Goal: Task Accomplishment & Management: Manage account settings

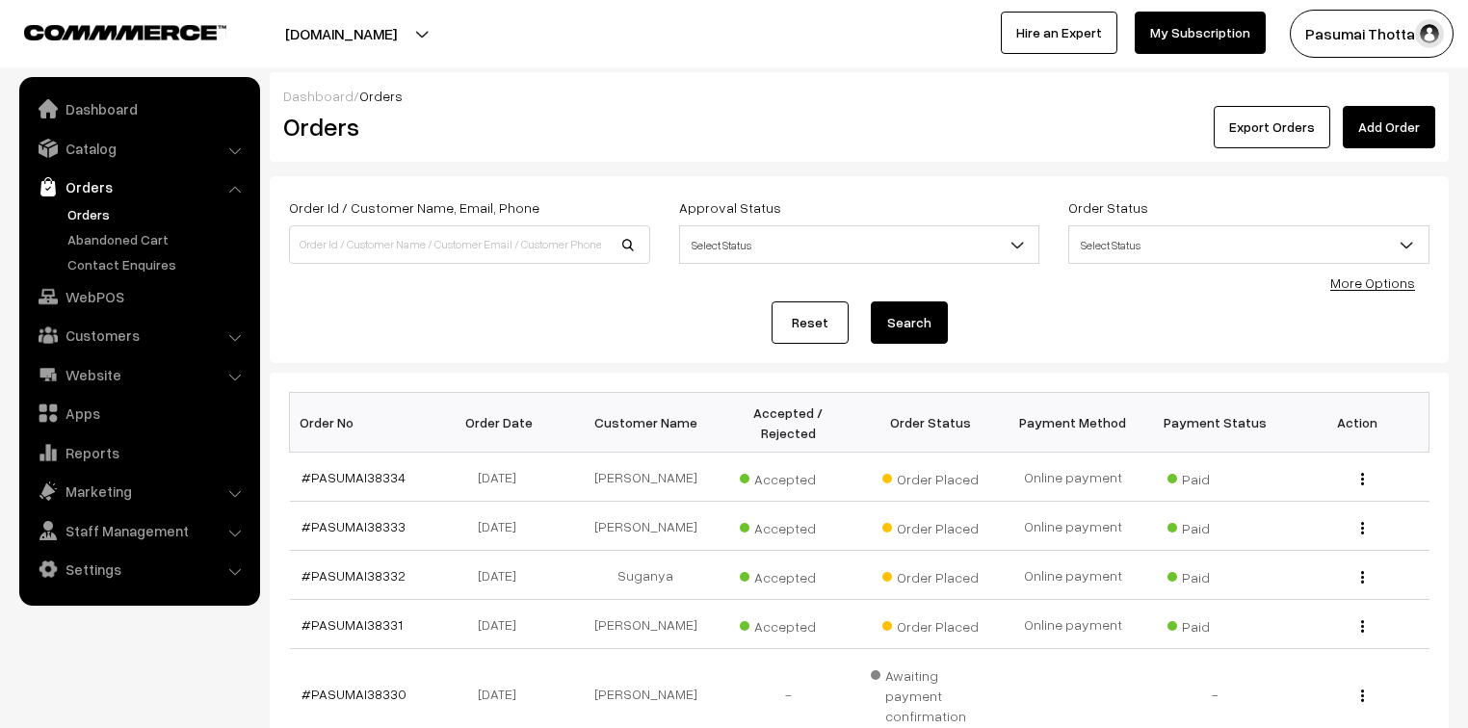
click at [1376, 276] on link "More Options" at bounding box center [1372, 283] width 85 height 16
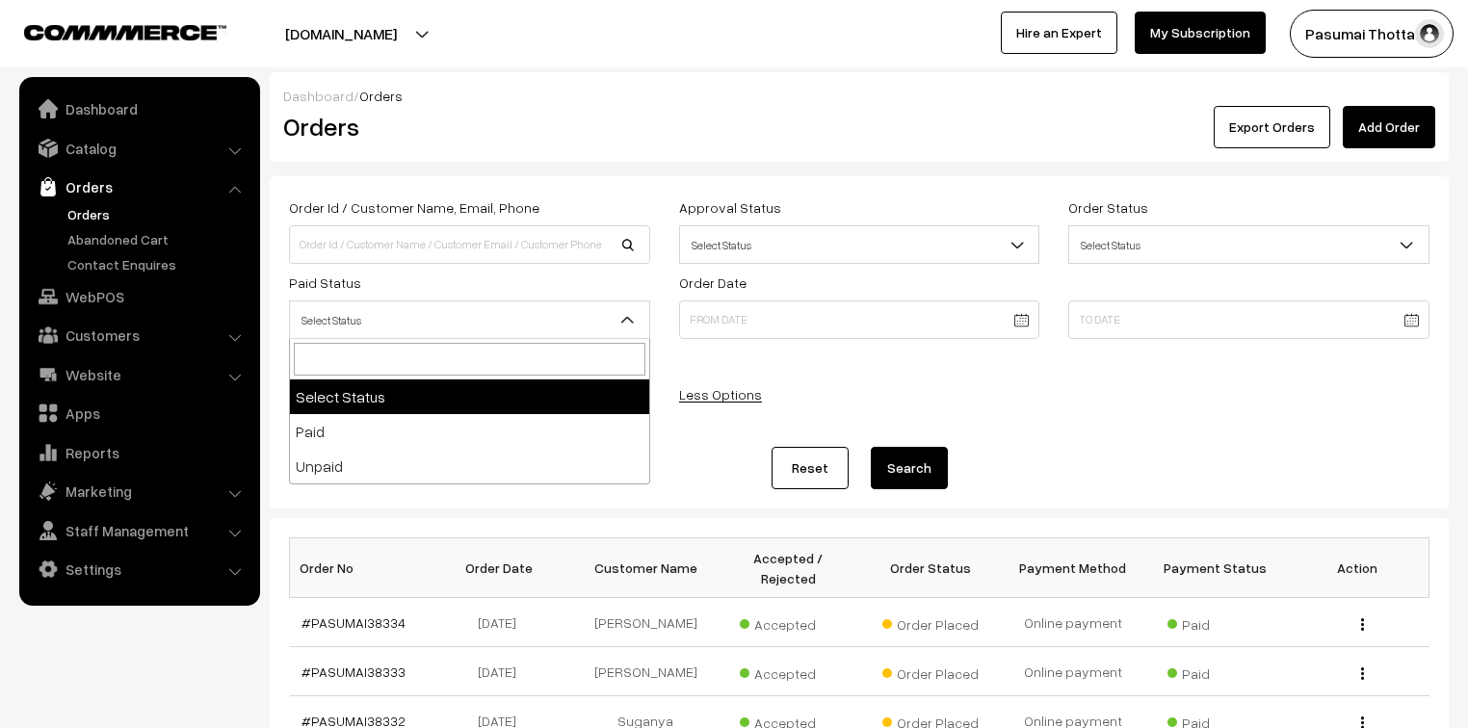
click at [404, 334] on span "Select Status" at bounding box center [469, 320] width 359 height 34
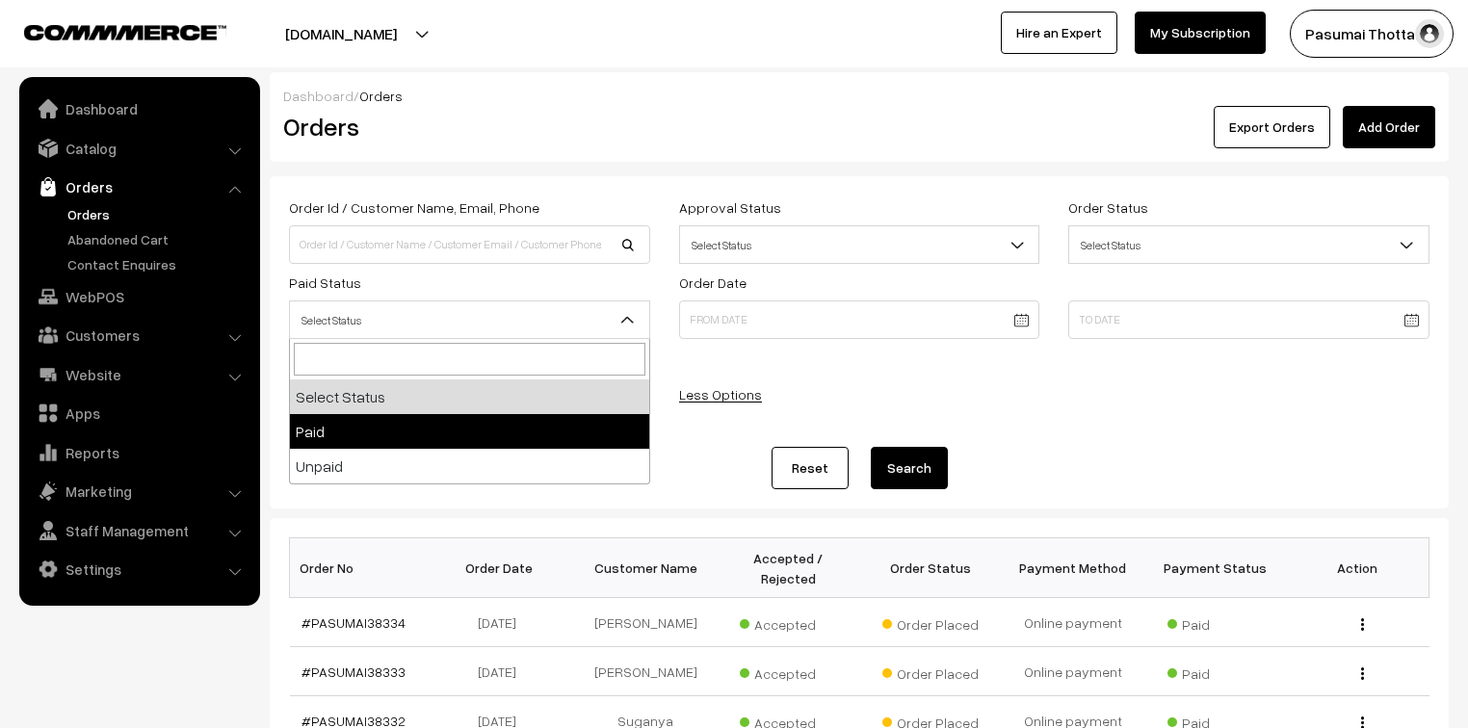
select select "1"
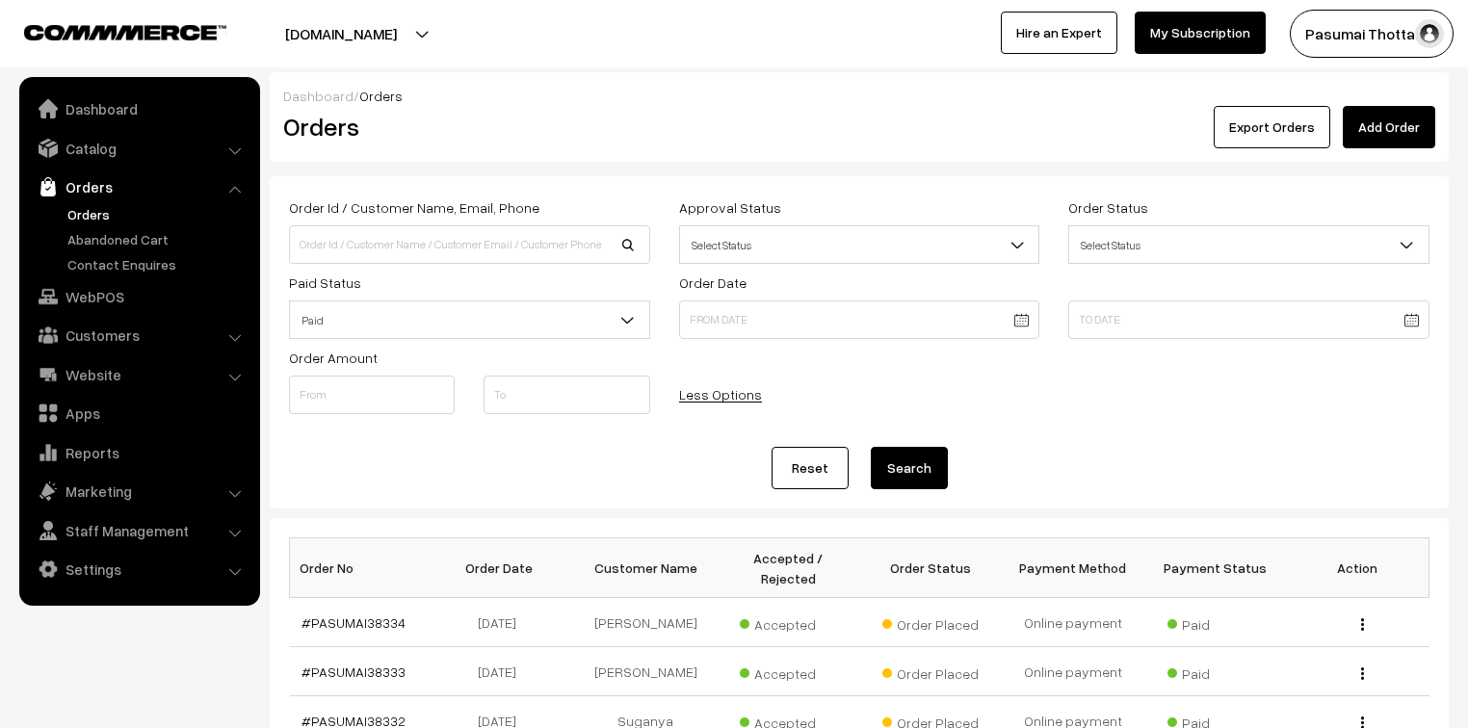
click at [911, 468] on button "Search" at bounding box center [909, 468] width 77 height 42
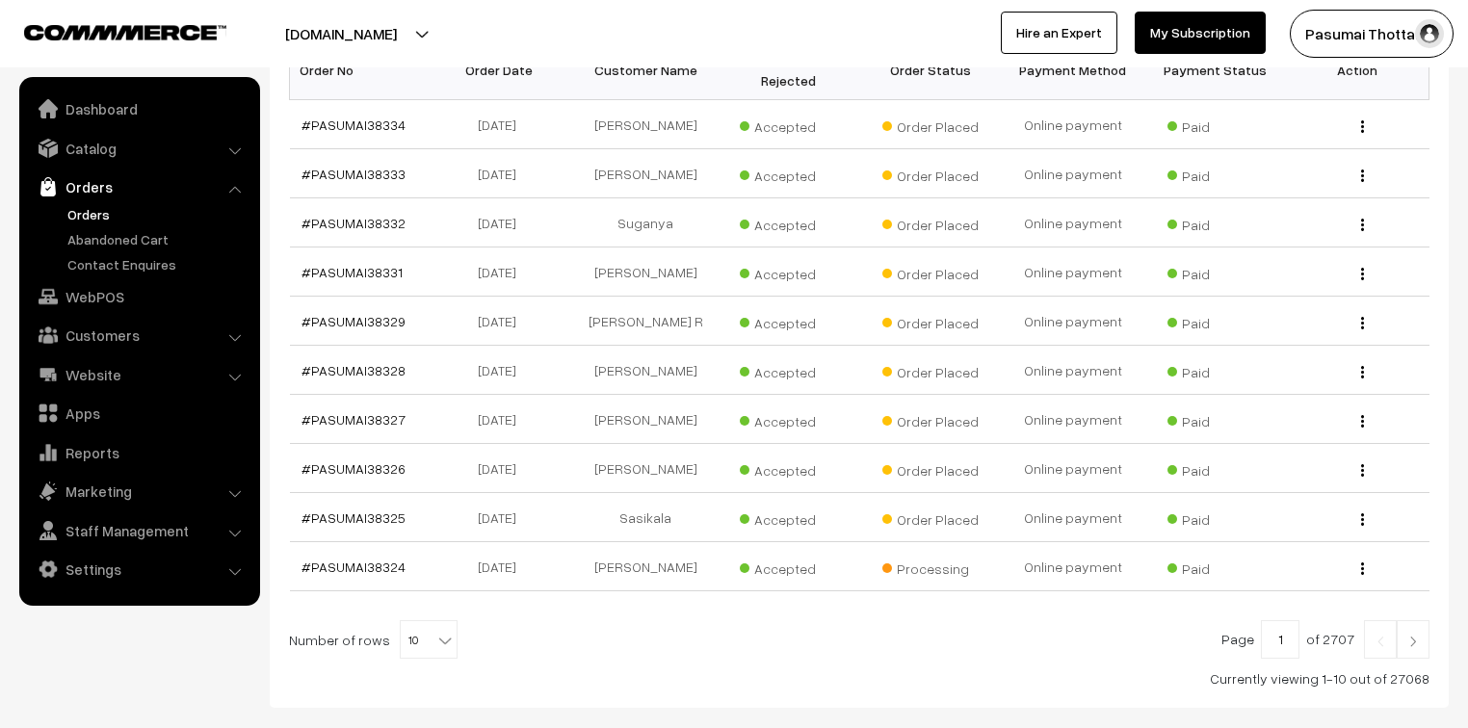
scroll to position [539, 0]
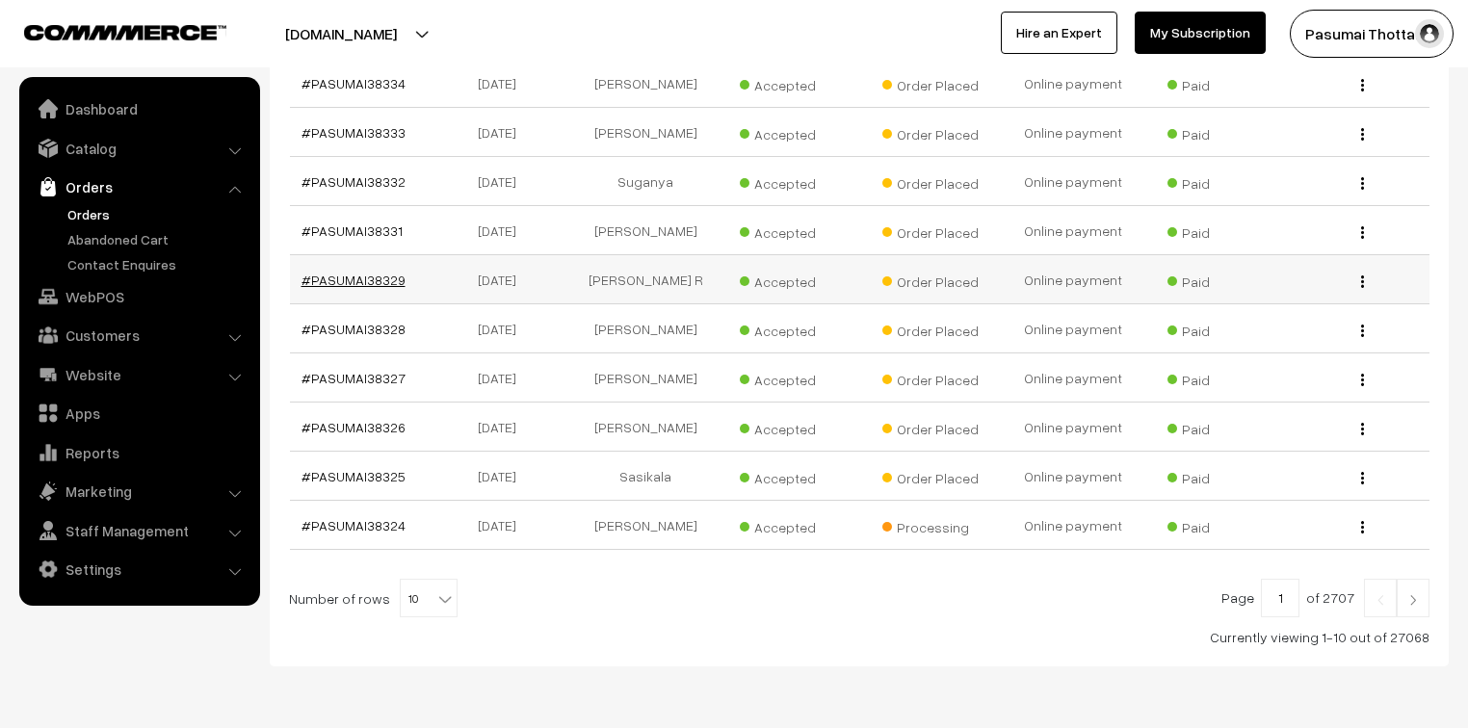
drag, startPoint x: 393, startPoint y: 267, endPoint x: 366, endPoint y: 262, distance: 27.4
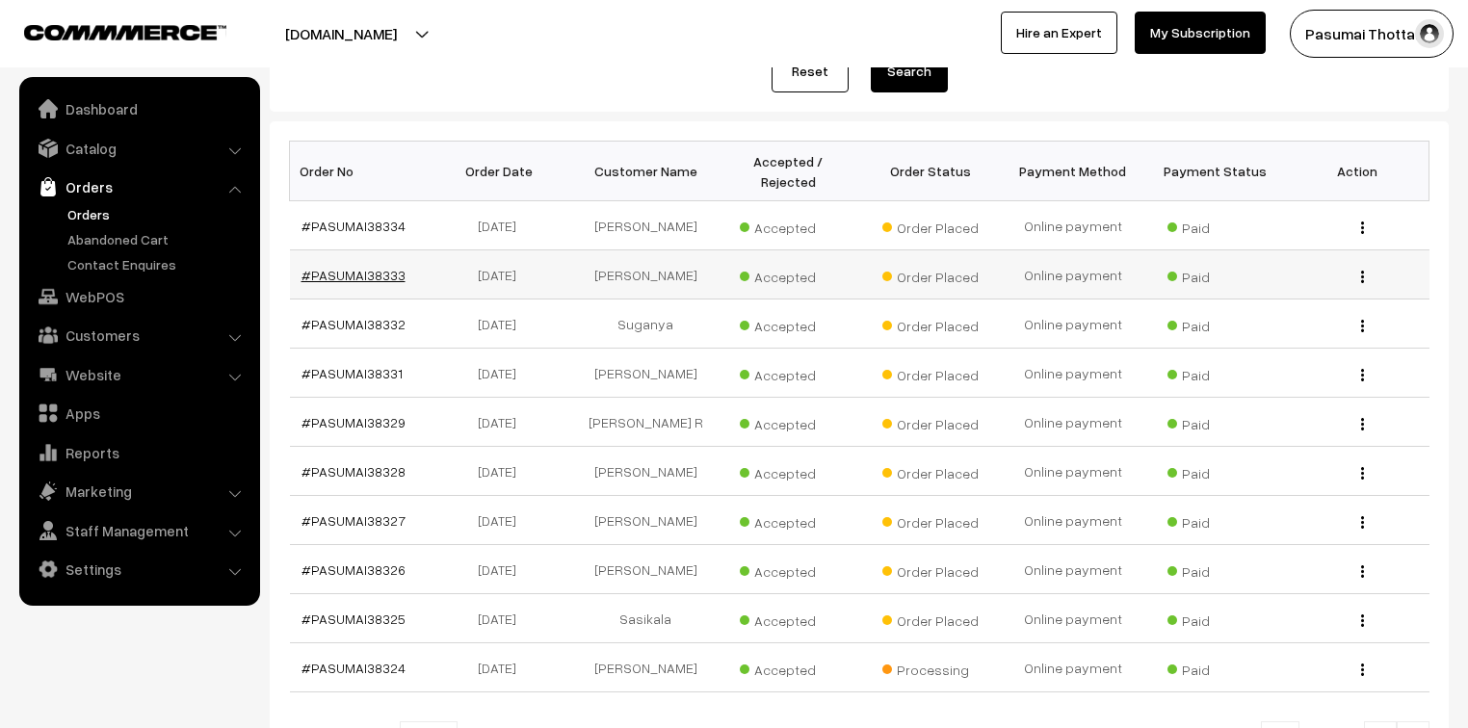
scroll to position [385, 0]
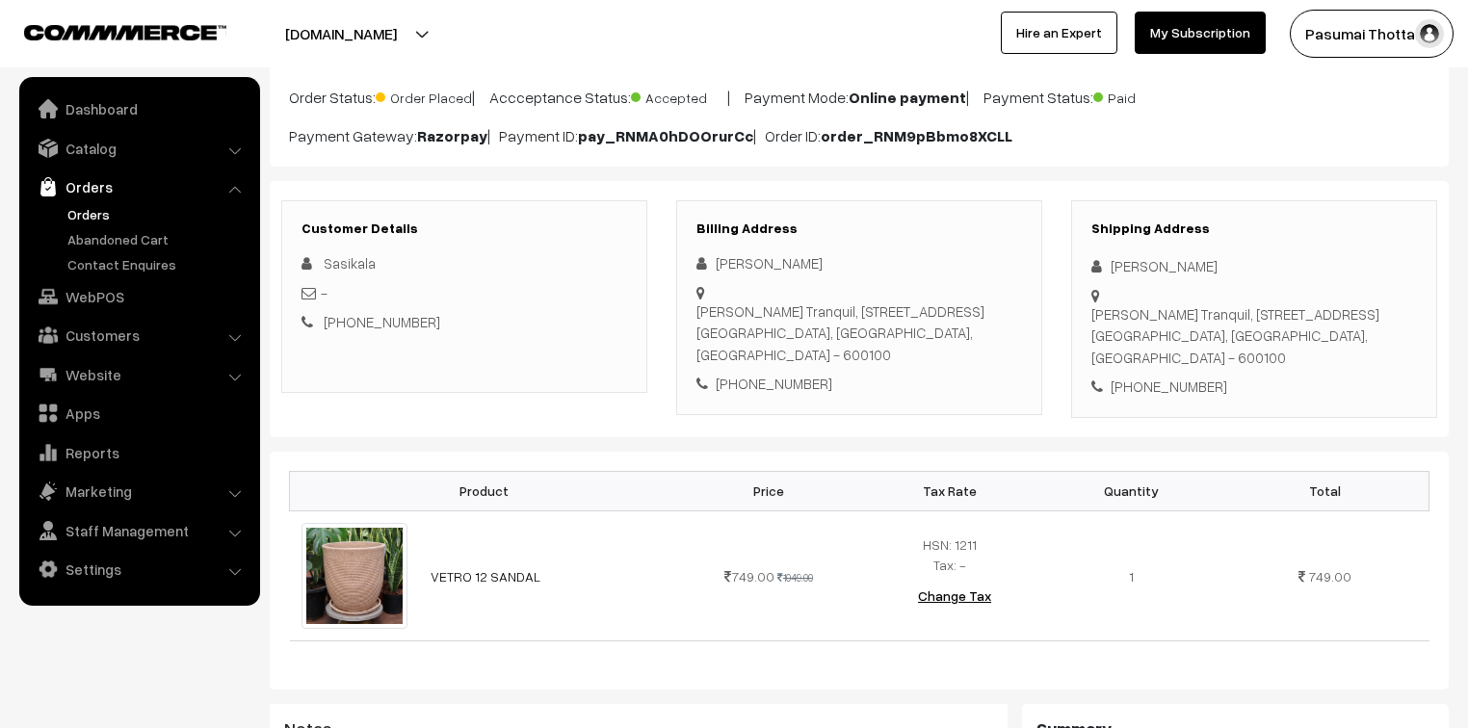
scroll to position [154, 0]
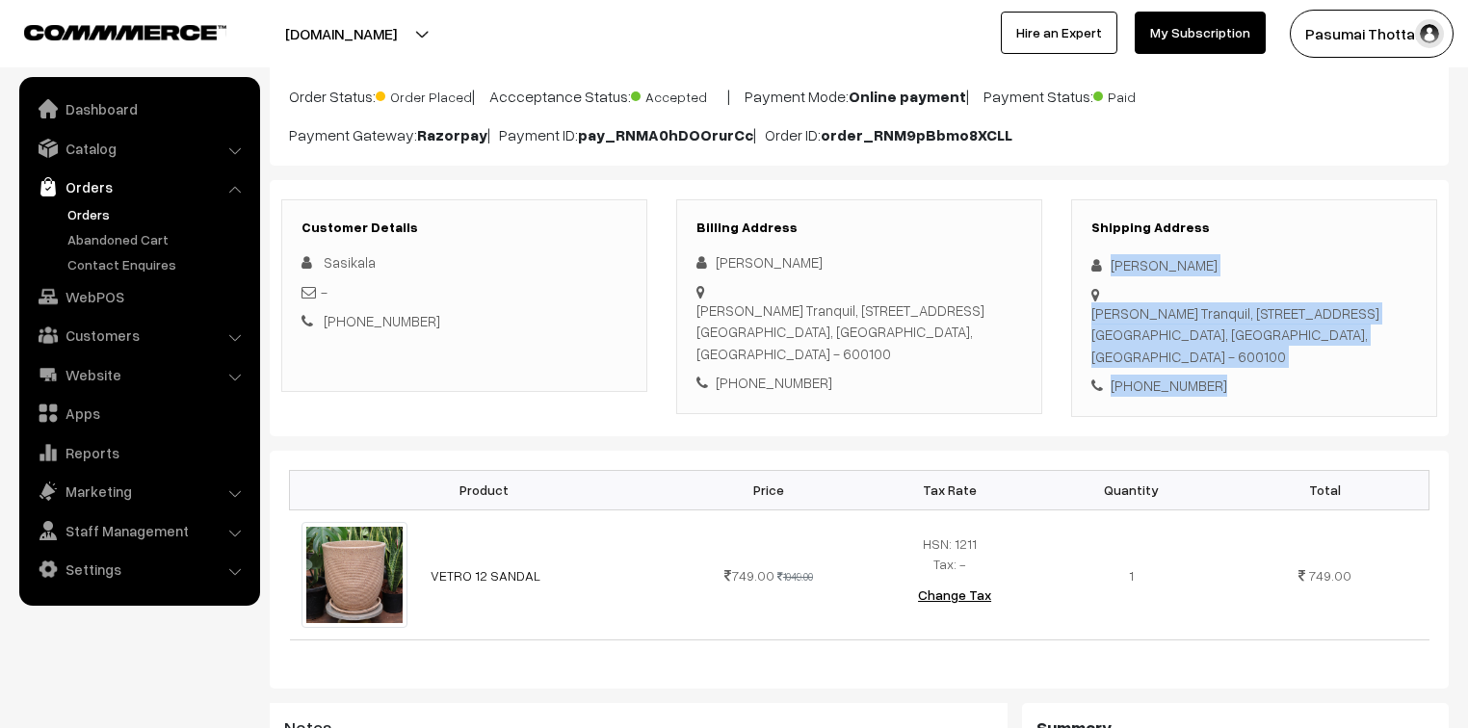
drag, startPoint x: 1106, startPoint y: 263, endPoint x: 1253, endPoint y: 382, distance: 189.7
click at [1253, 382] on div "Shipping Address Sasikala Muthukumaran Casagrand Tranquil, Villa-16A, 88, Veera…" at bounding box center [1254, 308] width 366 height 218
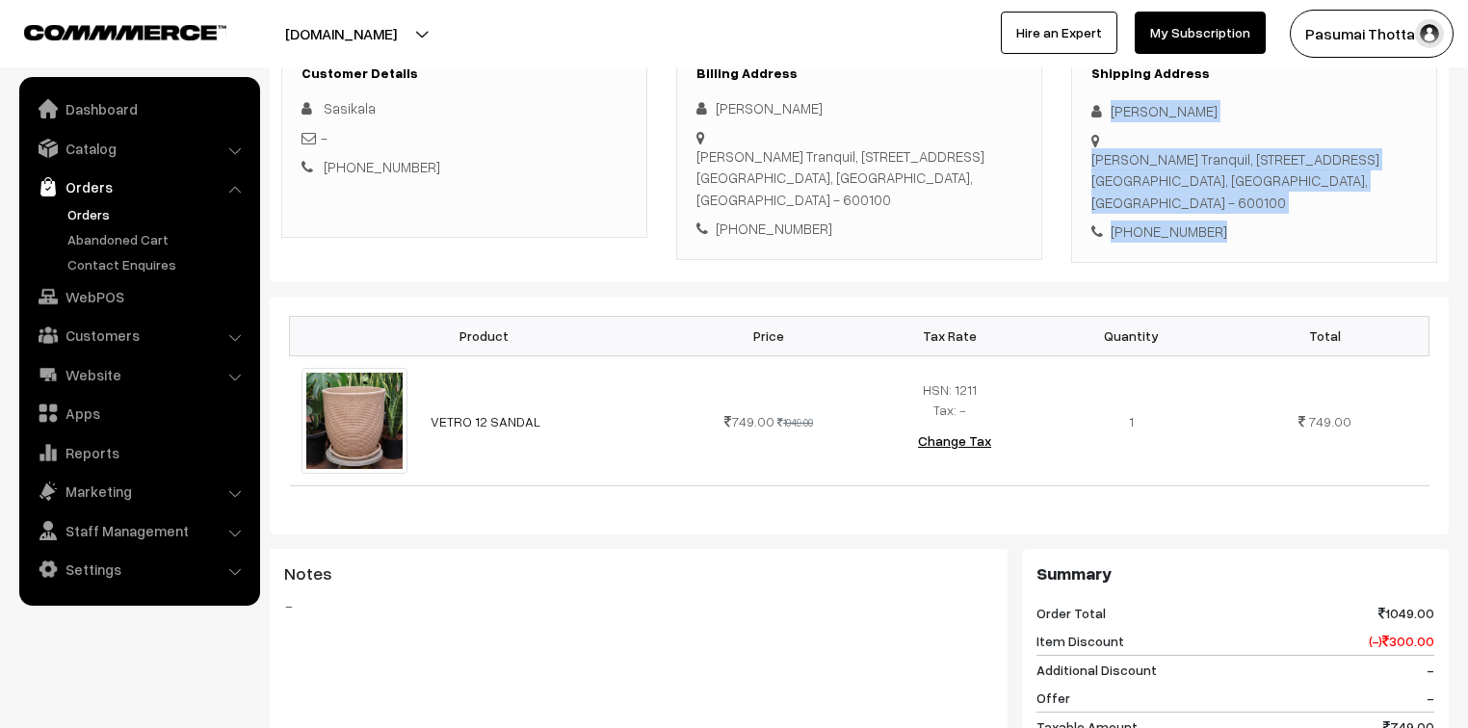
scroll to position [889, 0]
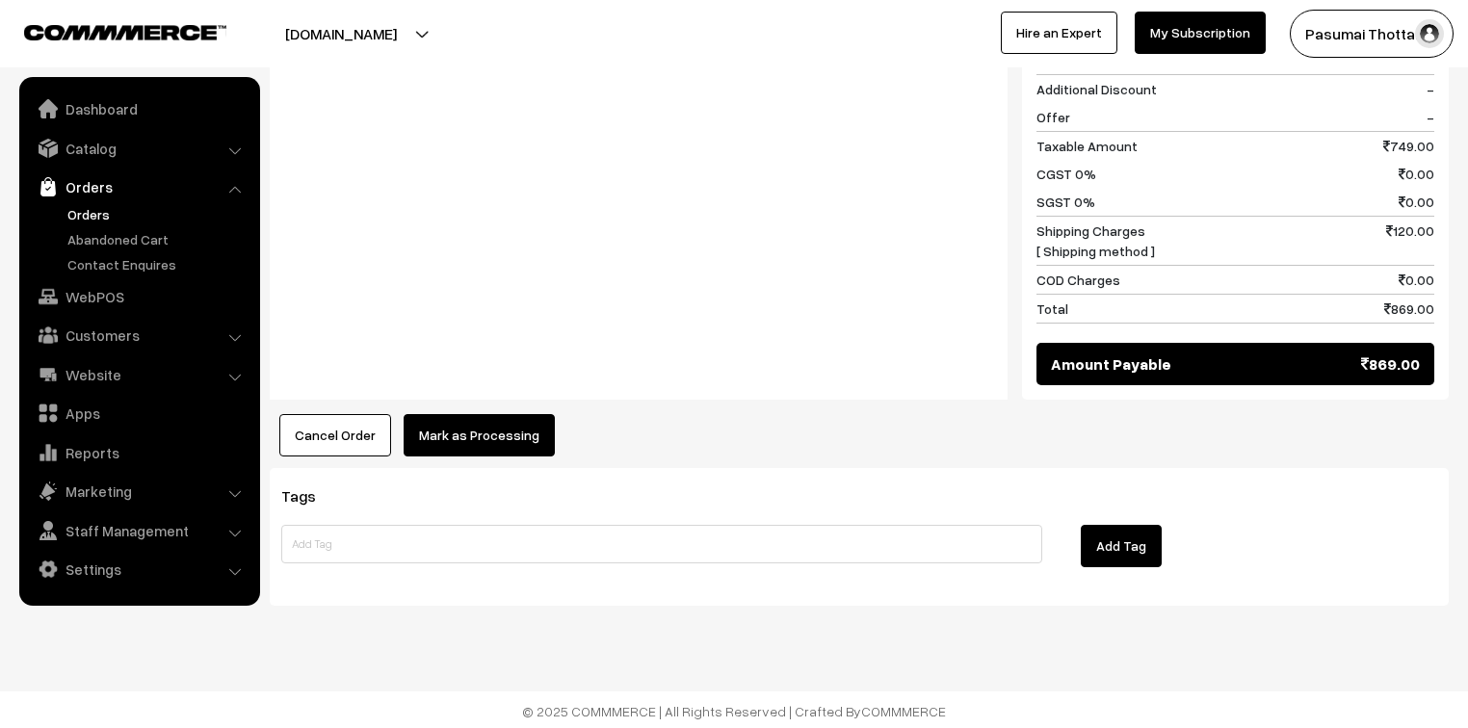
click at [555, 433] on div "Cancel Order × Cancel Order Are you sure, you want to cancel this order? Close …" at bounding box center [859, 435] width 1179 height 42
click at [533, 432] on button "Mark as Processing" at bounding box center [479, 435] width 151 height 42
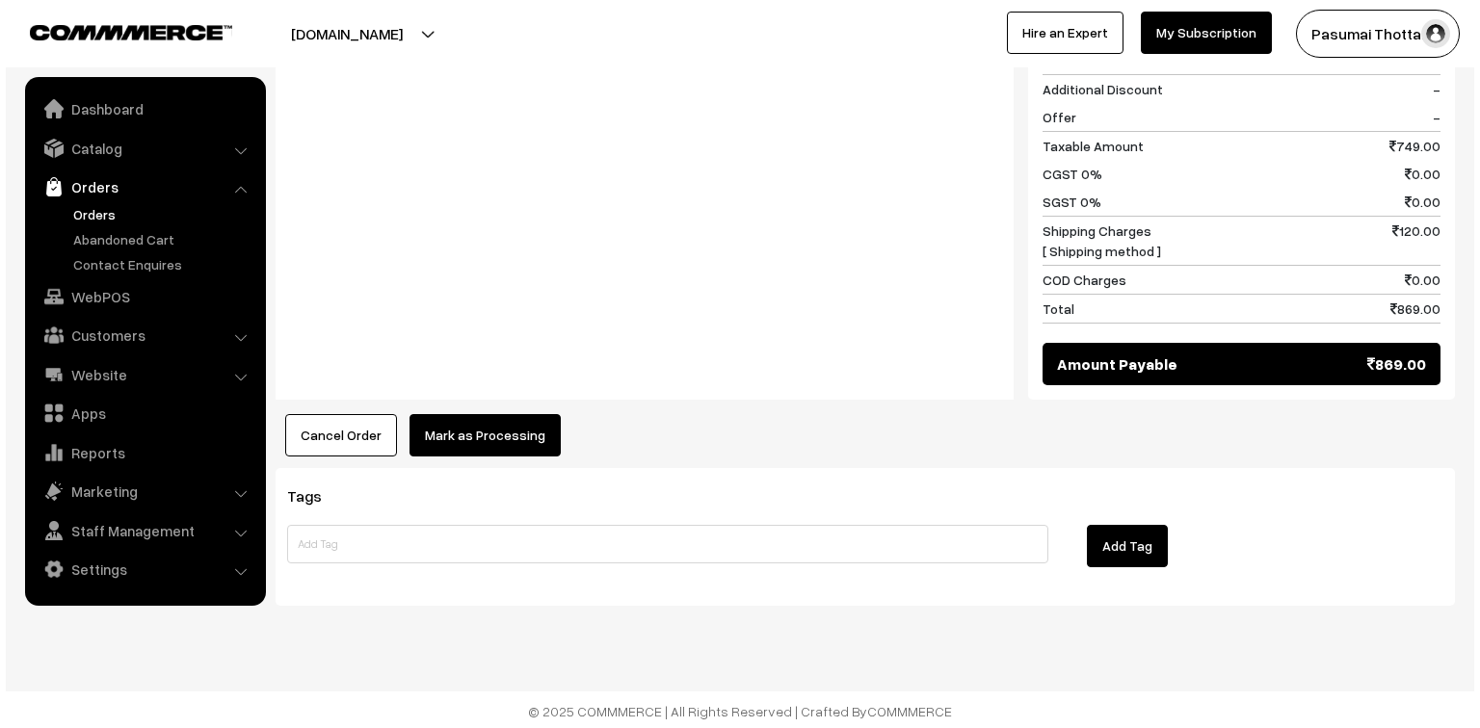
scroll to position [890, 0]
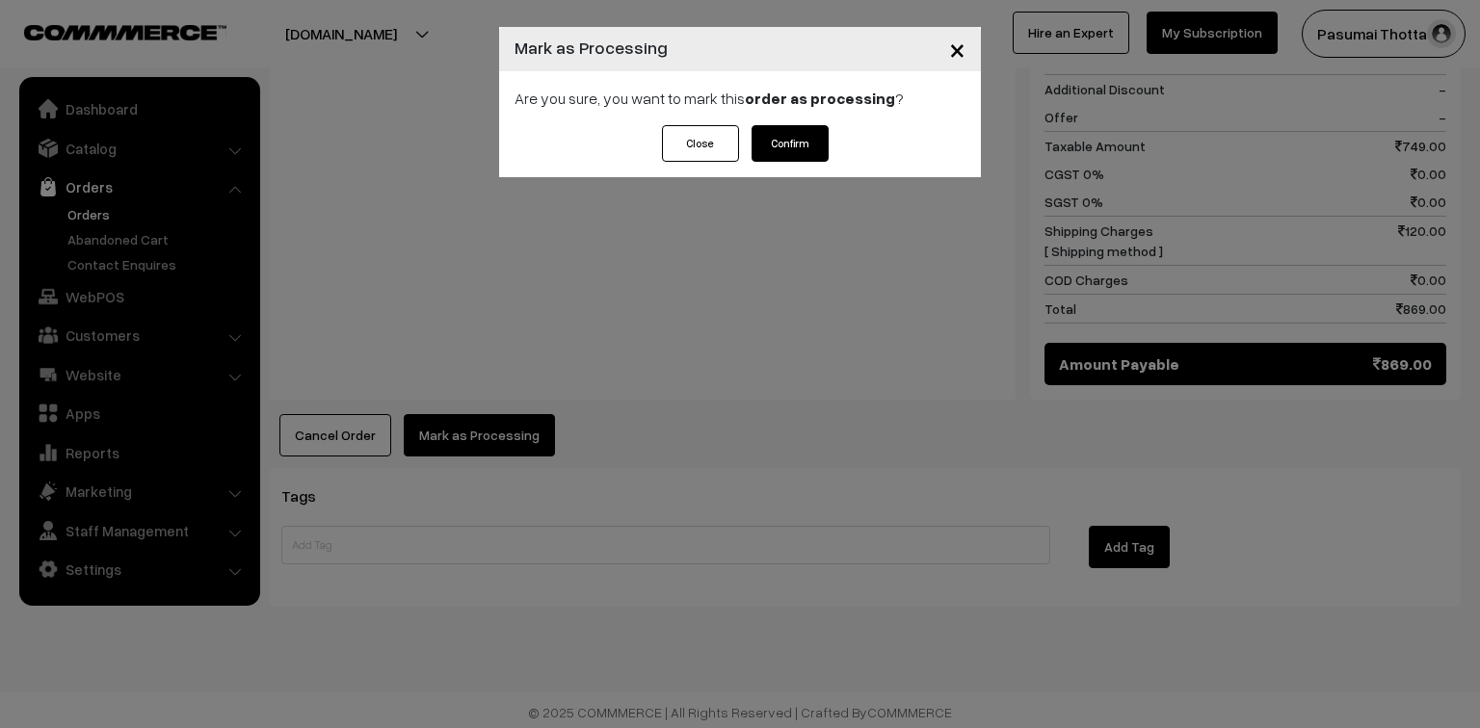
click at [828, 151] on div "Close Confirm" at bounding box center [740, 151] width 482 height 52
click at [809, 148] on button "Confirm" at bounding box center [789, 143] width 77 height 37
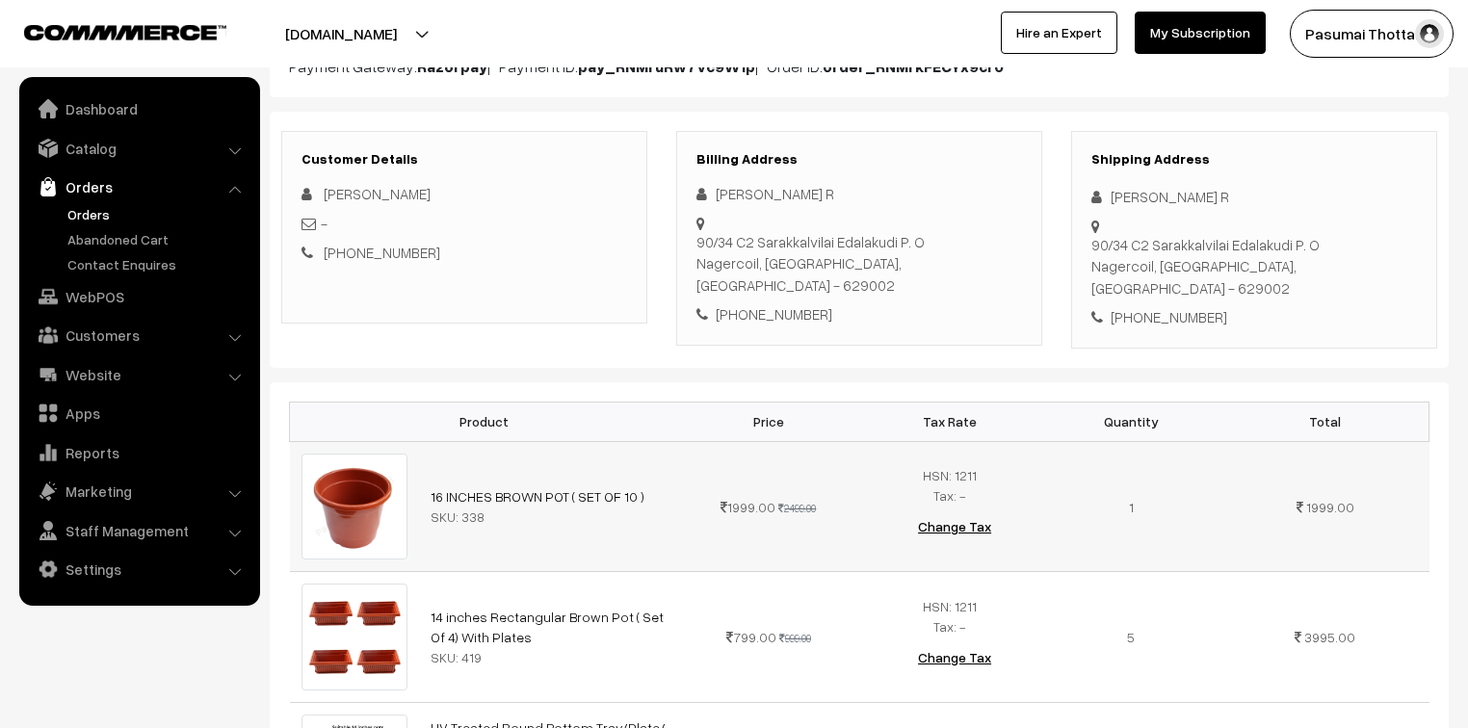
scroll to position [231, 0]
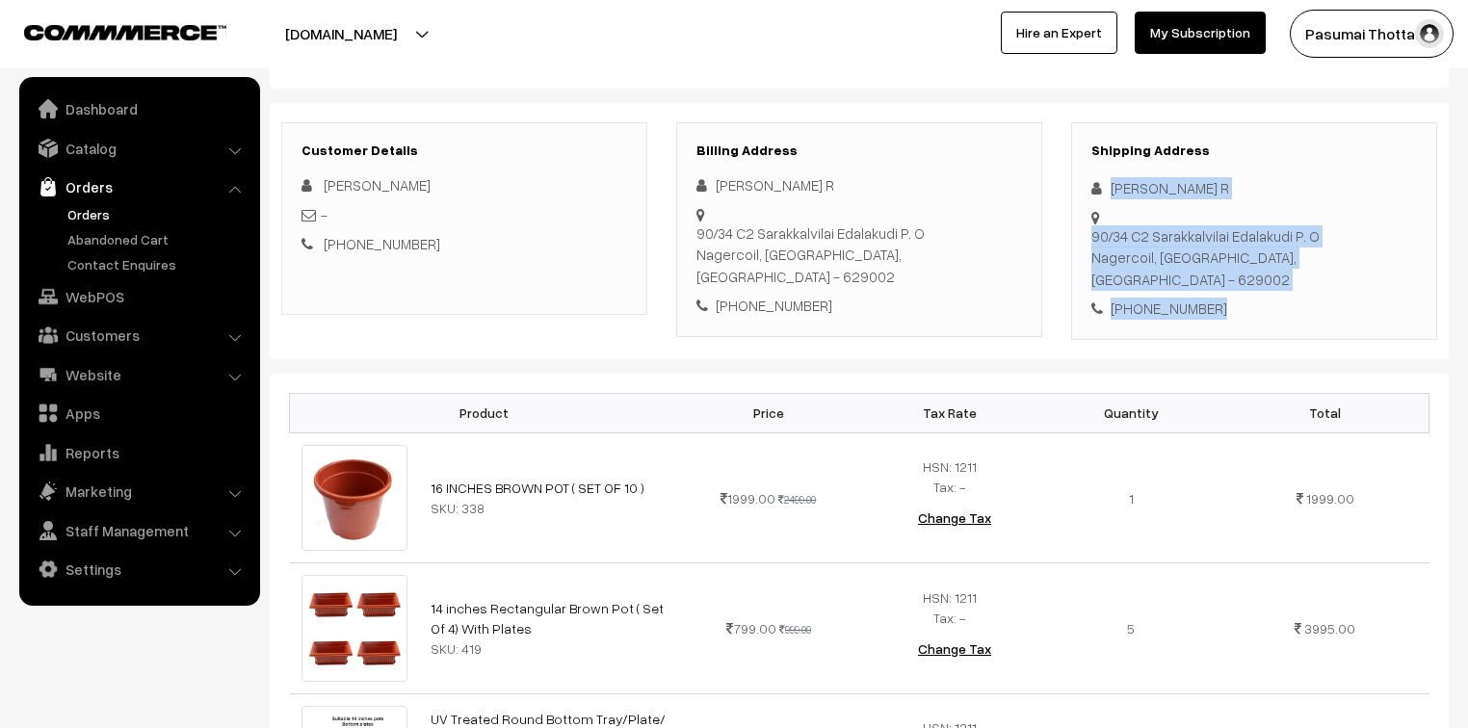
drag, startPoint x: 1110, startPoint y: 189, endPoint x: 1230, endPoint y: 266, distance: 143.0
click at [1230, 266] on div "Shipping Address nethaji R 90/34 C2 Sarakkalvilai Edalakudi P. O Nagercoil, Tam…" at bounding box center [1254, 231] width 366 height 218
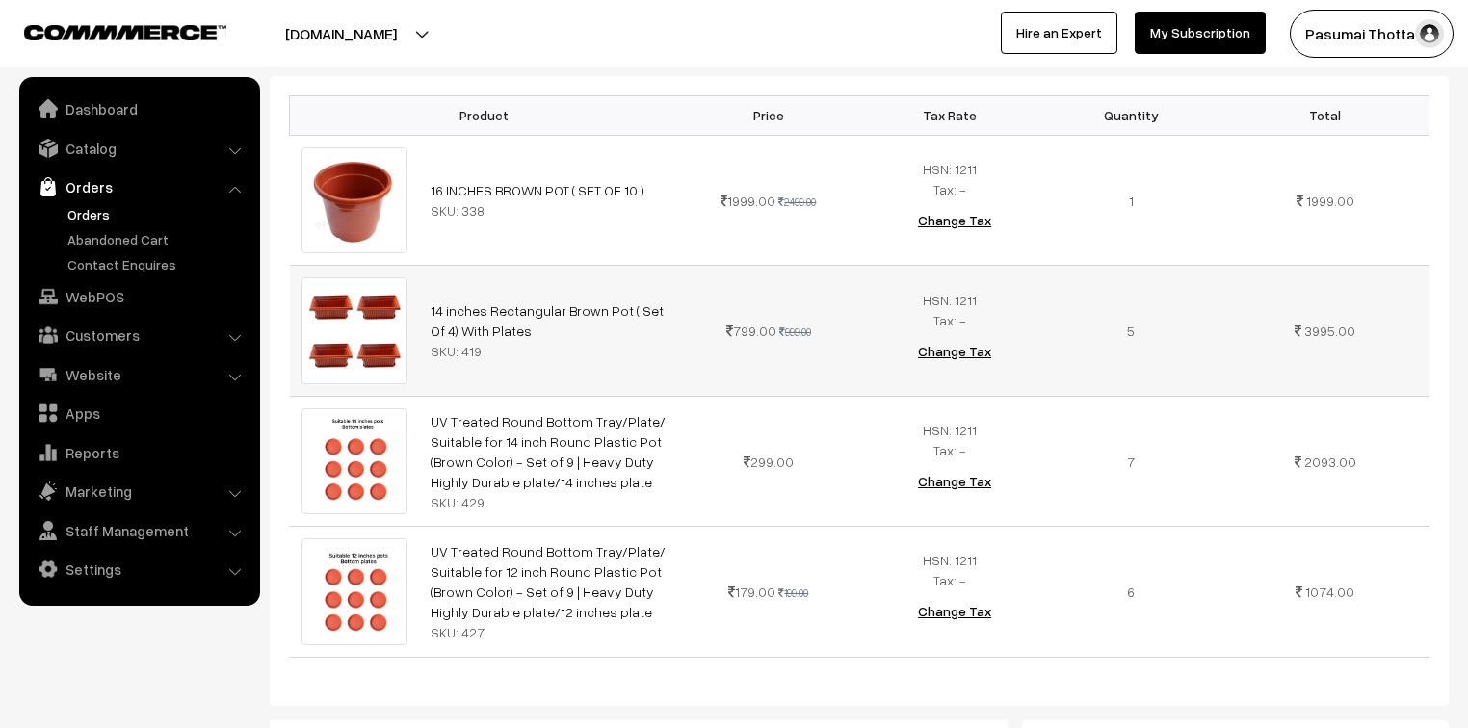
scroll to position [539, 0]
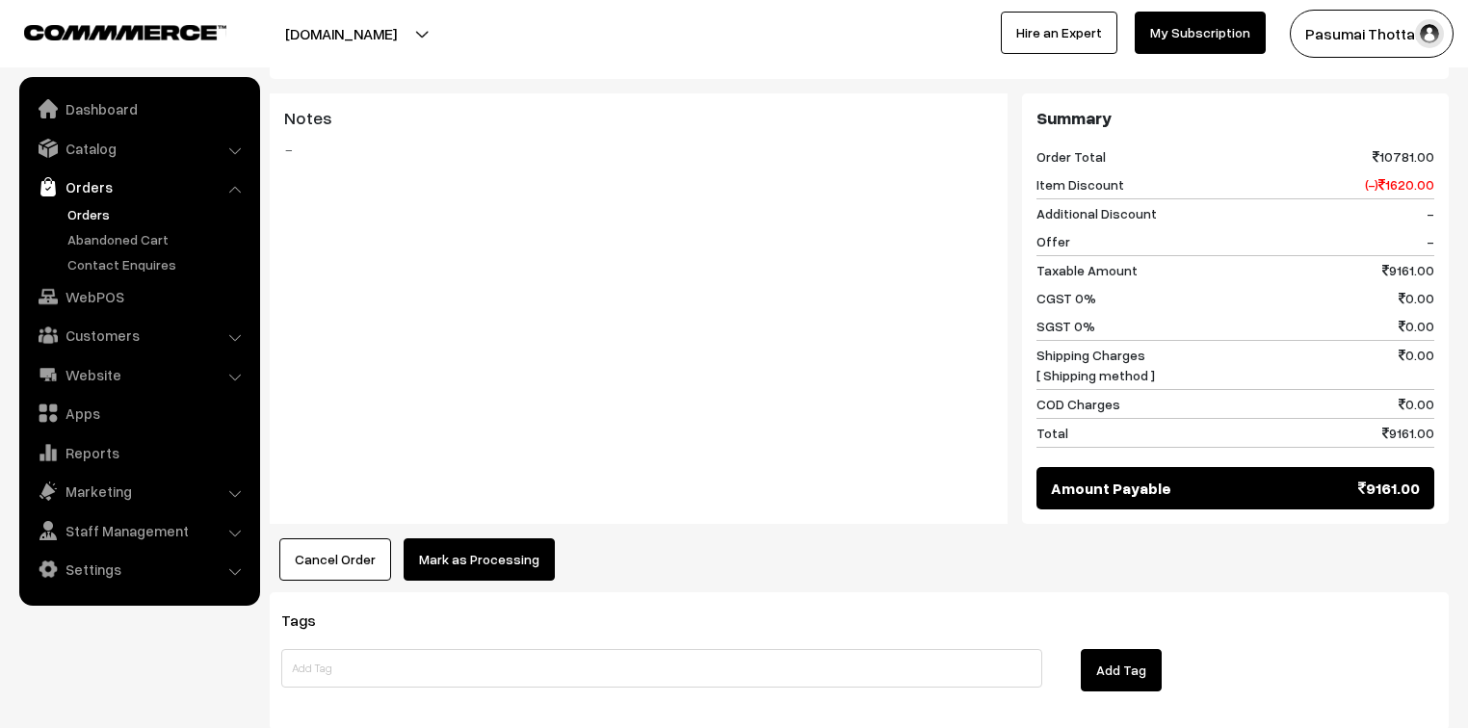
click at [453, 539] on button "Mark as Processing" at bounding box center [479, 560] width 151 height 42
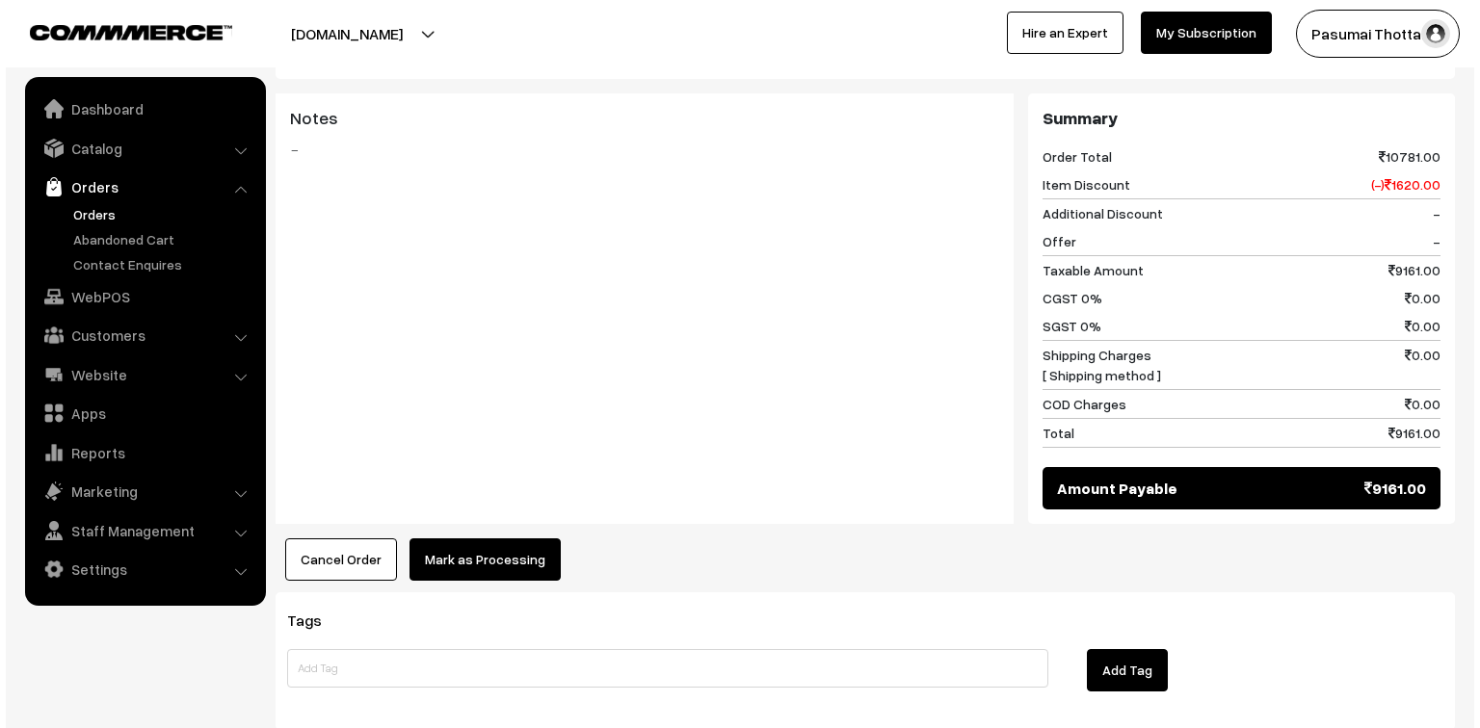
scroll to position [1160, 0]
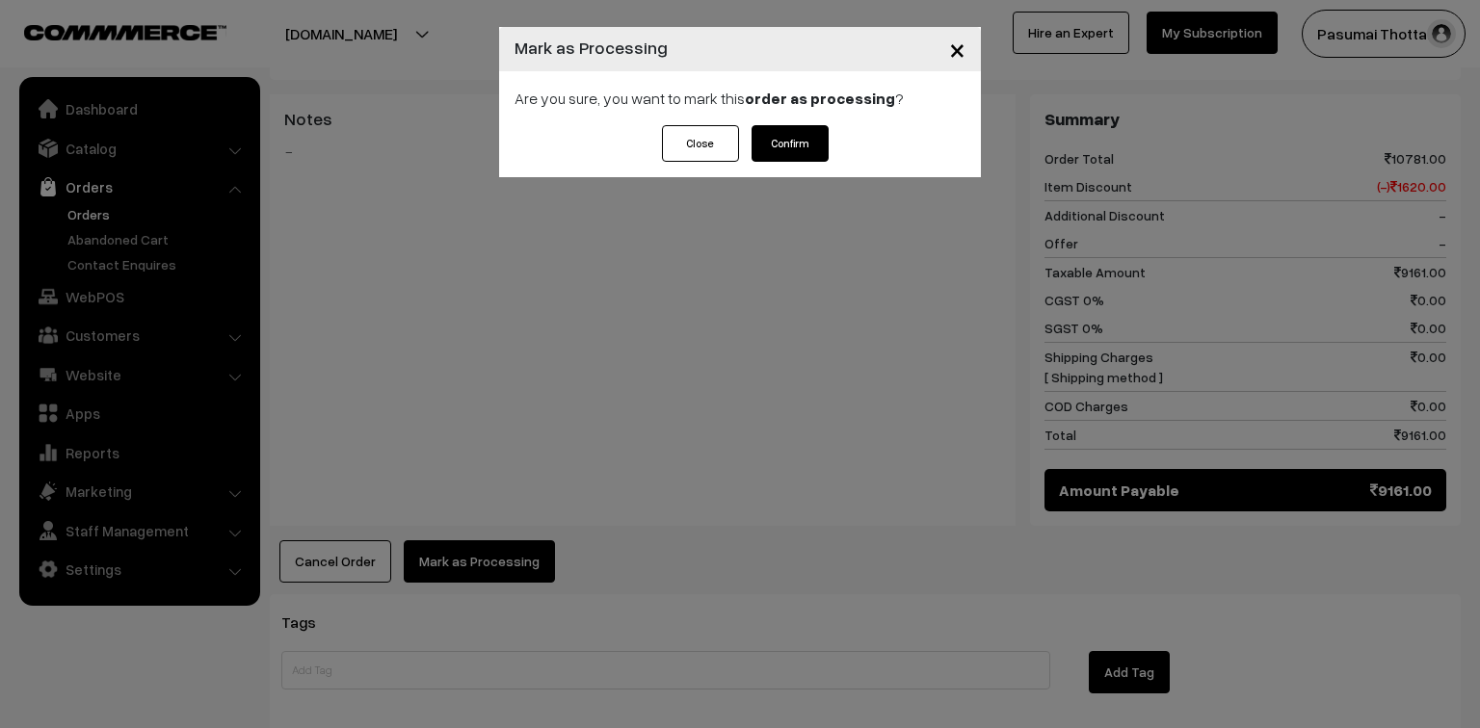
click at [808, 150] on button "Confirm" at bounding box center [789, 143] width 77 height 37
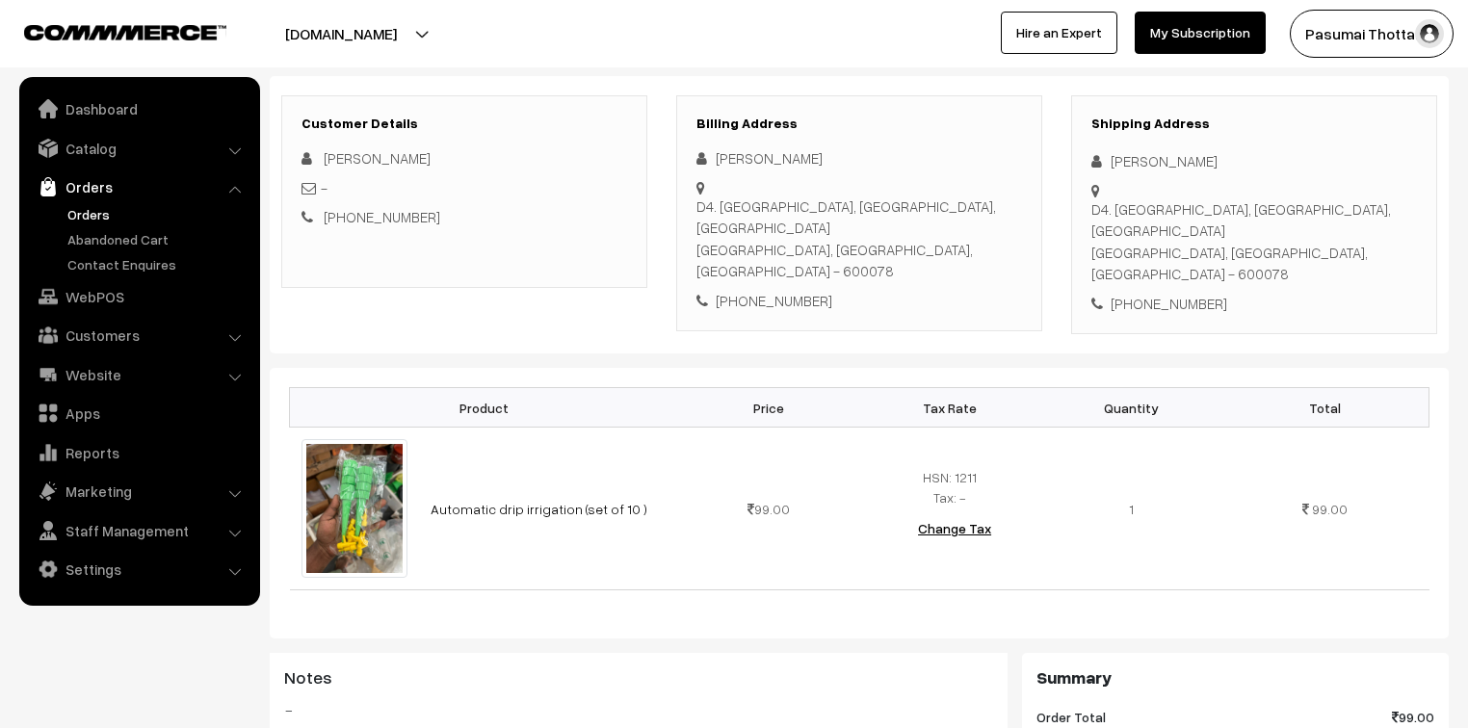
scroll to position [231, 0]
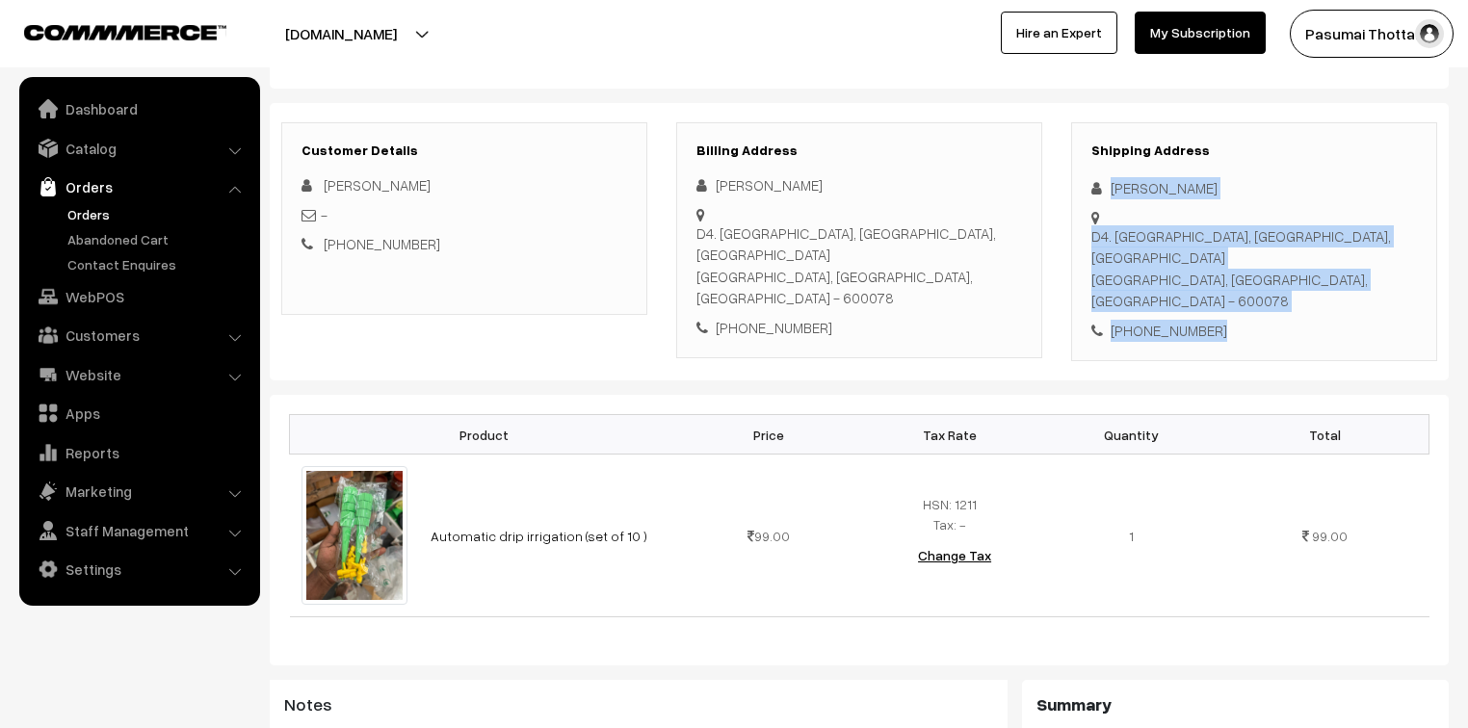
drag, startPoint x: 1107, startPoint y: 193, endPoint x: 1240, endPoint y: 304, distance: 173.7
click at [1240, 304] on div "Shipping Address [PERSON_NAME] D4. MGM [STREET_ADDRESS] [PHONE_NUMBER]" at bounding box center [1254, 242] width 366 height 240
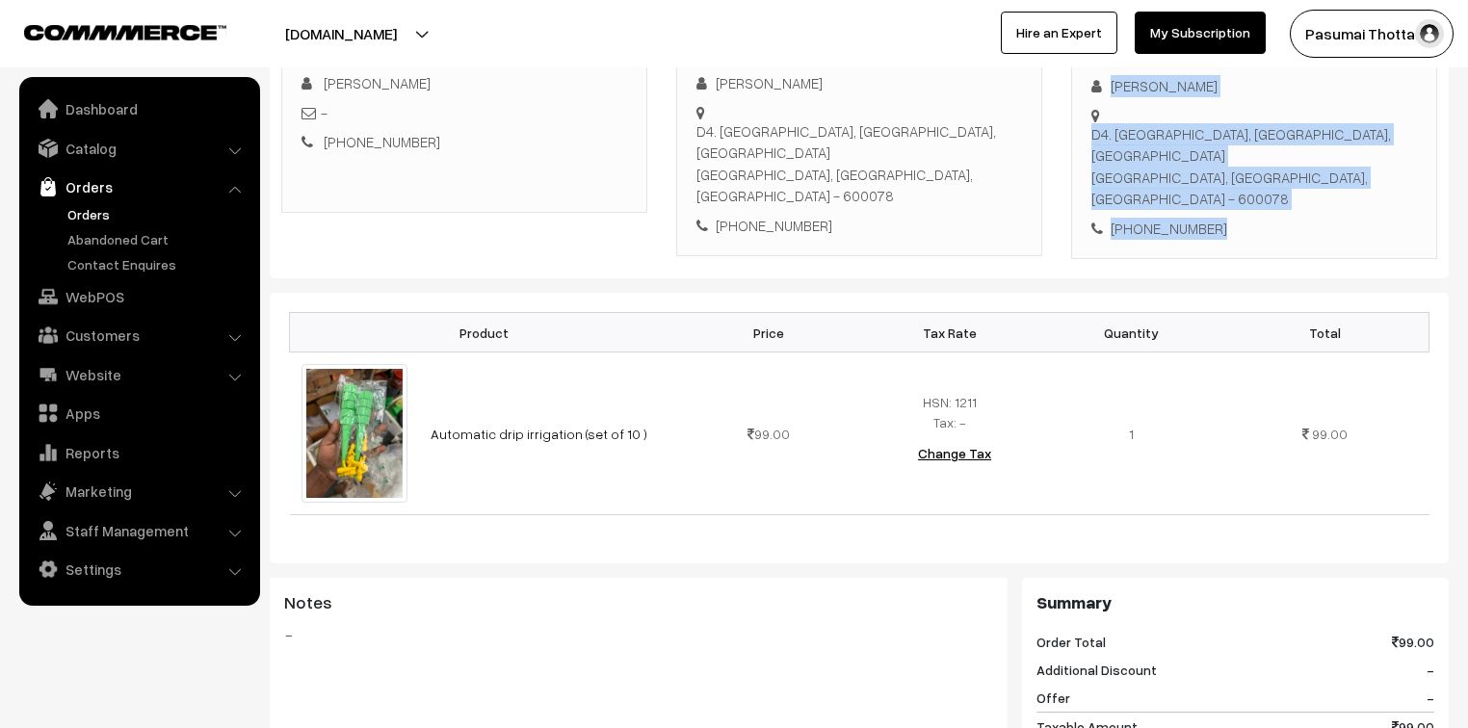
scroll to position [308, 0]
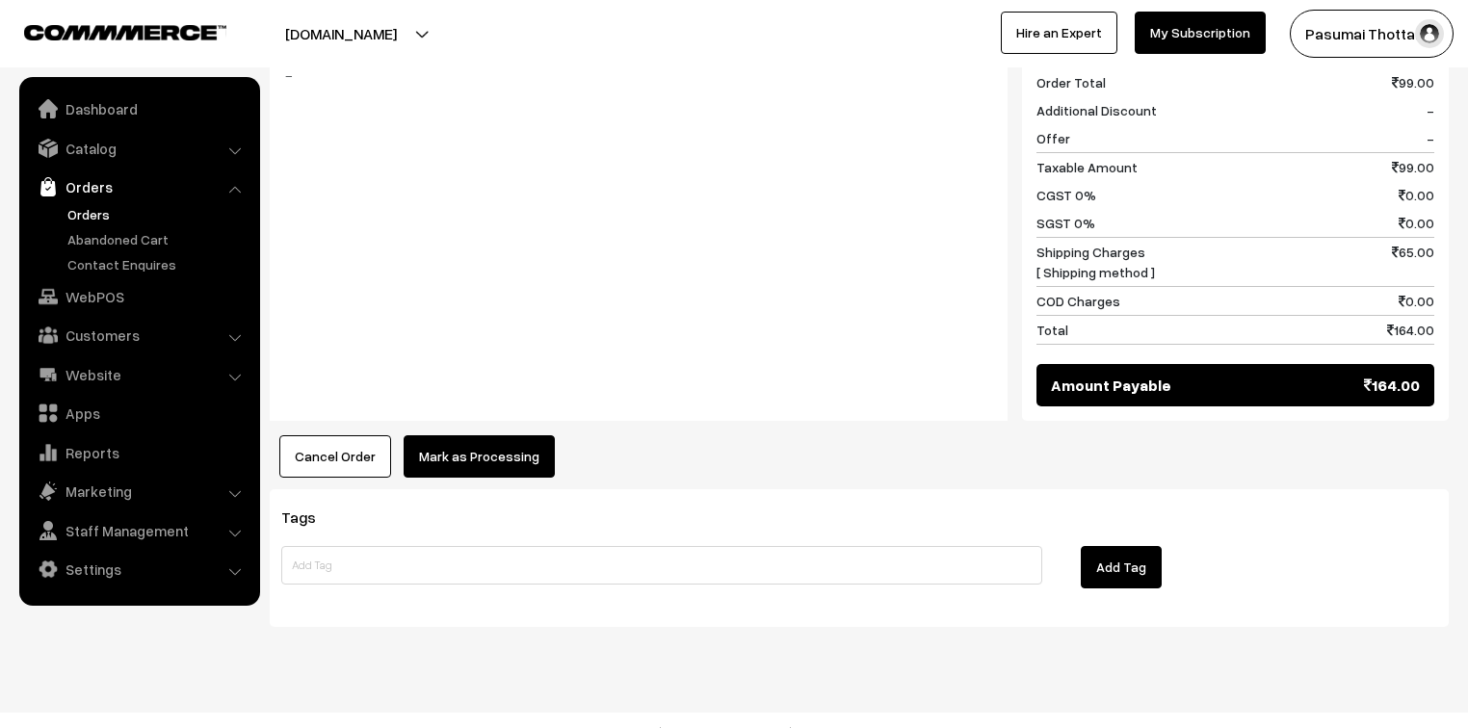
click at [461, 435] on button "Mark as Processing" at bounding box center [479, 456] width 151 height 42
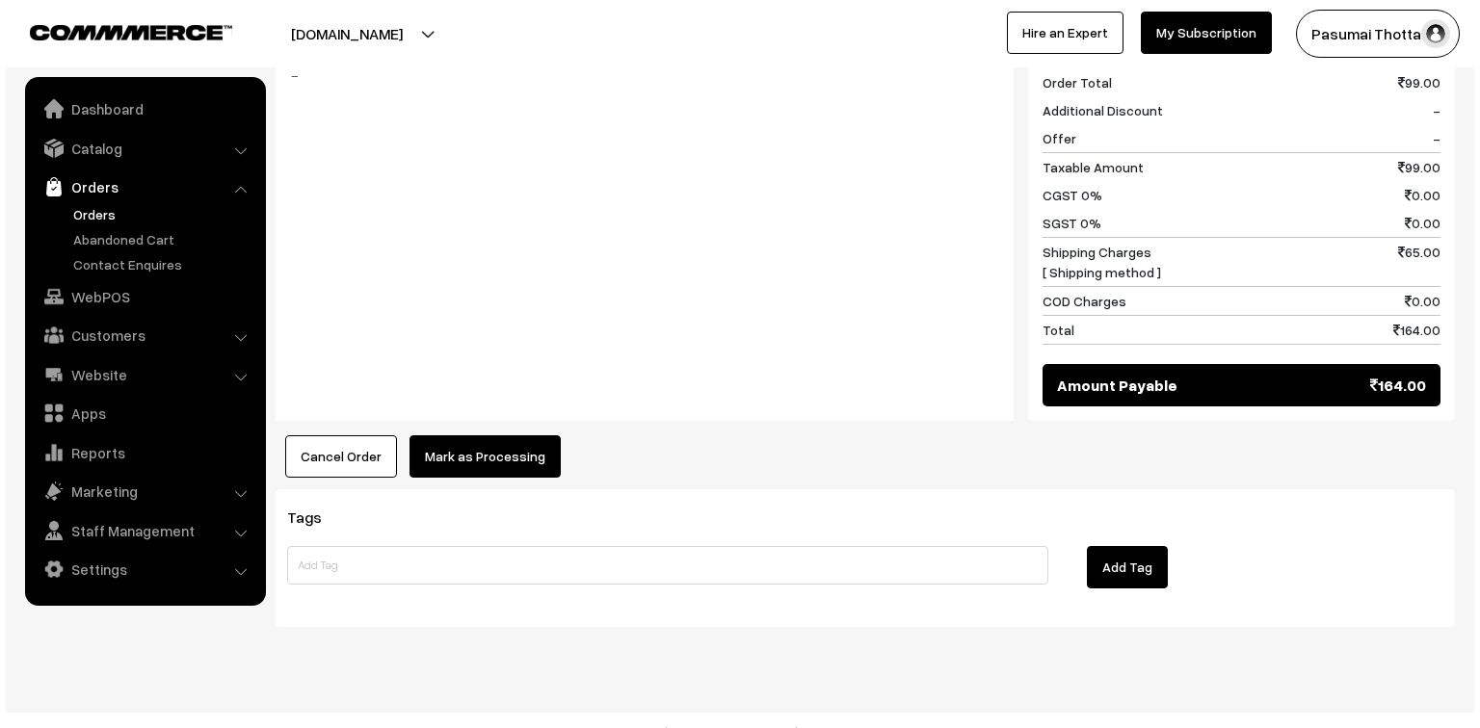
scroll to position [894, 0]
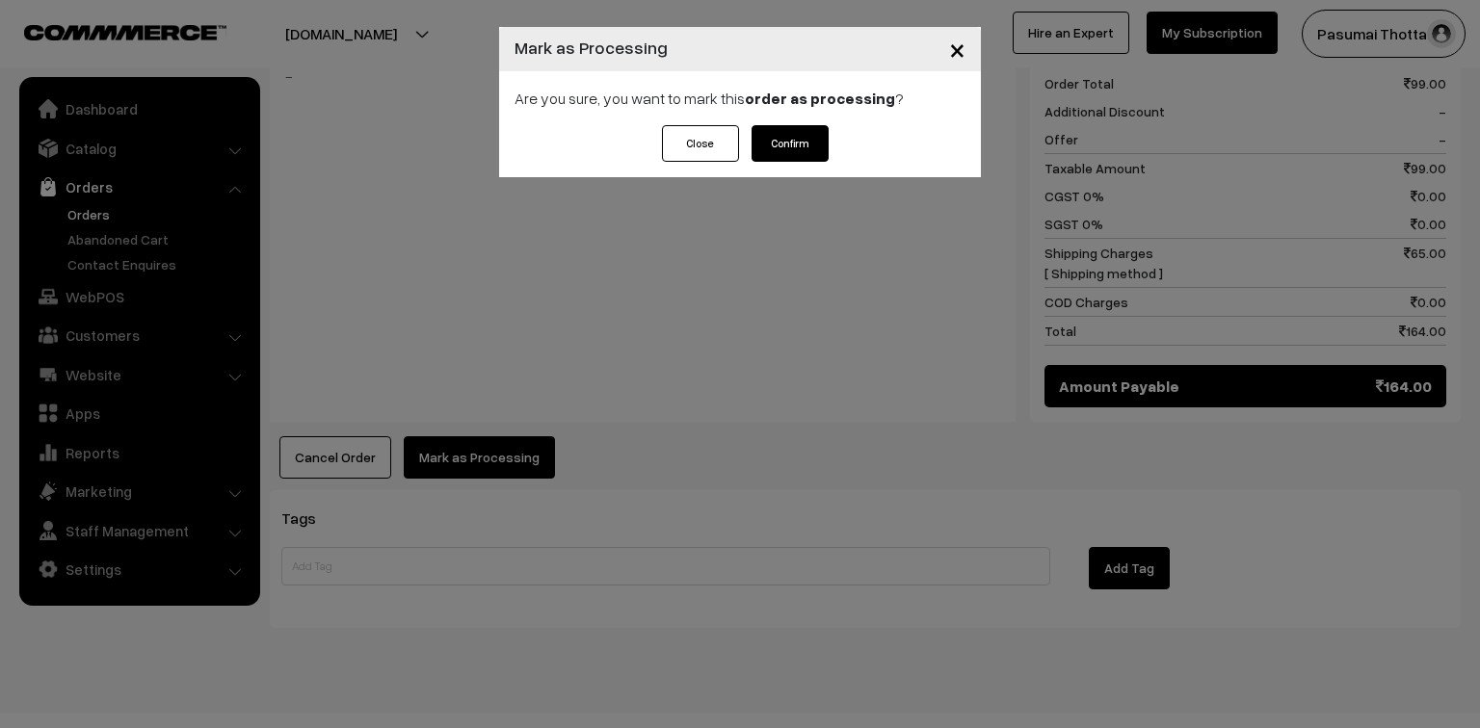
click at [759, 147] on button "Confirm" at bounding box center [789, 143] width 77 height 37
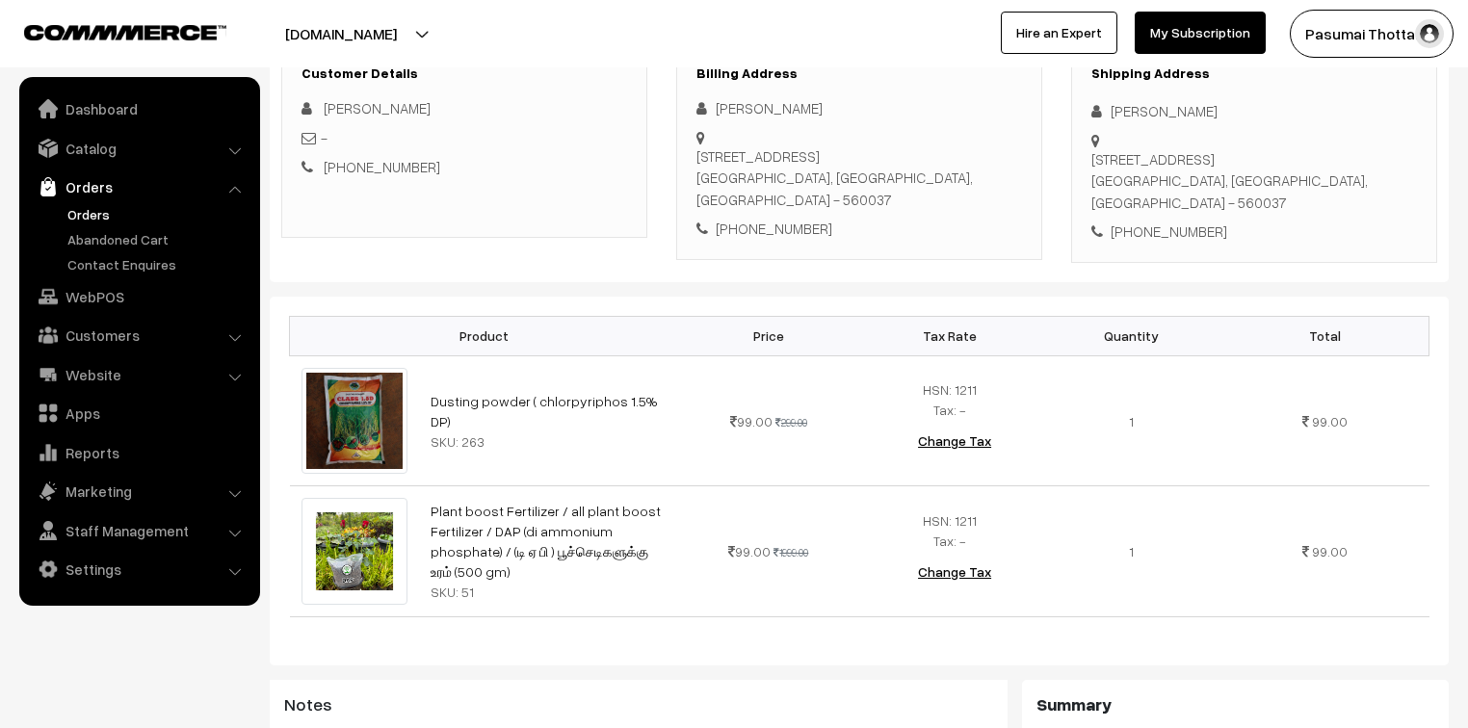
scroll to position [231, 0]
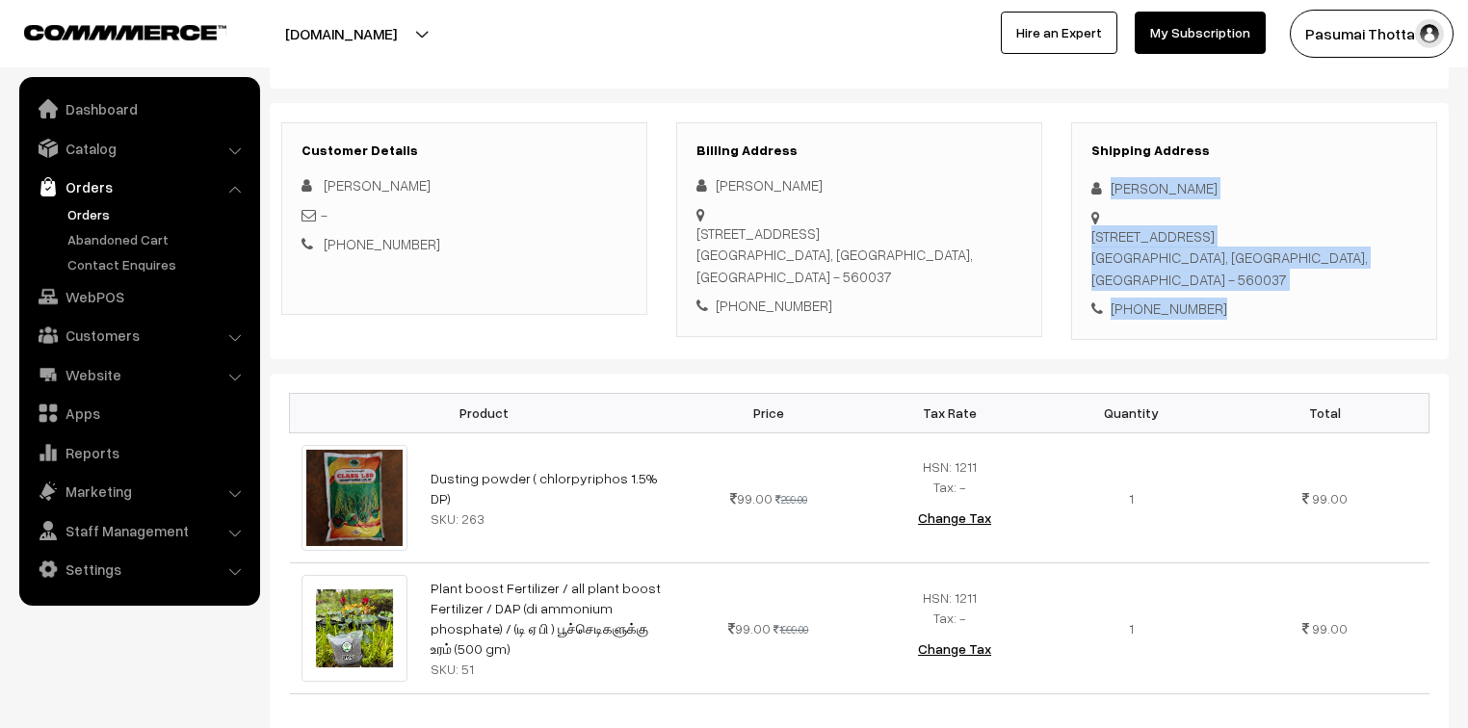
drag, startPoint x: 1108, startPoint y: 188, endPoint x: 1220, endPoint y: 310, distance: 165.7
click at [1220, 310] on div "Shipping Address Mohamed Muthaszeer No.417 , Anntto illam, 1st main road, Vinay…" at bounding box center [1254, 231] width 366 height 218
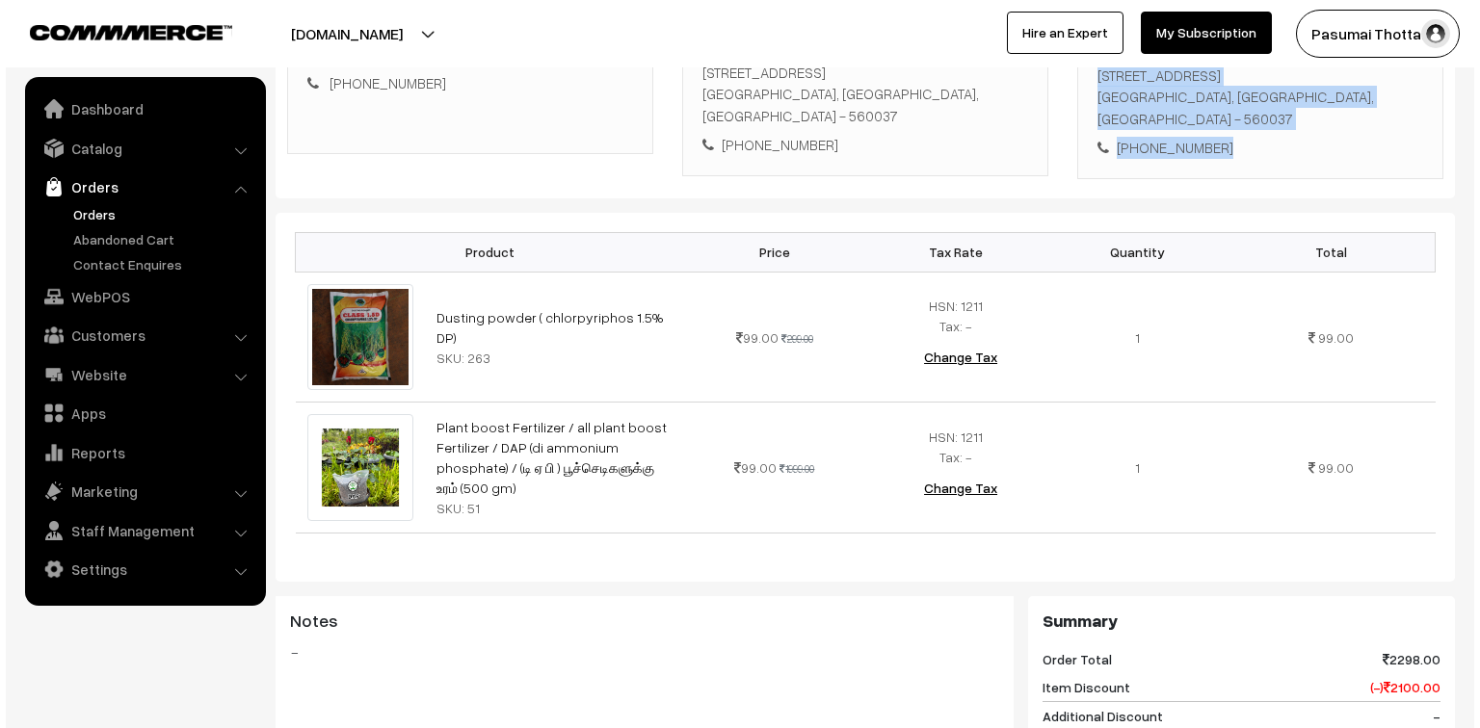
scroll to position [771, 0]
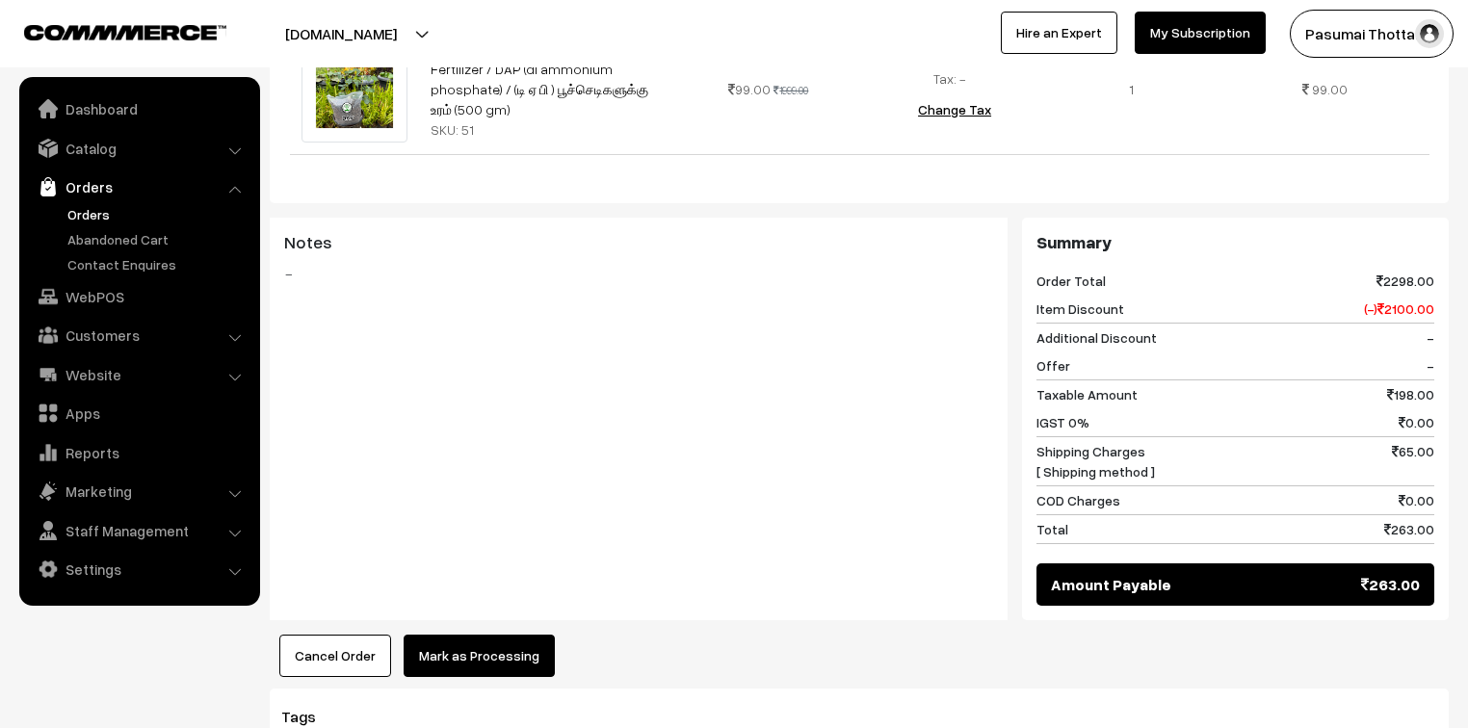
click at [465, 647] on button "Mark as Processing" at bounding box center [479, 656] width 151 height 42
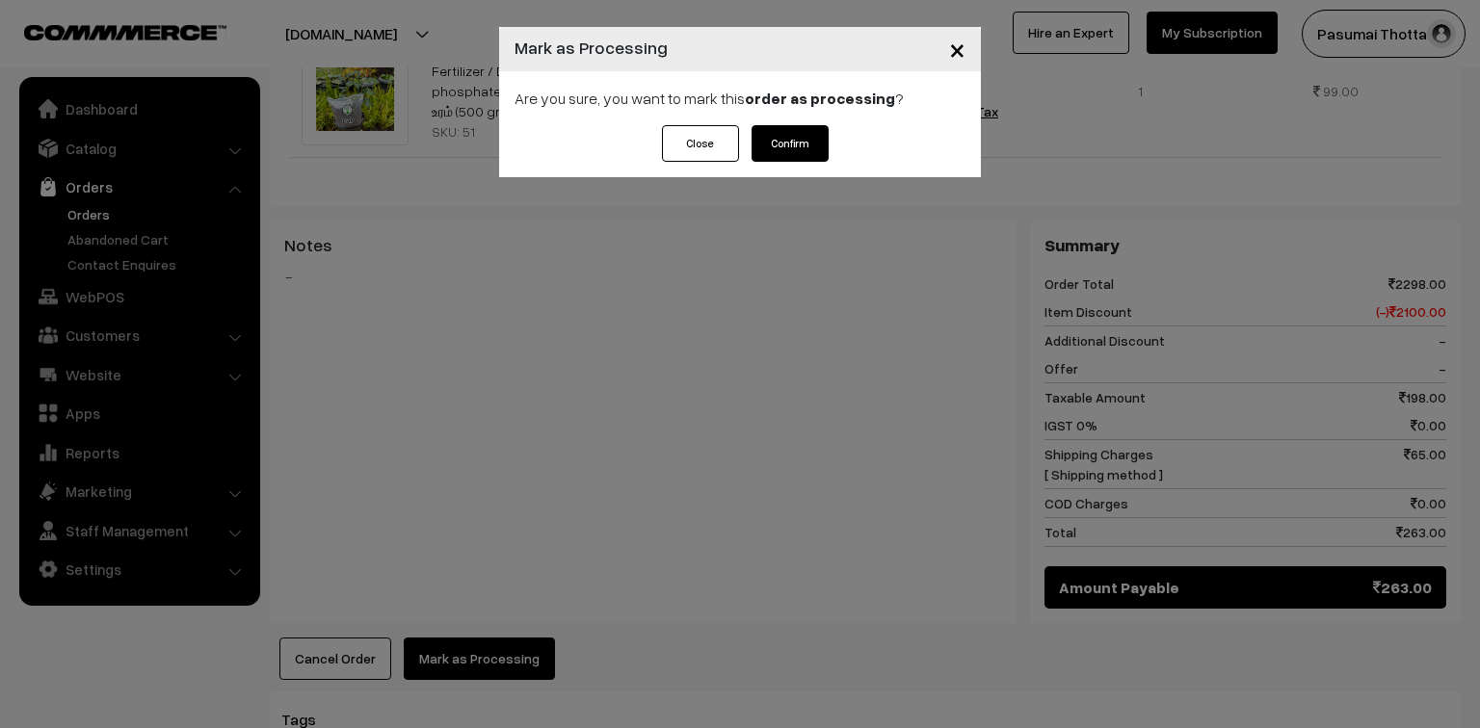
click at [775, 131] on button "Confirm" at bounding box center [789, 143] width 77 height 37
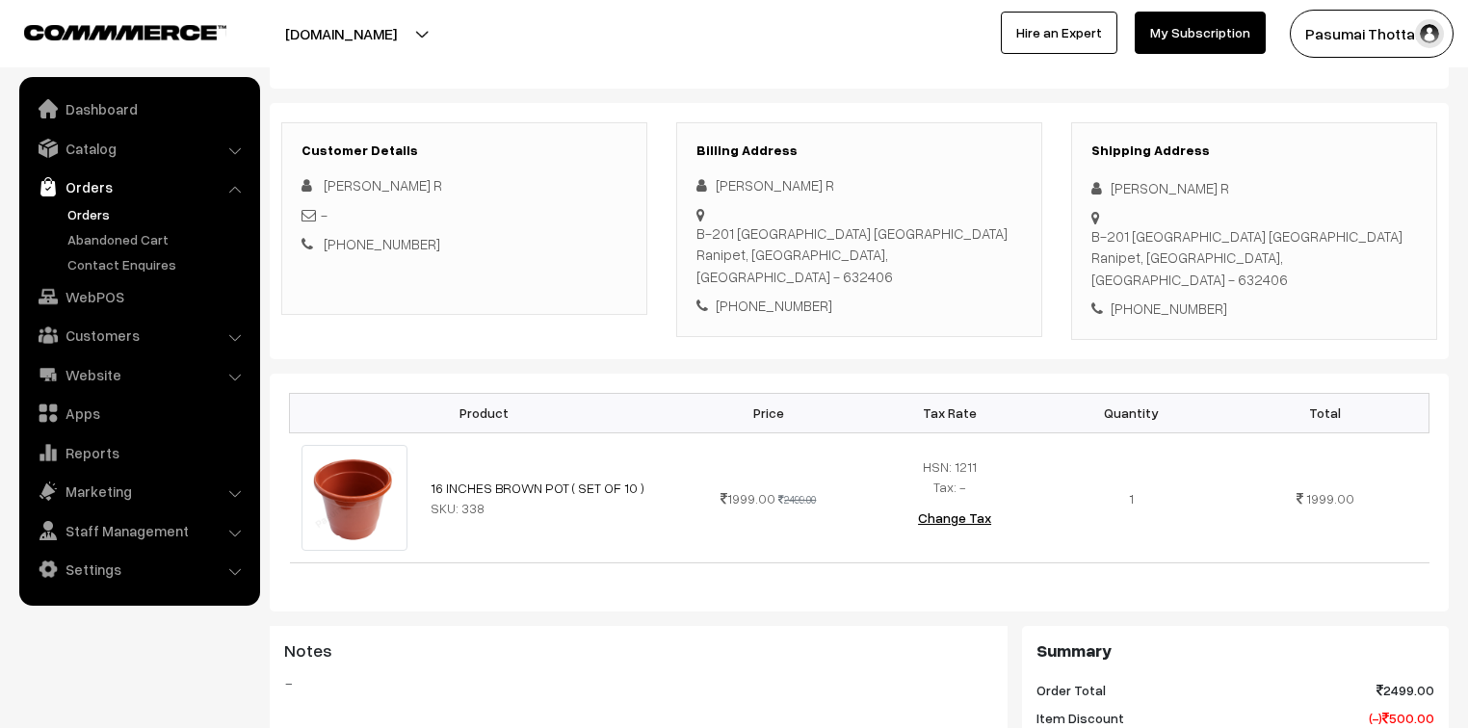
scroll to position [154, 0]
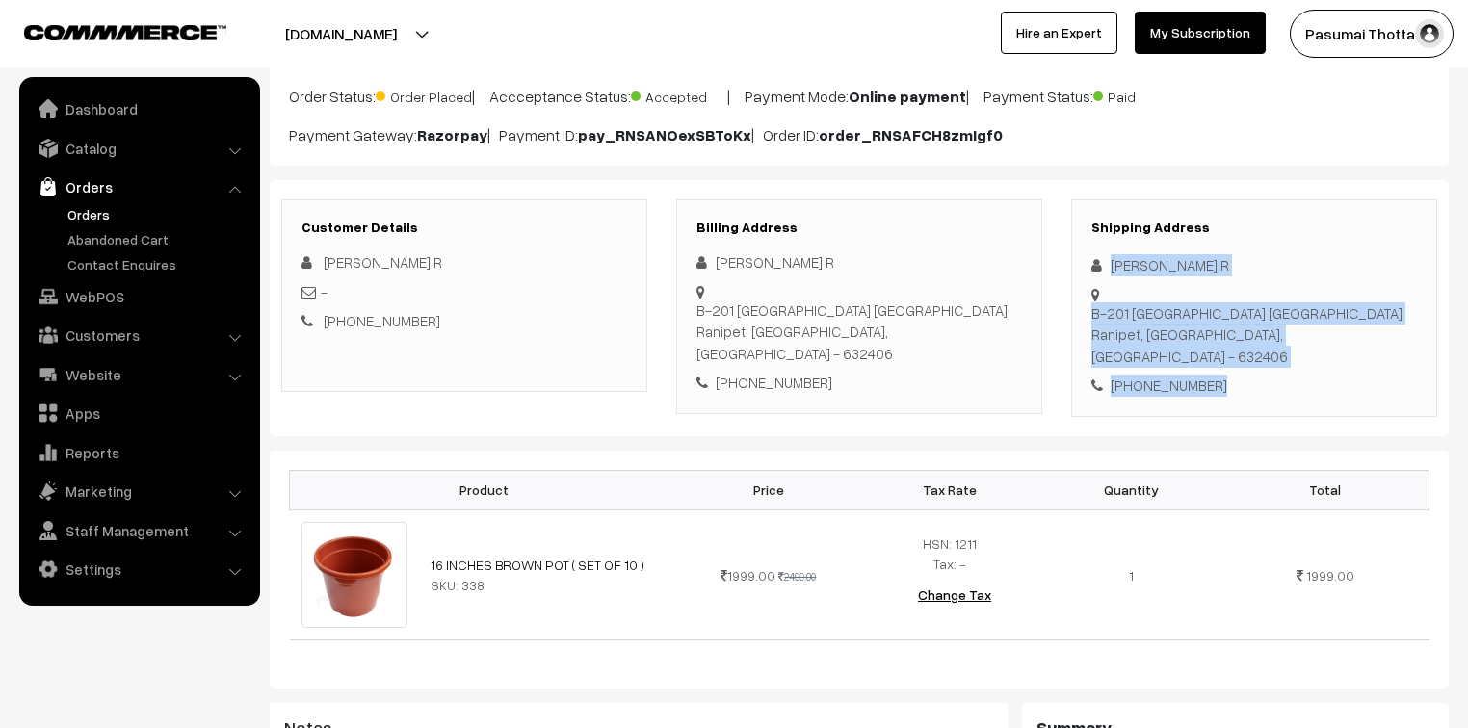
drag, startPoint x: 1109, startPoint y: 270, endPoint x: 1230, endPoint y: 349, distance: 144.8
click at [1230, 349] on div "Shipping Address Jeevanantham R B-201 BHEL TOWNSHIP RANIPET Ranipet, Tamil Nadu…" at bounding box center [1254, 308] width 366 height 218
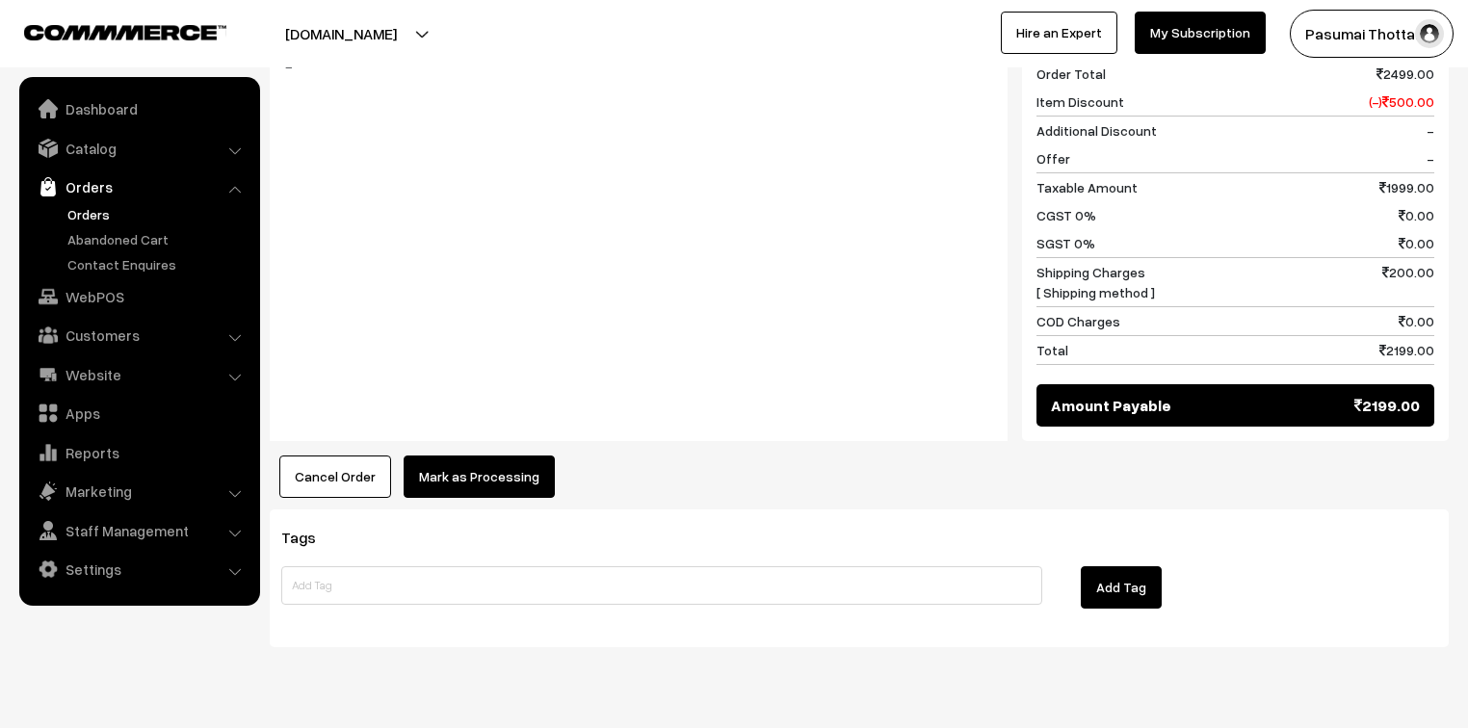
click at [478, 456] on button "Mark as Processing" at bounding box center [479, 477] width 151 height 42
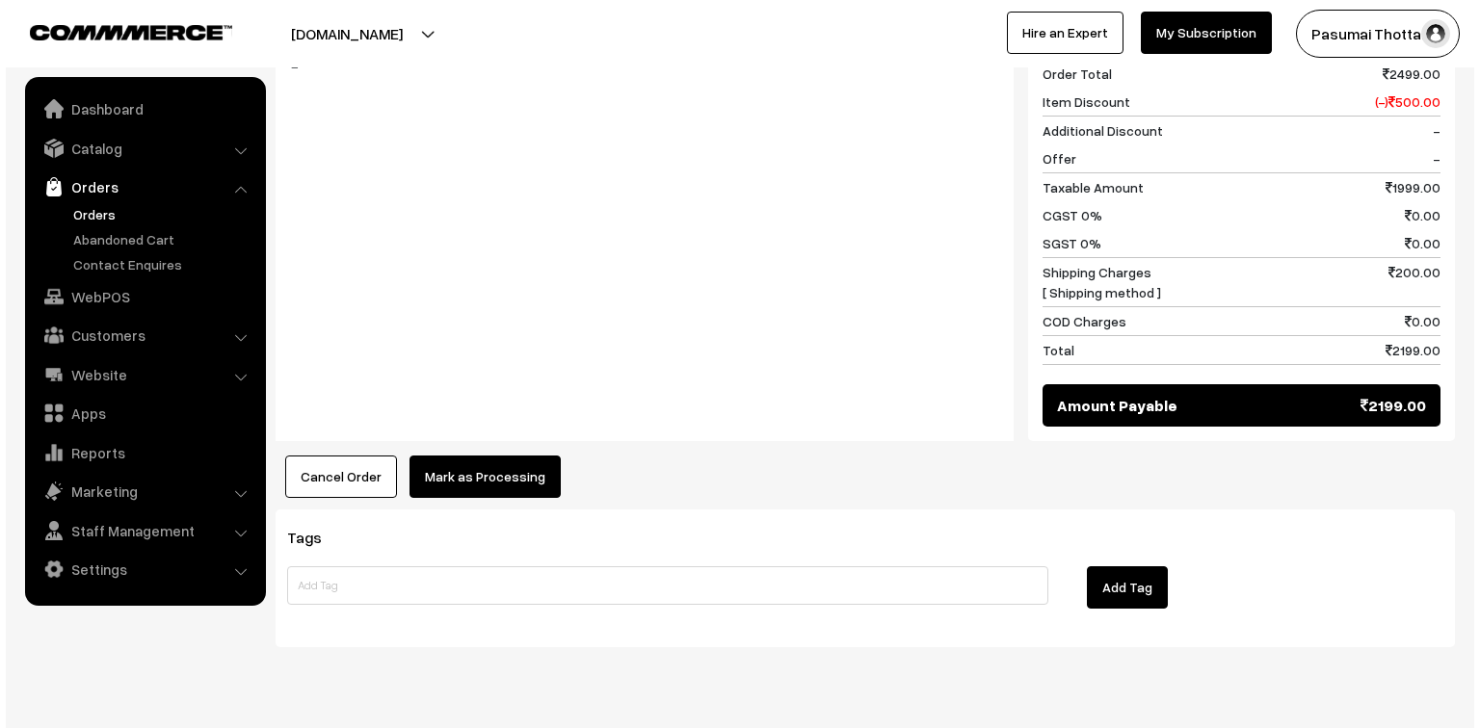
scroll to position [849, 0]
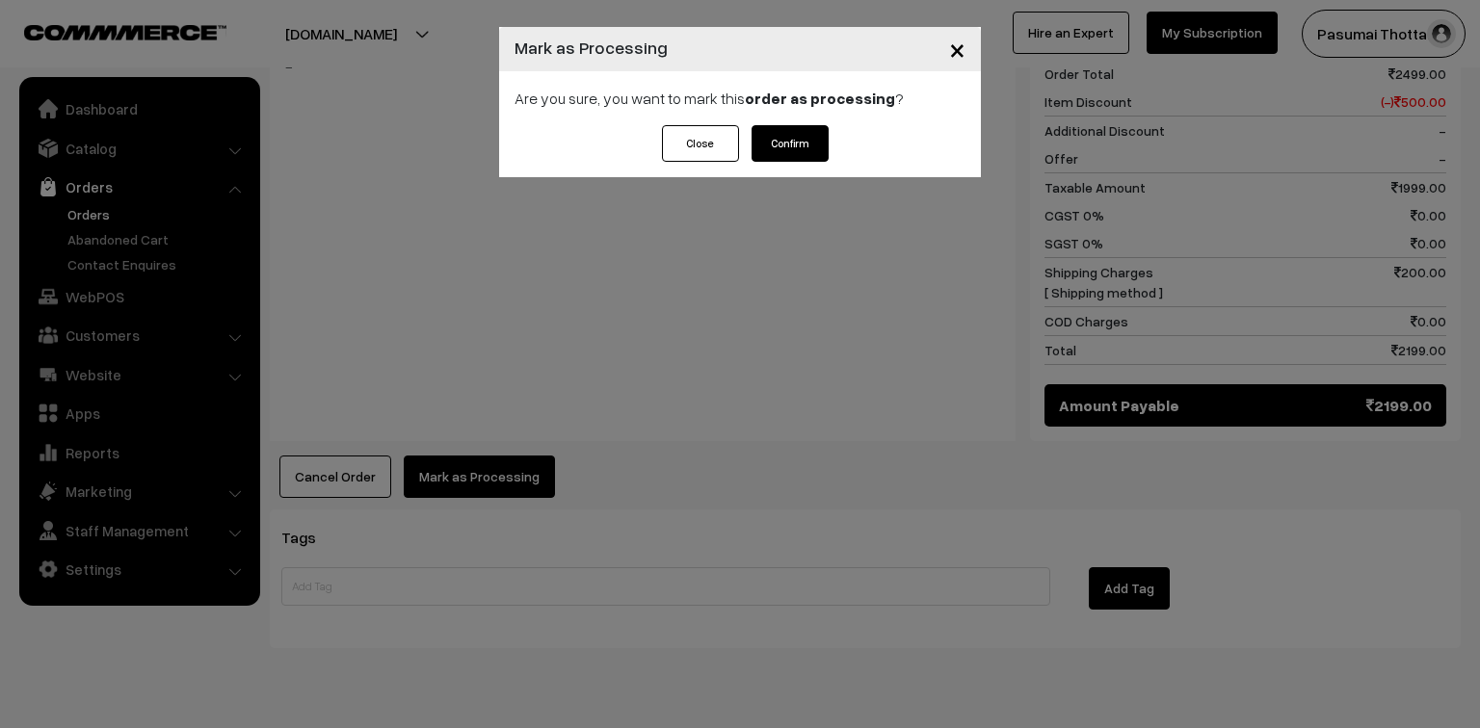
click at [811, 148] on button "Confirm" at bounding box center [789, 143] width 77 height 37
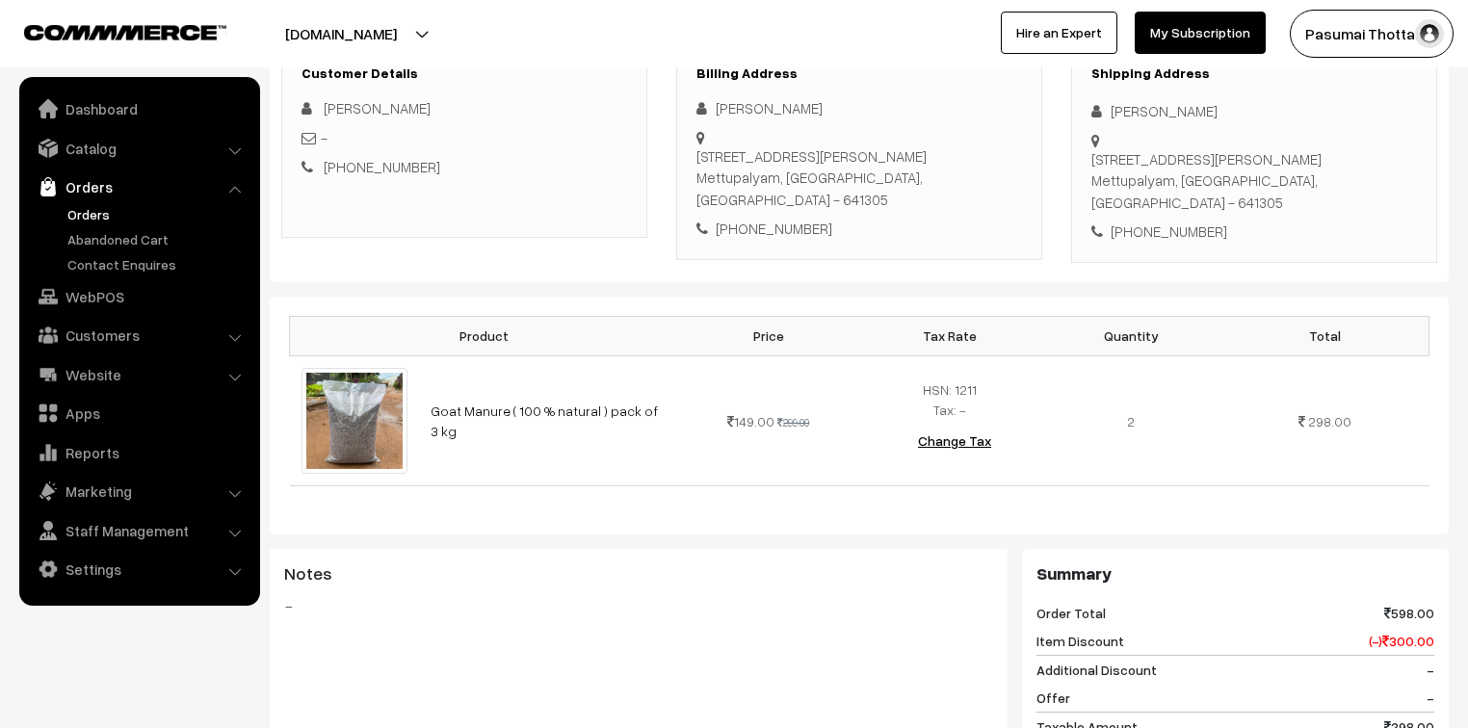
scroll to position [231, 0]
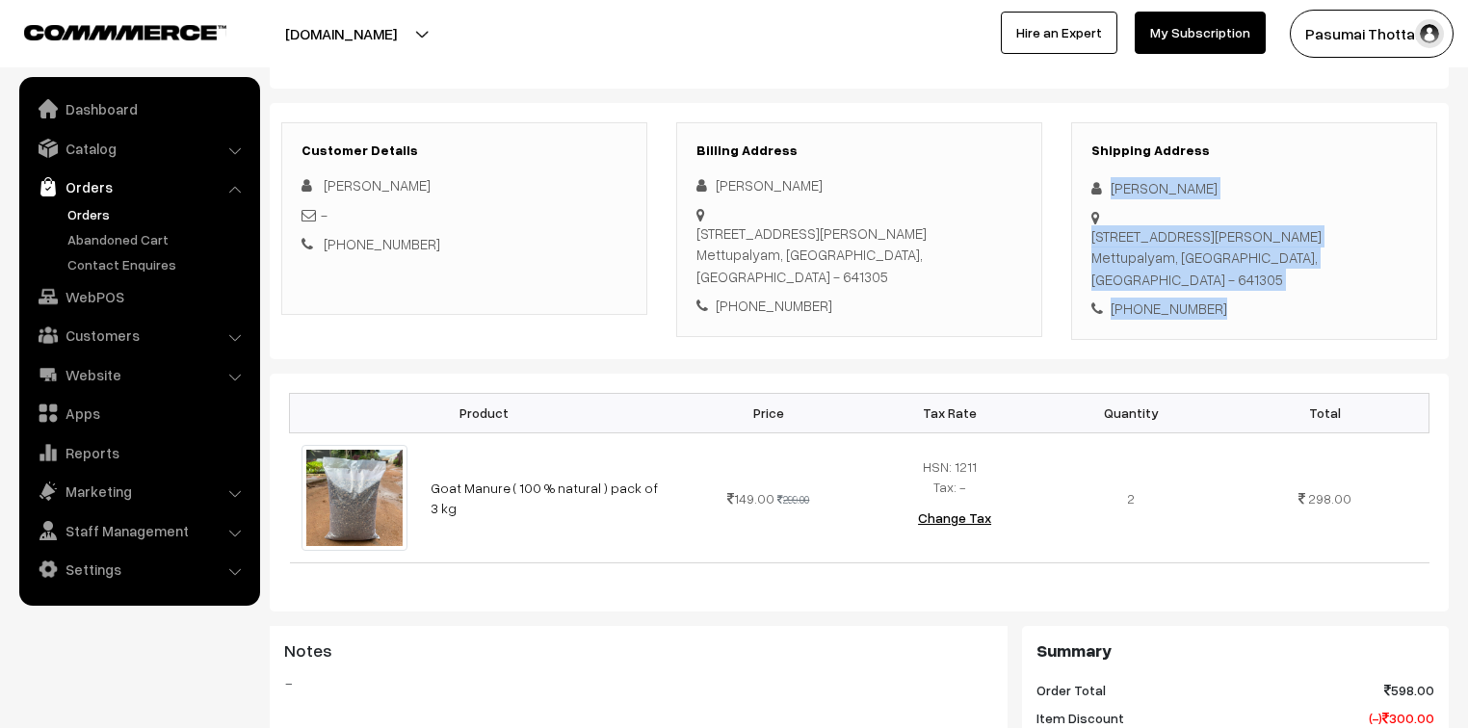
drag, startPoint x: 1107, startPoint y: 189, endPoint x: 1228, endPoint y: 273, distance: 147.5
click at [1228, 273] on div "Shipping Address [PERSON_NAME] [STREET_ADDRESS][PERSON_NAME] [PHONE_NUMBER]" at bounding box center [1254, 231] width 366 height 218
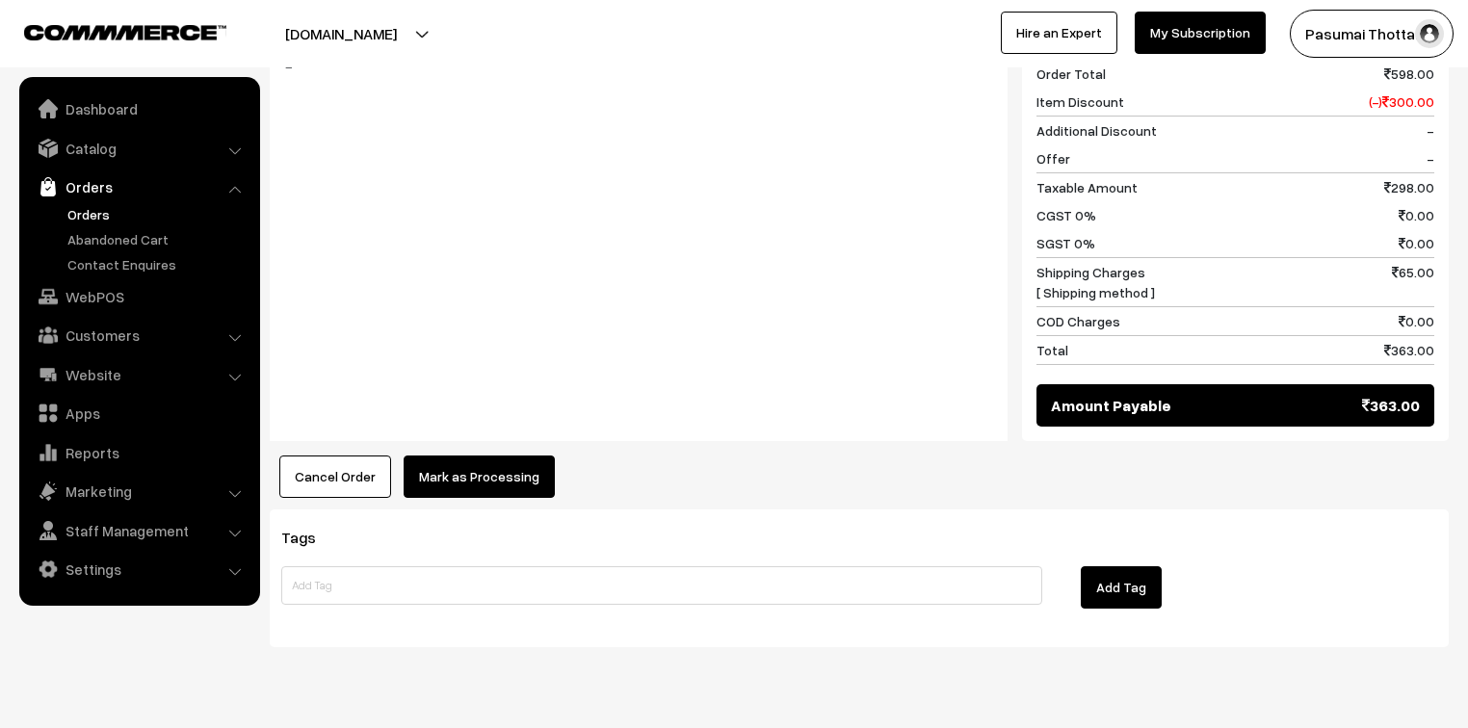
click at [506, 460] on button "Mark as Processing" at bounding box center [479, 477] width 151 height 42
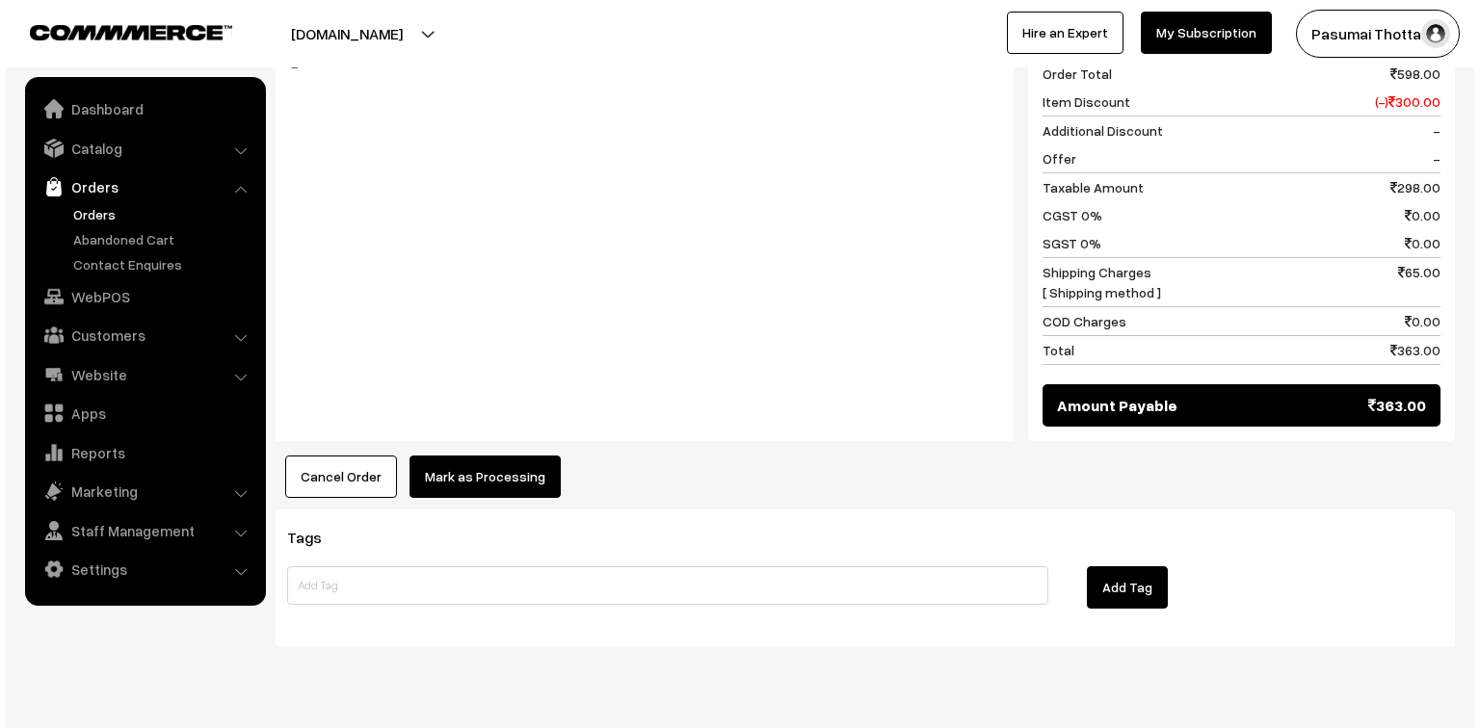
scroll to position [849, 0]
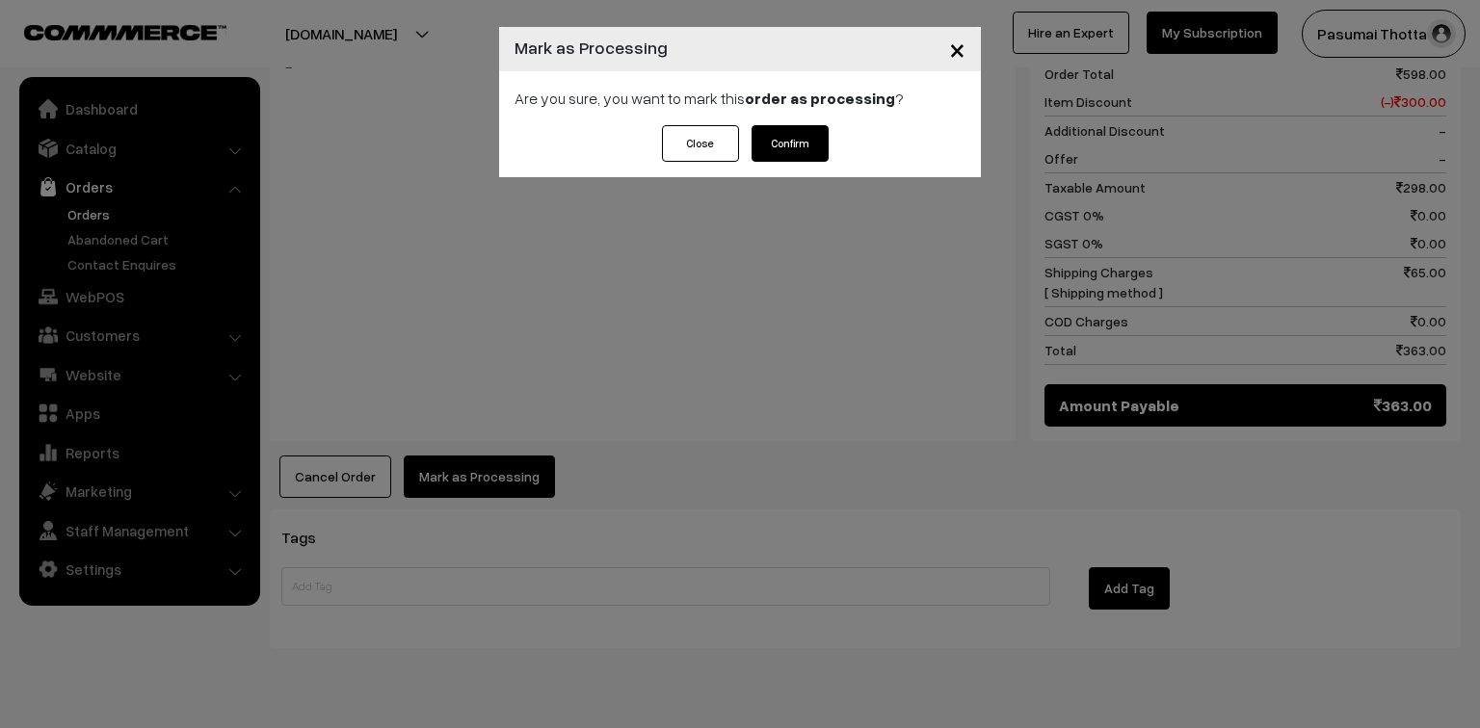
click at [774, 134] on button "Confirm" at bounding box center [789, 143] width 77 height 37
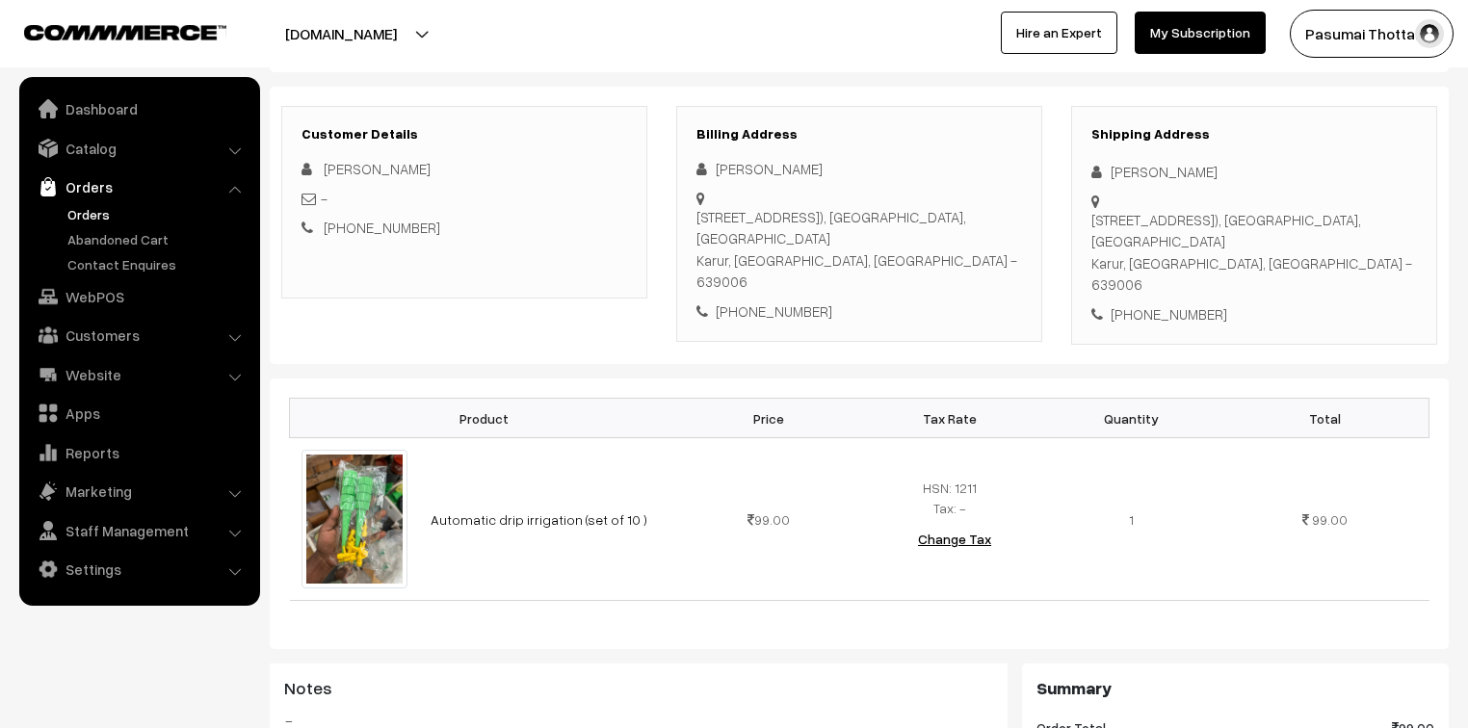
scroll to position [154, 0]
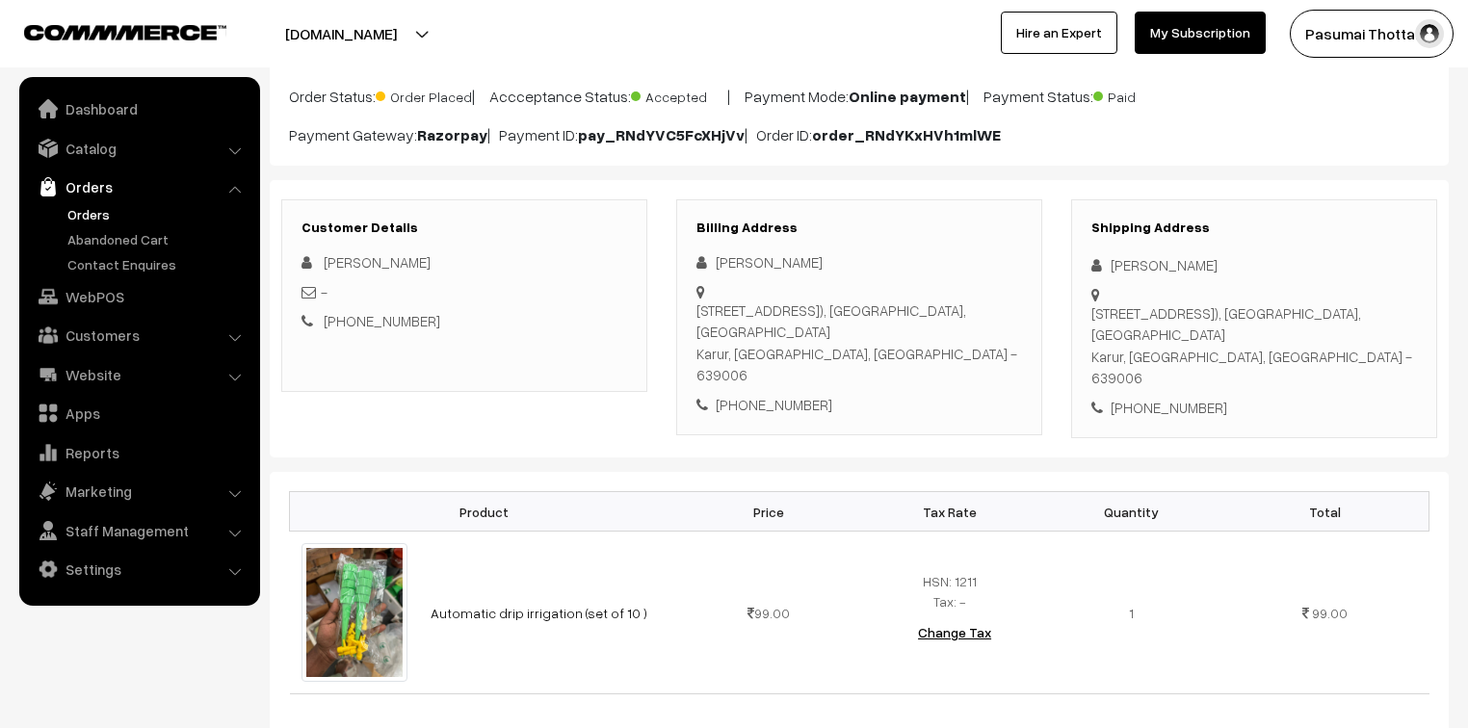
drag, startPoint x: 1110, startPoint y: 261, endPoint x: 1124, endPoint y: 320, distance: 60.5
click at [1121, 314] on div "Shipping Address [PERSON_NAME] [STREET_ADDRESS] [PHONE_NUMBER]" at bounding box center [1254, 319] width 366 height 240
click at [1114, 284] on div at bounding box center [1254, 336] width 326 height 105
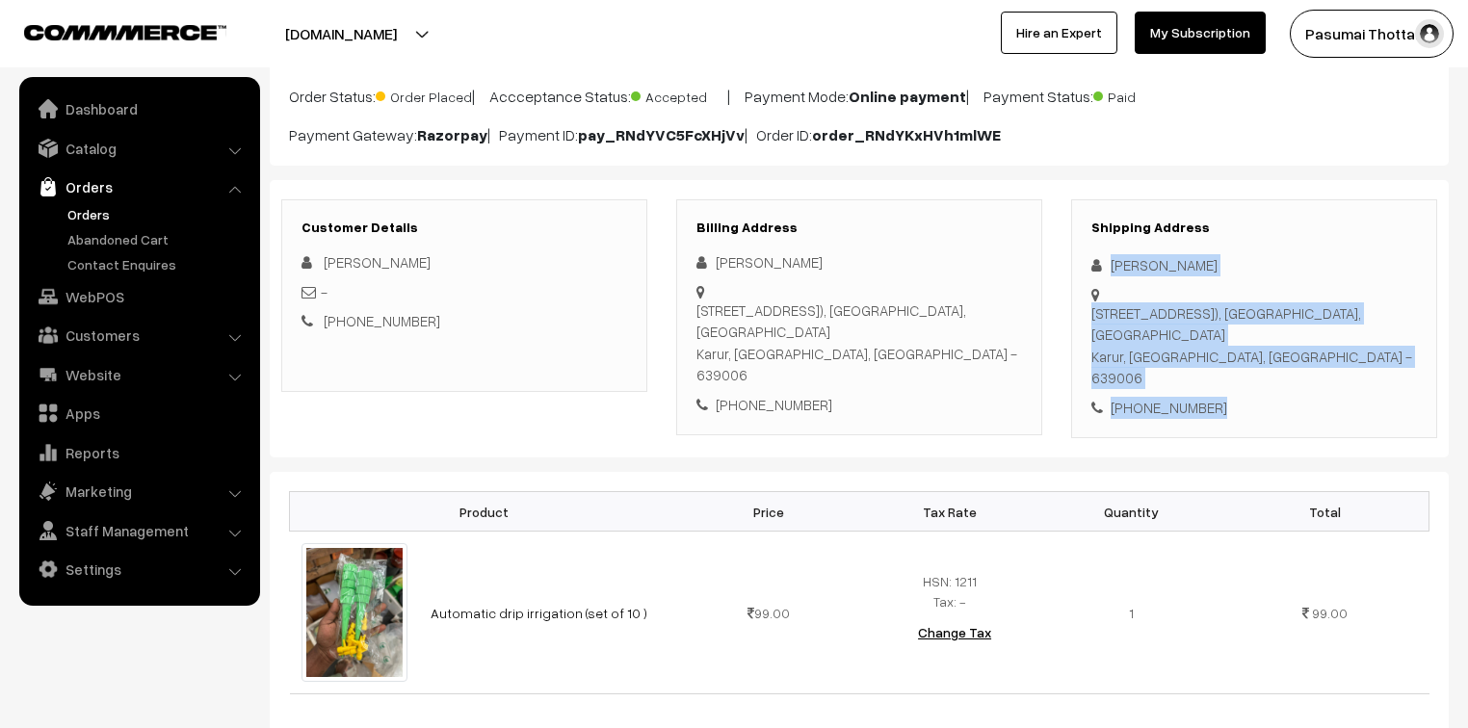
drag, startPoint x: 1113, startPoint y: 270, endPoint x: 1226, endPoint y: 376, distance: 155.4
click at [1226, 376] on div "Shipping Address Rajalakshmi T No: 8/4, Kamarajar street,v.v.g.nagar(poonguil n…" at bounding box center [1254, 319] width 366 height 240
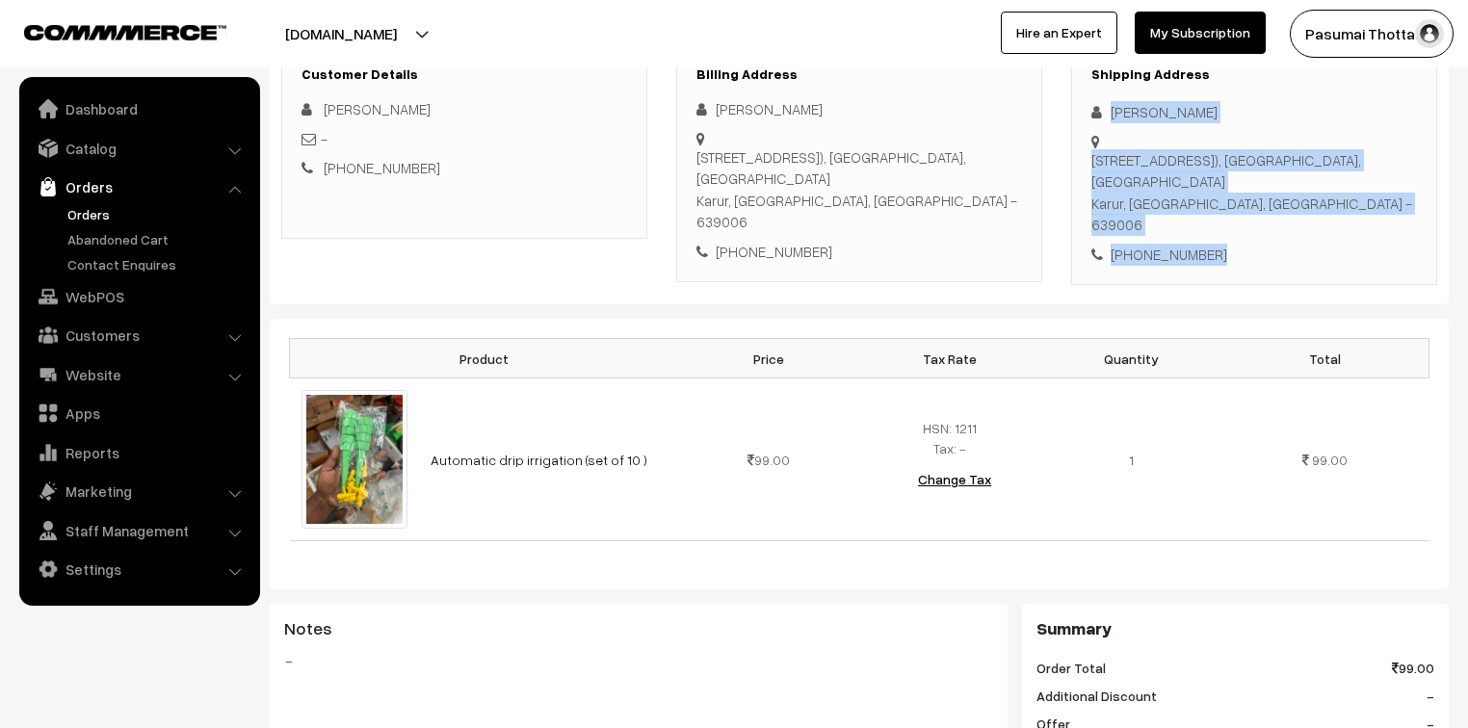
scroll to position [308, 0]
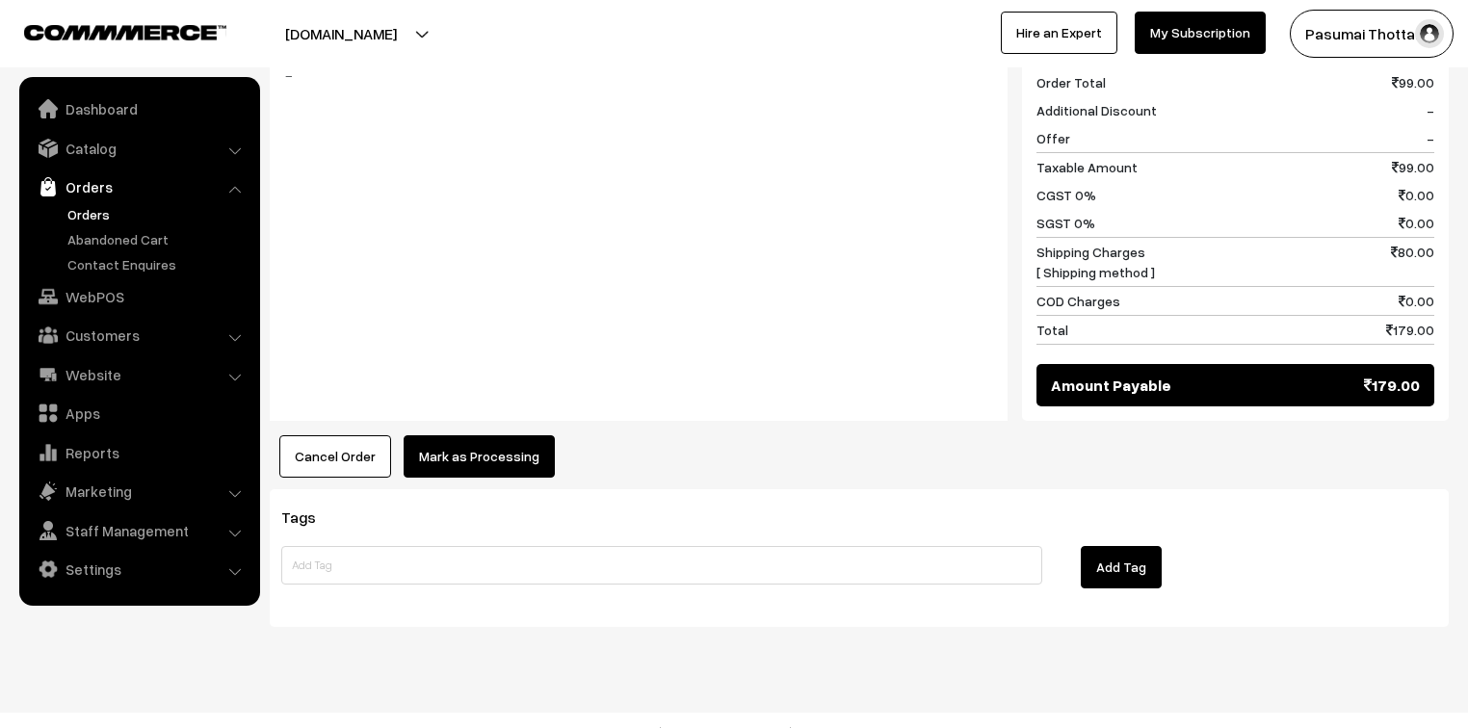
click at [485, 435] on button "Mark as Processing" at bounding box center [479, 456] width 151 height 42
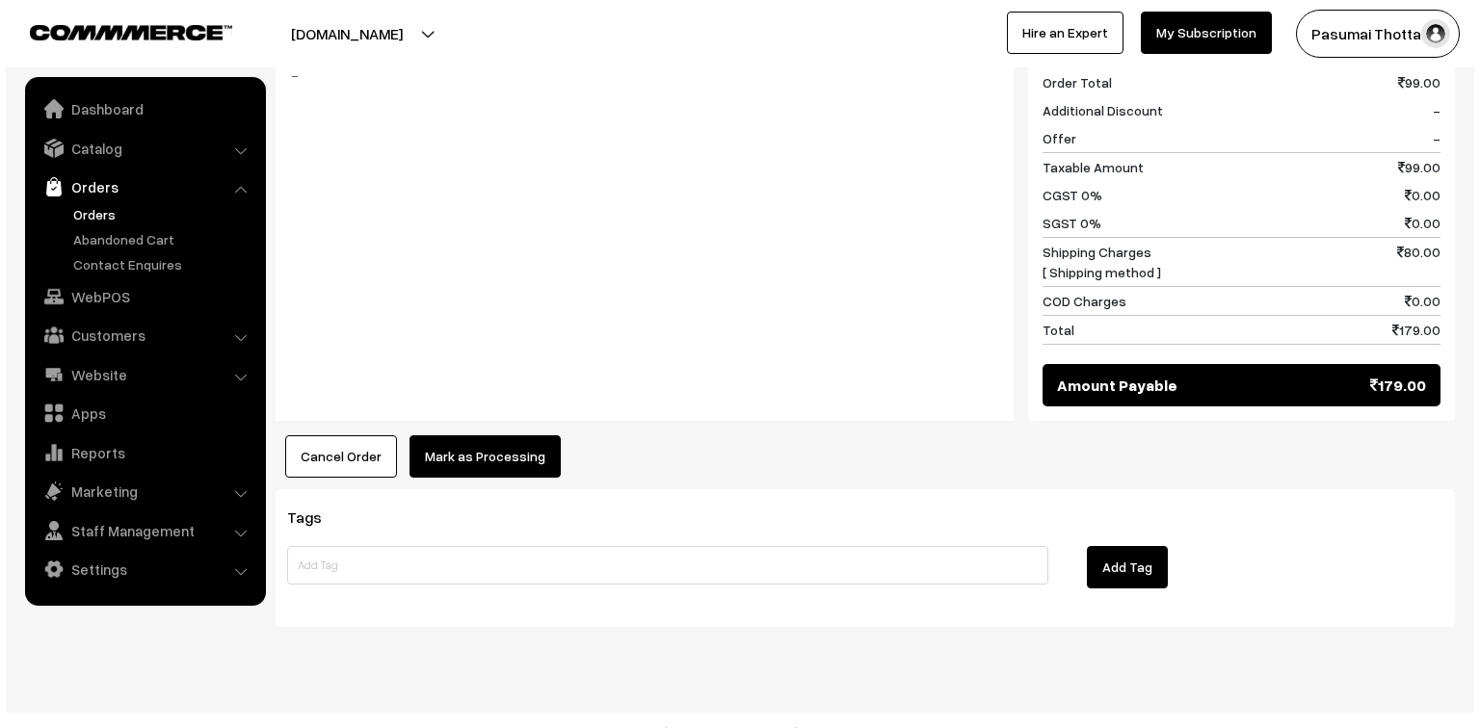
scroll to position [894, 0]
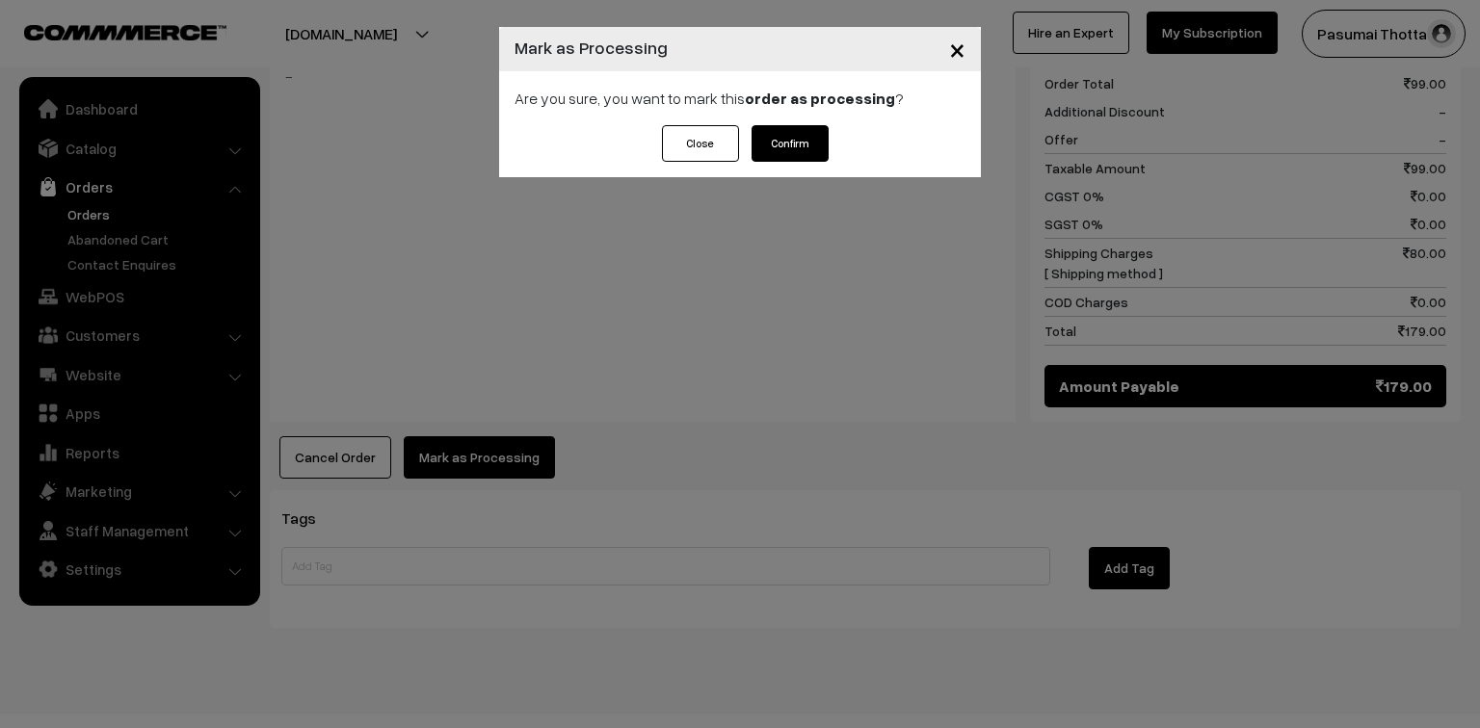
click at [810, 150] on button "Confirm" at bounding box center [789, 143] width 77 height 37
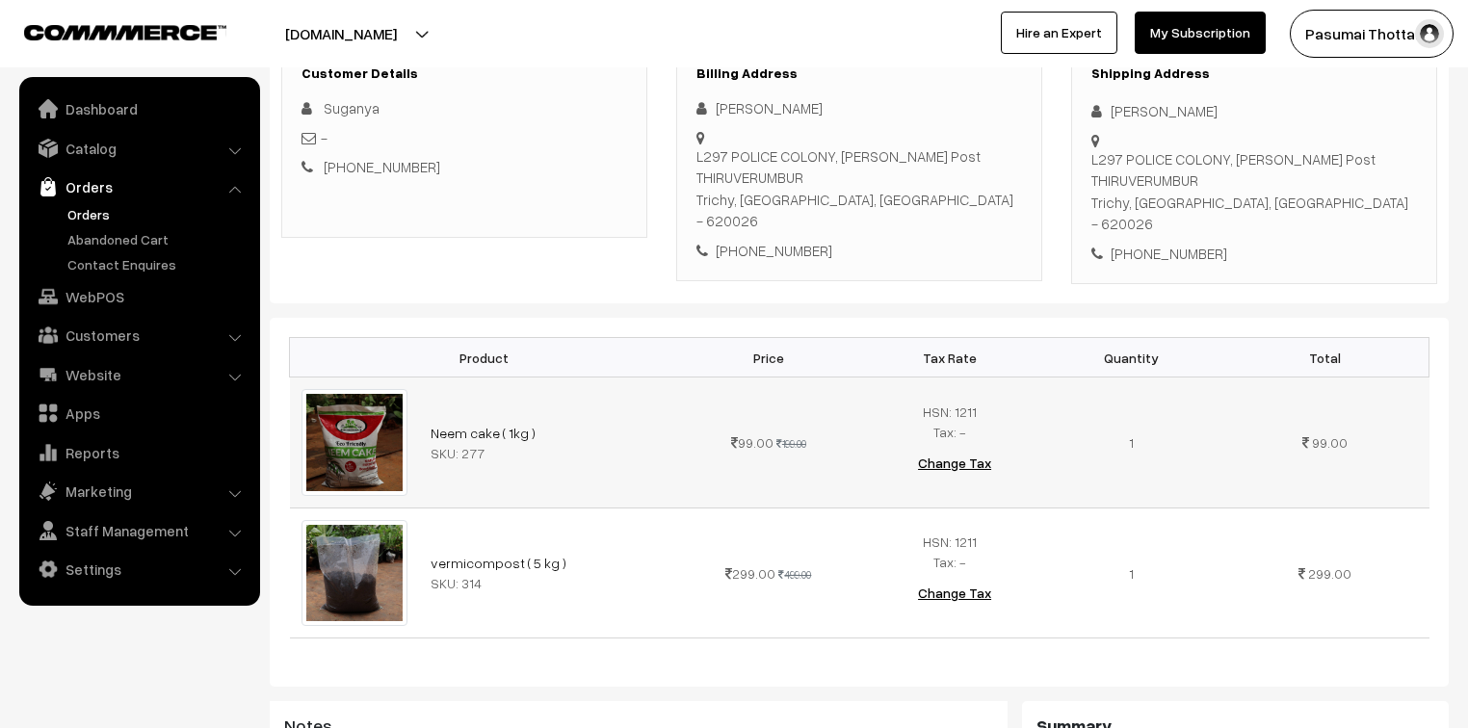
scroll to position [231, 0]
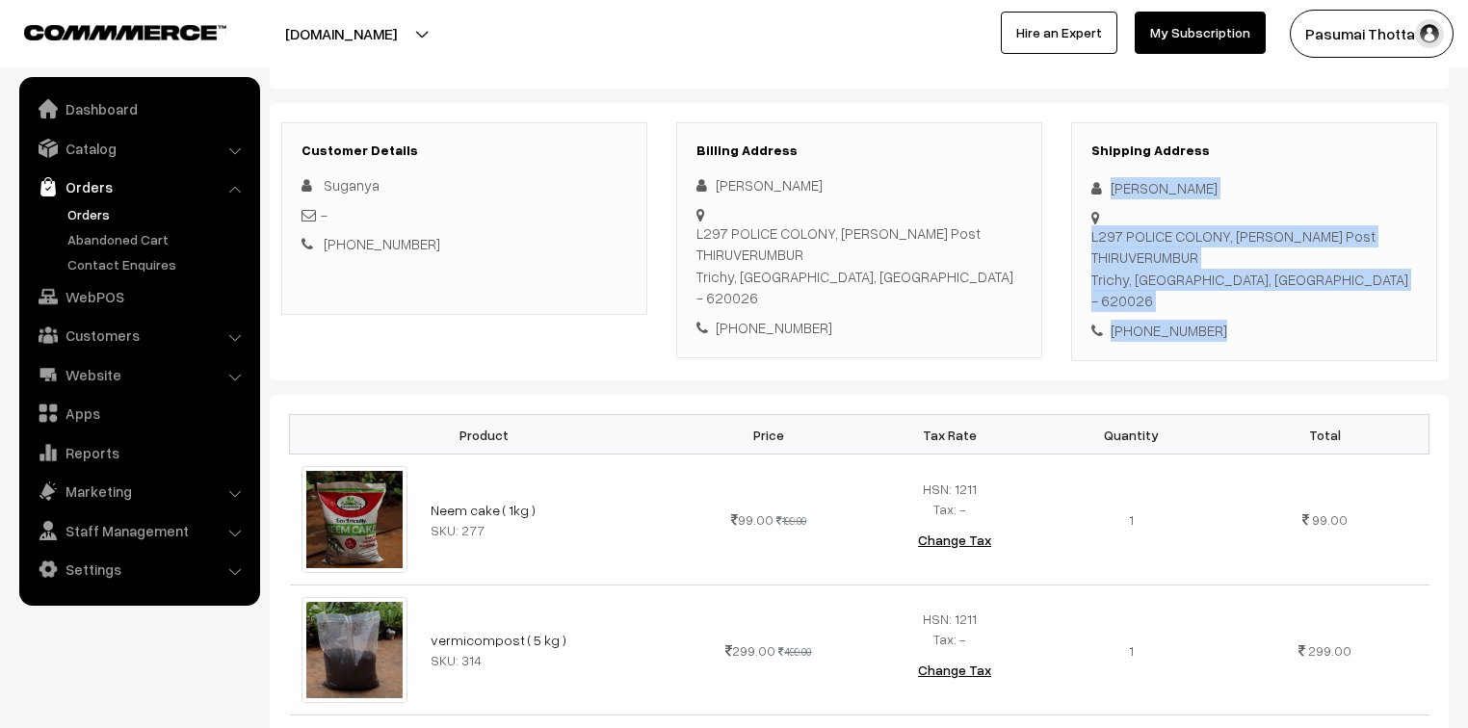
drag, startPoint x: 1110, startPoint y: 194, endPoint x: 1217, endPoint y: 321, distance: 166.1
click at [1217, 321] on div "Shipping Address suganya Divakar L297 POLICE COLONY, Anna Nagar Post THIRUVERUM…" at bounding box center [1254, 242] width 366 height 240
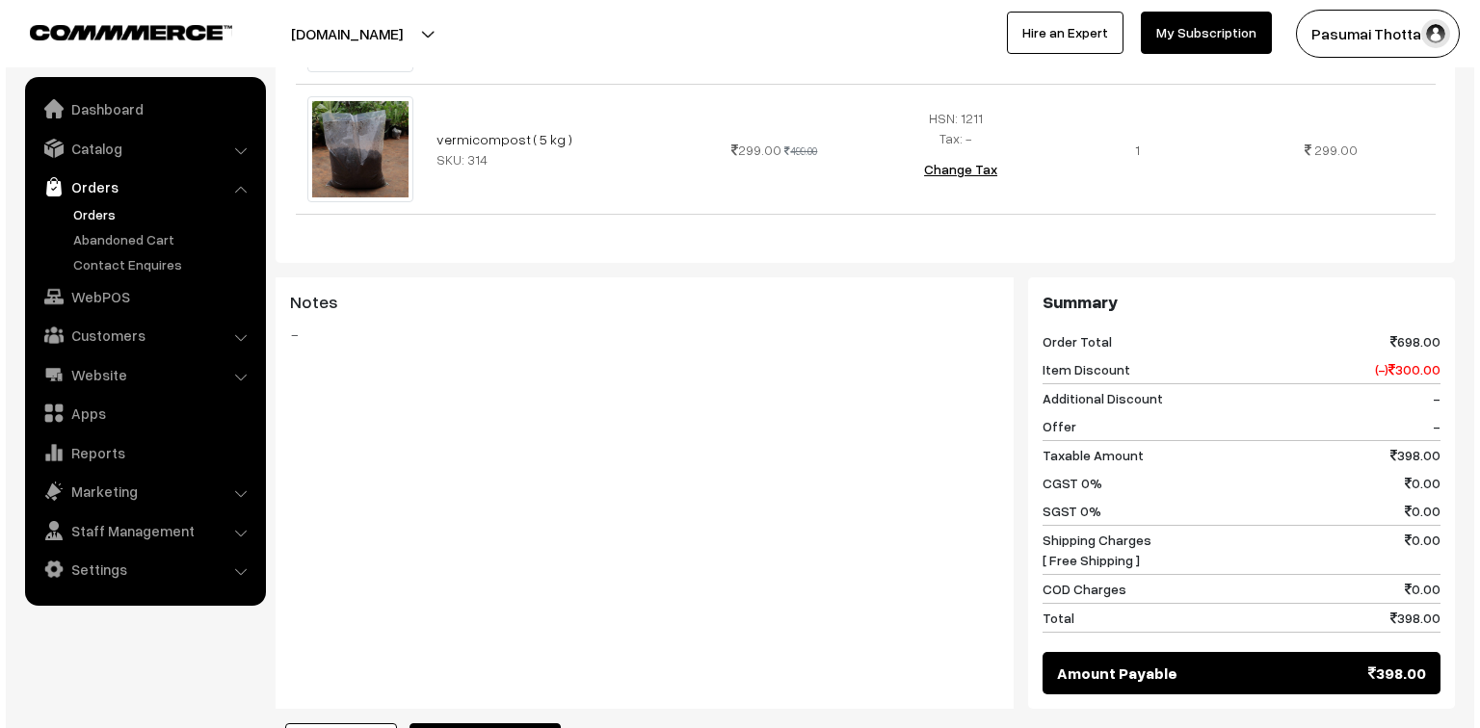
scroll to position [925, 0]
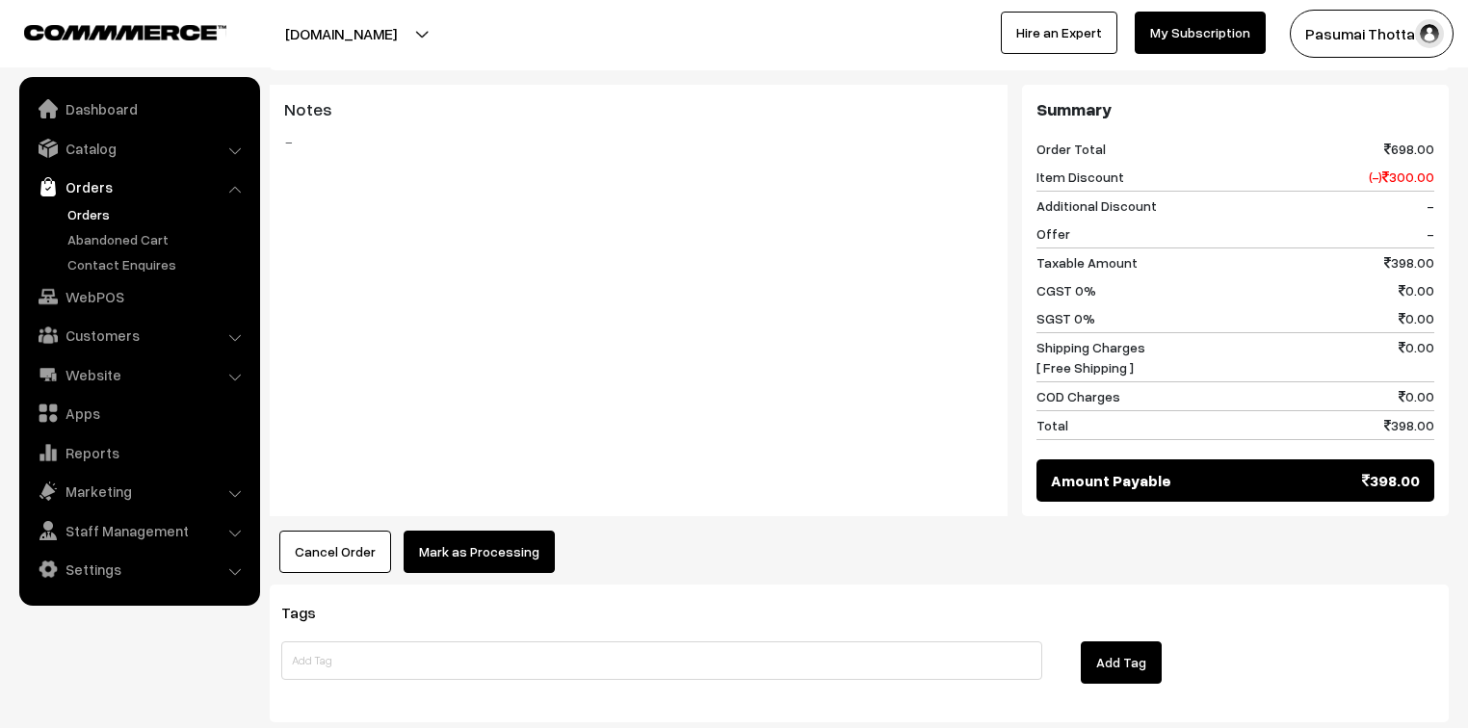
click at [500, 531] on button "Mark as Processing" at bounding box center [479, 552] width 151 height 42
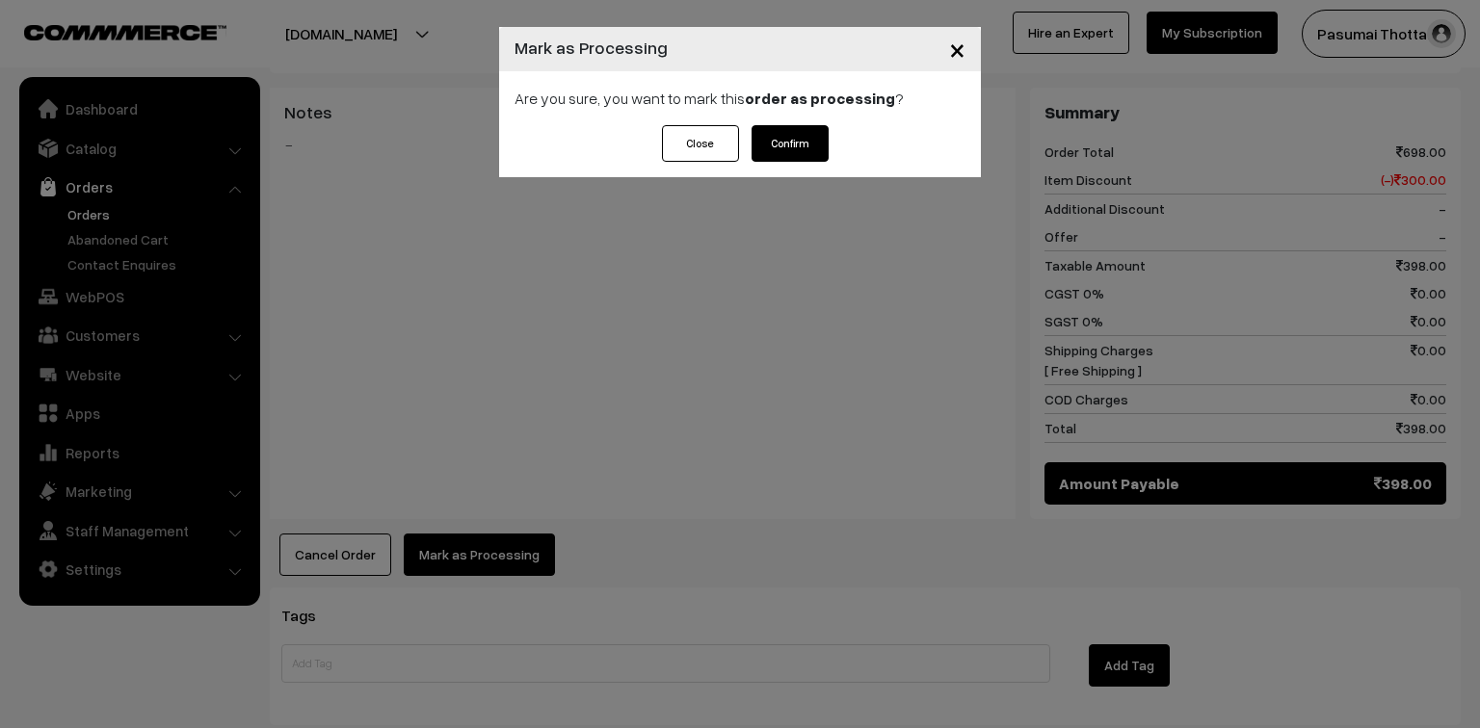
click at [794, 146] on button "Confirm" at bounding box center [789, 143] width 77 height 37
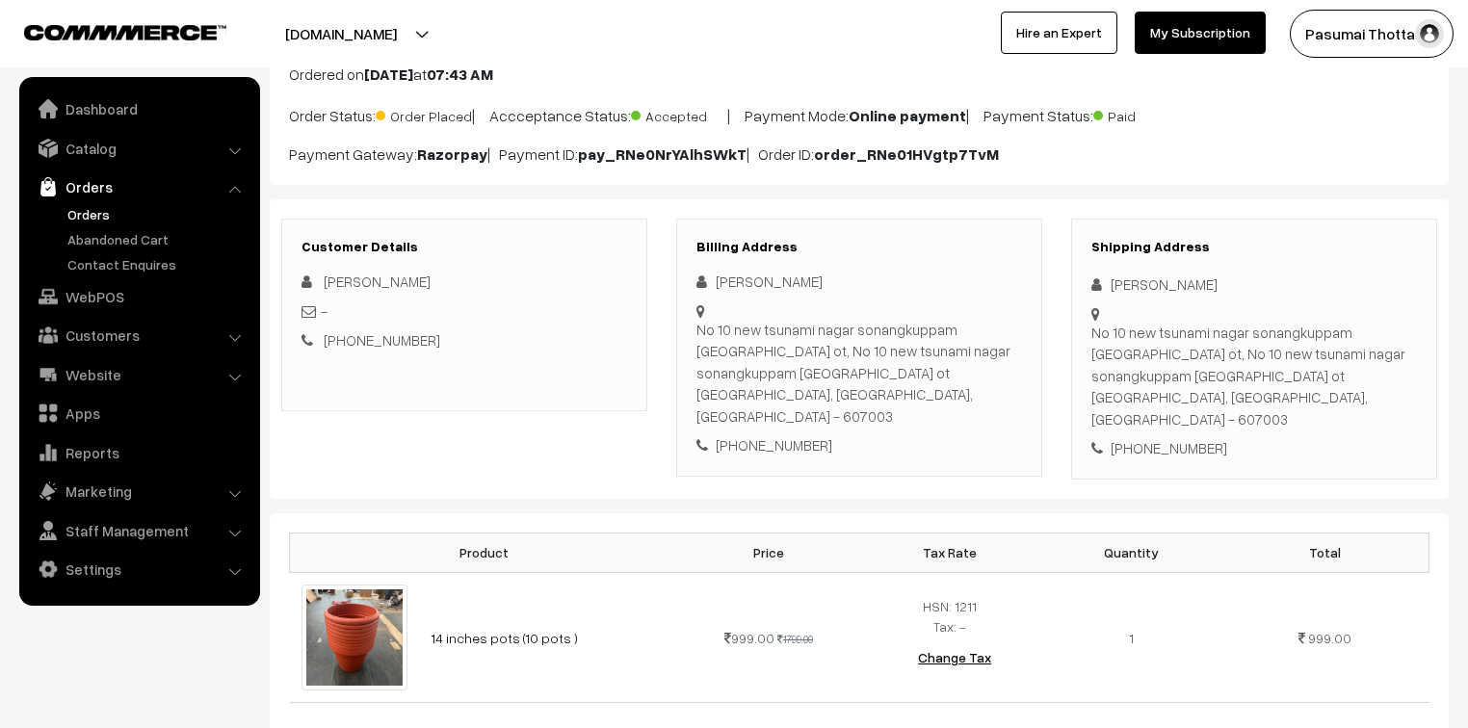
scroll to position [77, 0]
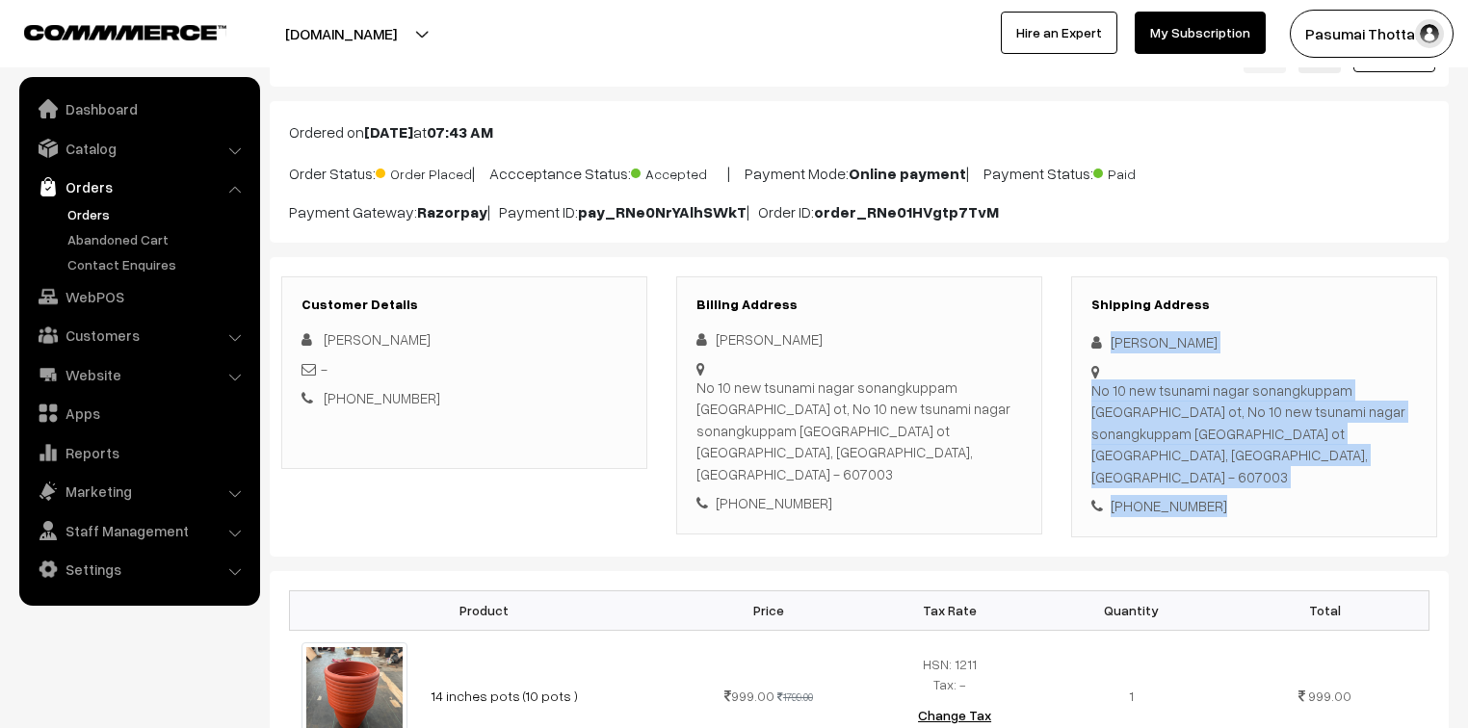
drag, startPoint x: 1110, startPoint y: 343, endPoint x: 1251, endPoint y: 477, distance: 194.9
click at [1251, 477] on div "Shipping Address Mathina Tanish No 10 new tsunami nagar sonangkuppam cuddalore …" at bounding box center [1254, 406] width 366 height 261
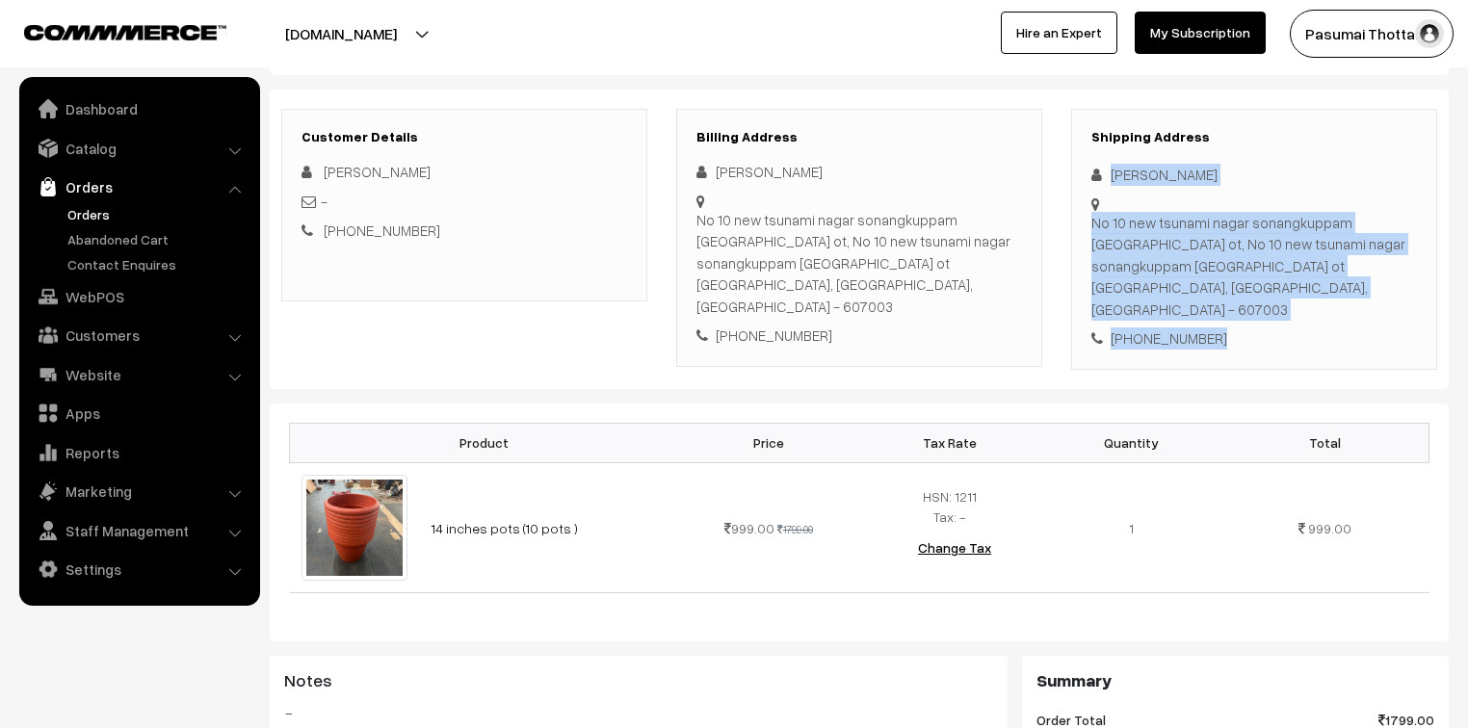
scroll to position [308, 0]
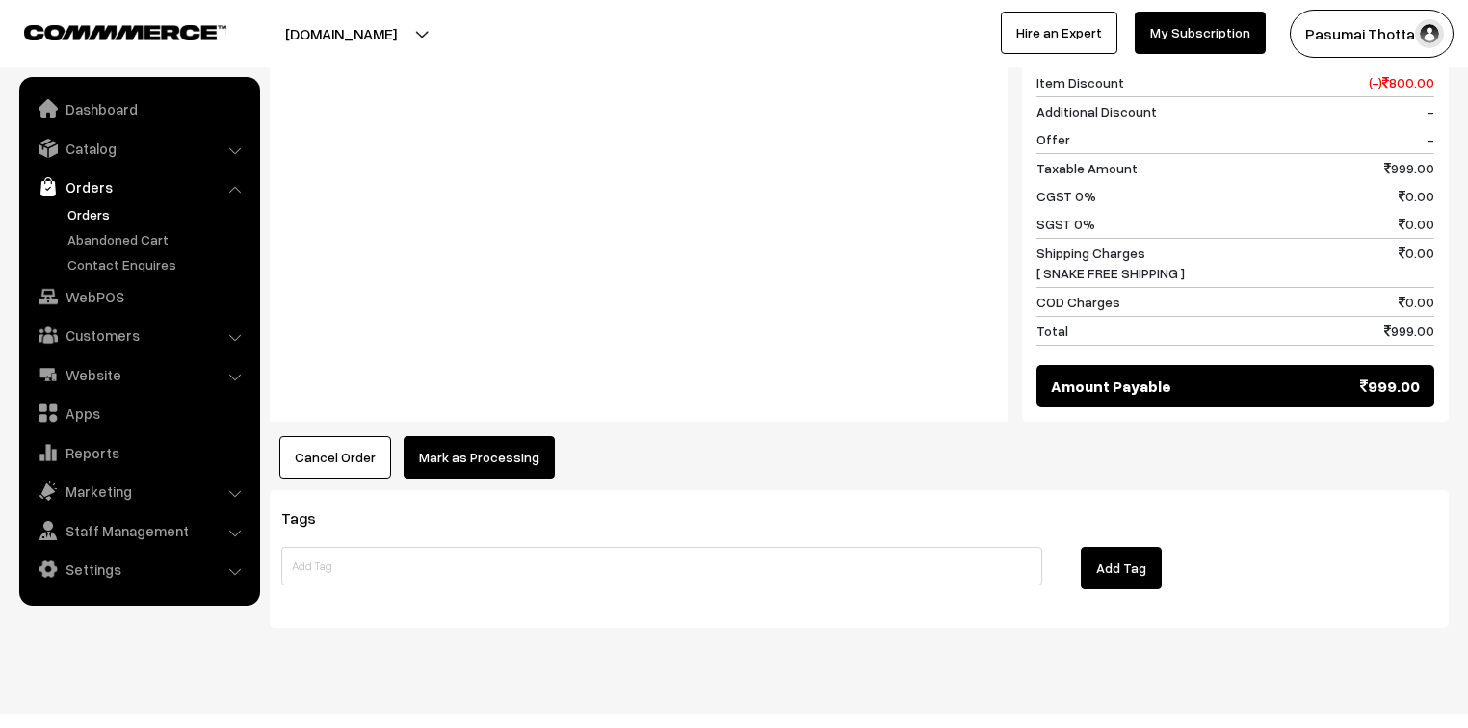
click at [489, 450] on button "Mark as Processing" at bounding box center [479, 457] width 151 height 42
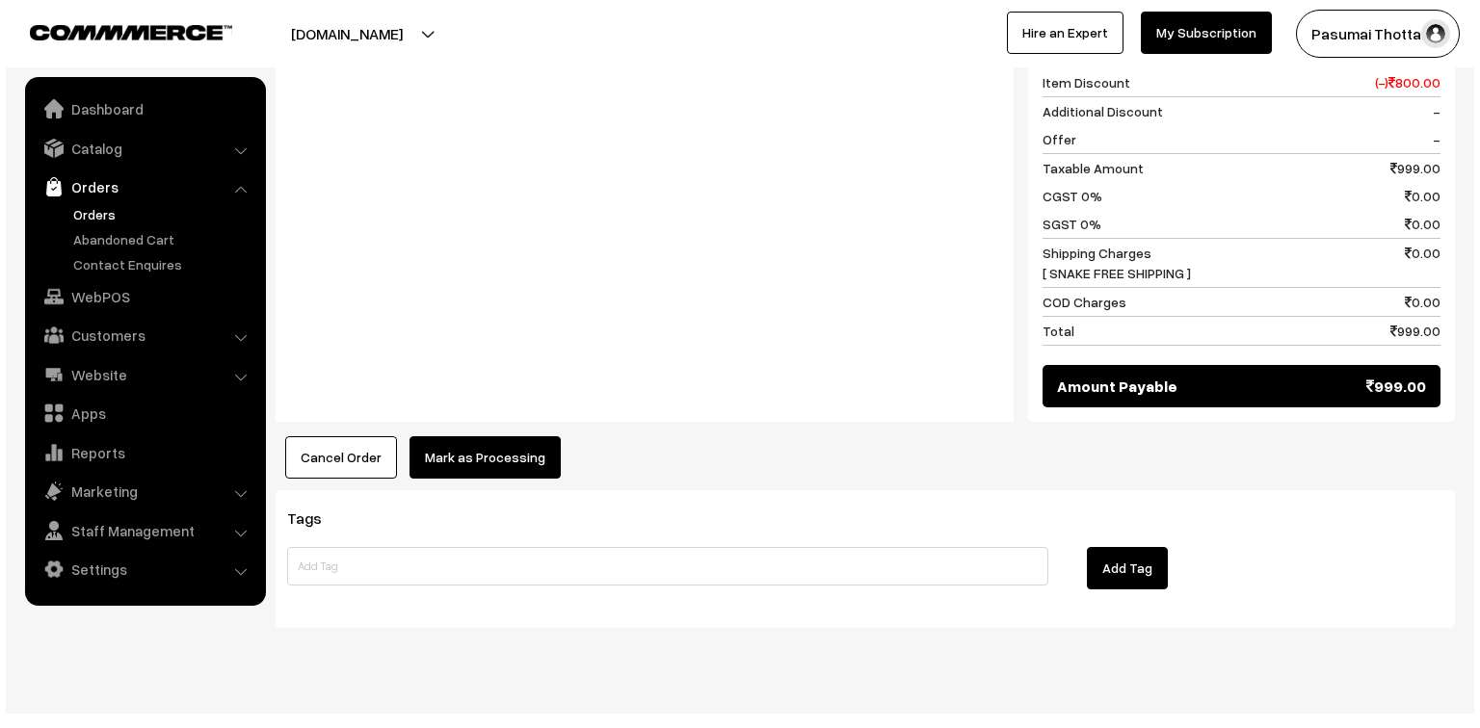
scroll to position [890, 0]
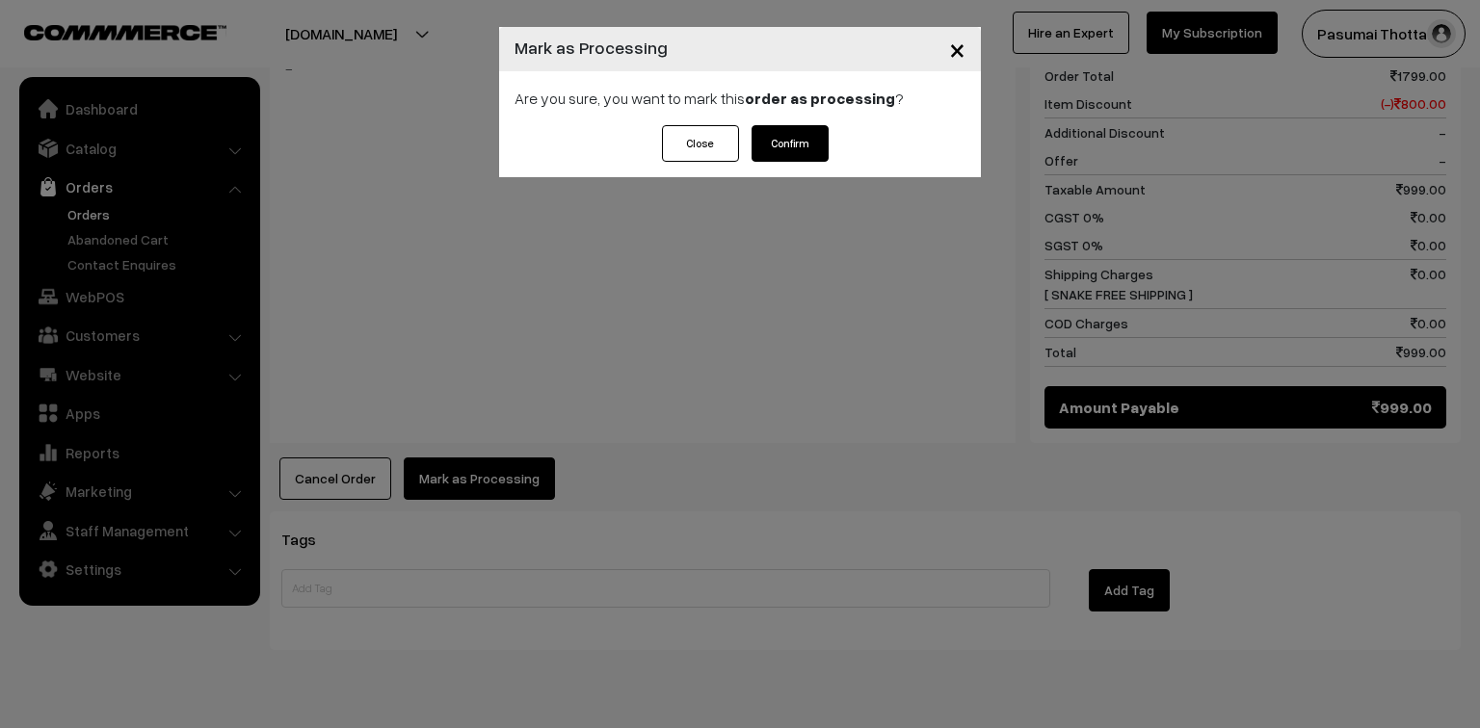
click at [785, 137] on button "Confirm" at bounding box center [789, 143] width 77 height 37
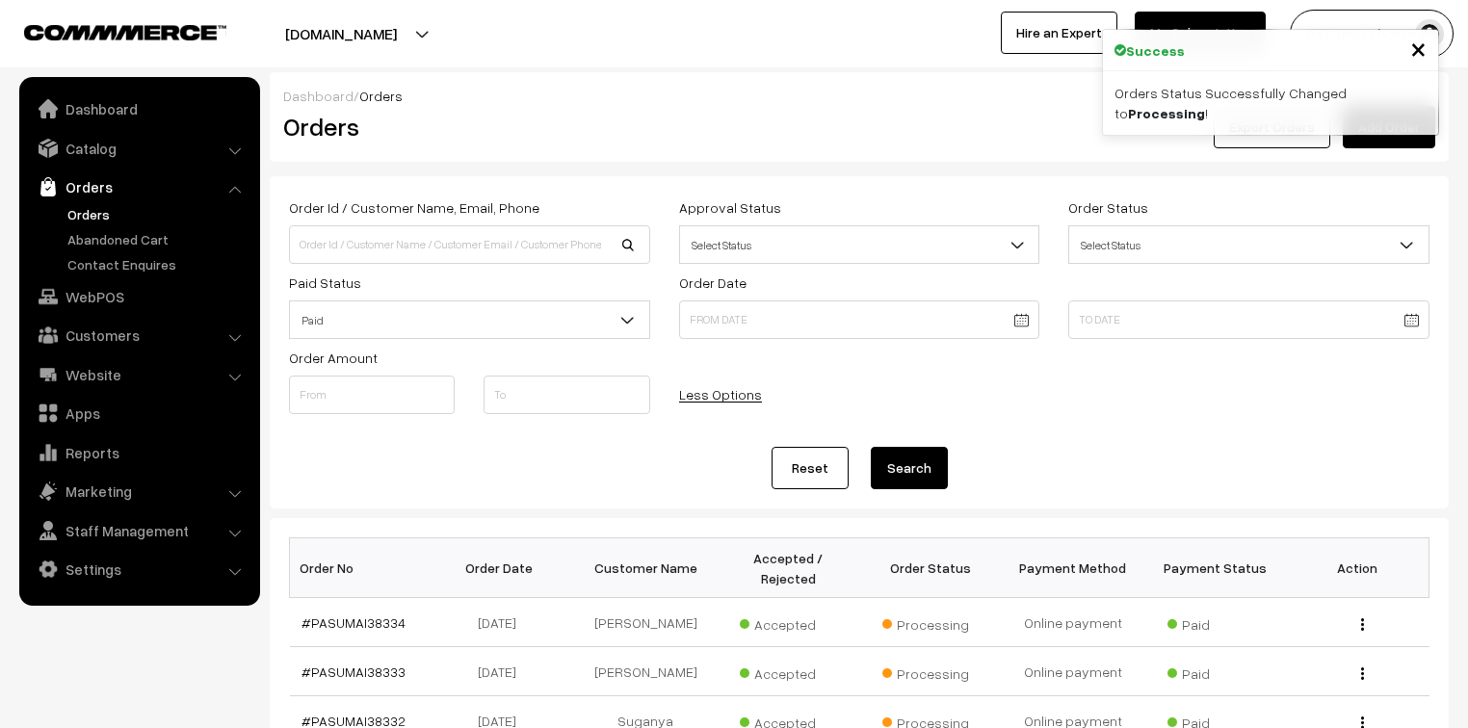
scroll to position [385, 0]
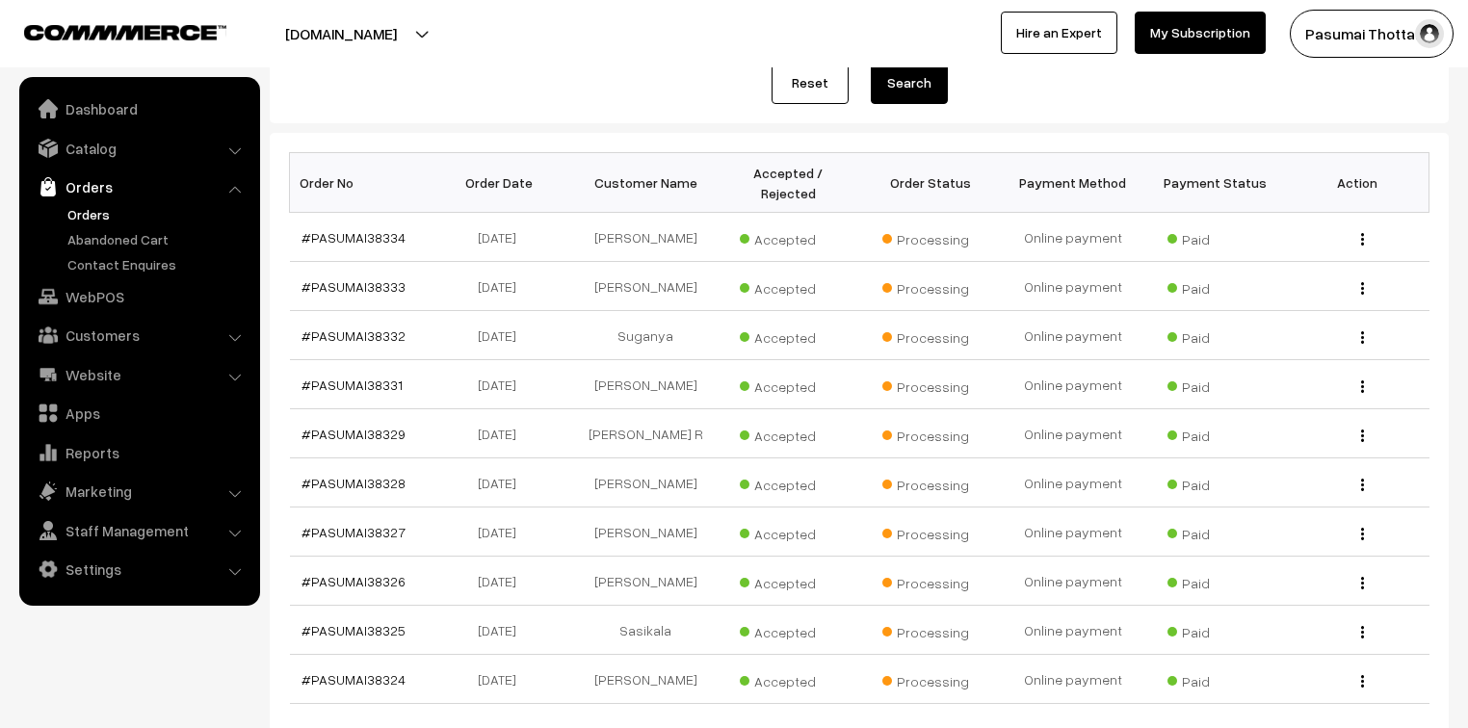
click at [74, 214] on link "Orders" at bounding box center [158, 214] width 191 height 20
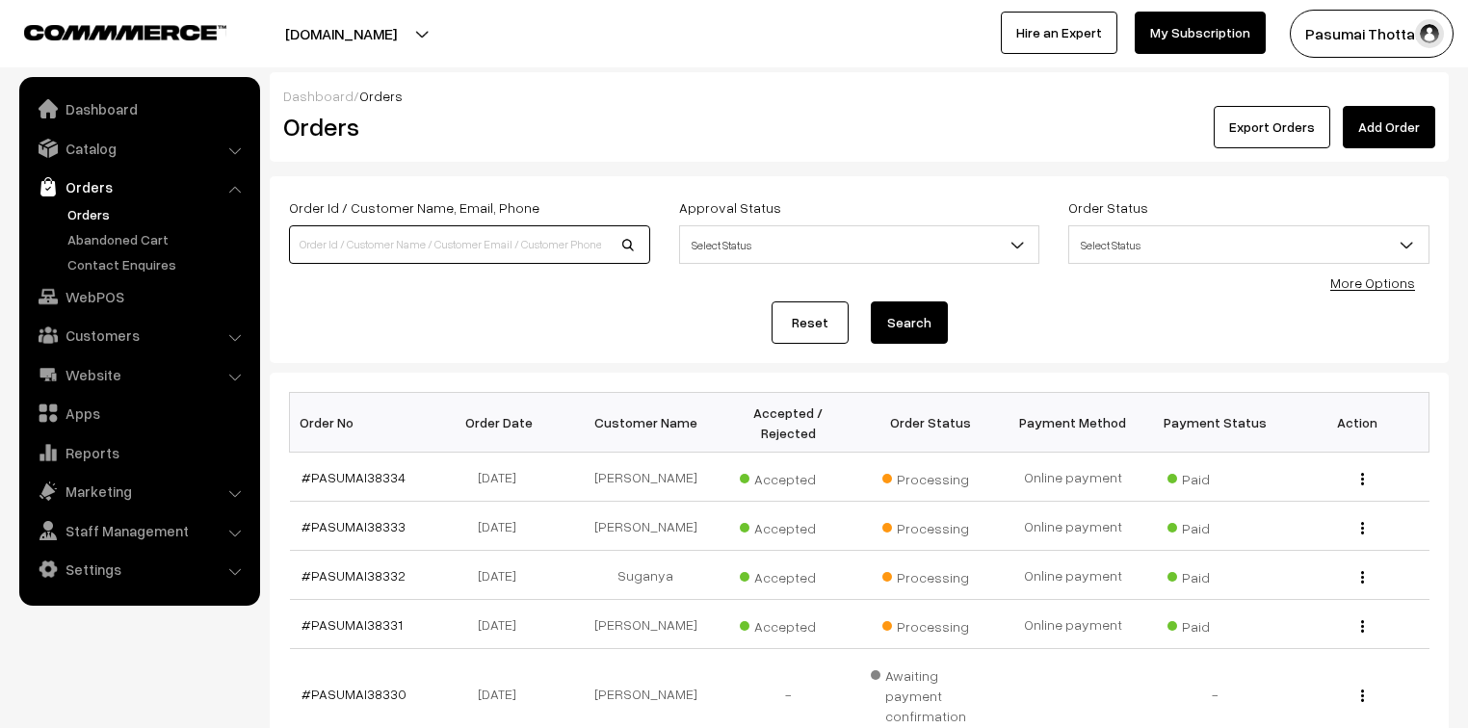
click at [329, 249] on input at bounding box center [469, 244] width 361 height 39
type input "38219"
click at [871, 302] on button "Search" at bounding box center [909, 323] width 77 height 42
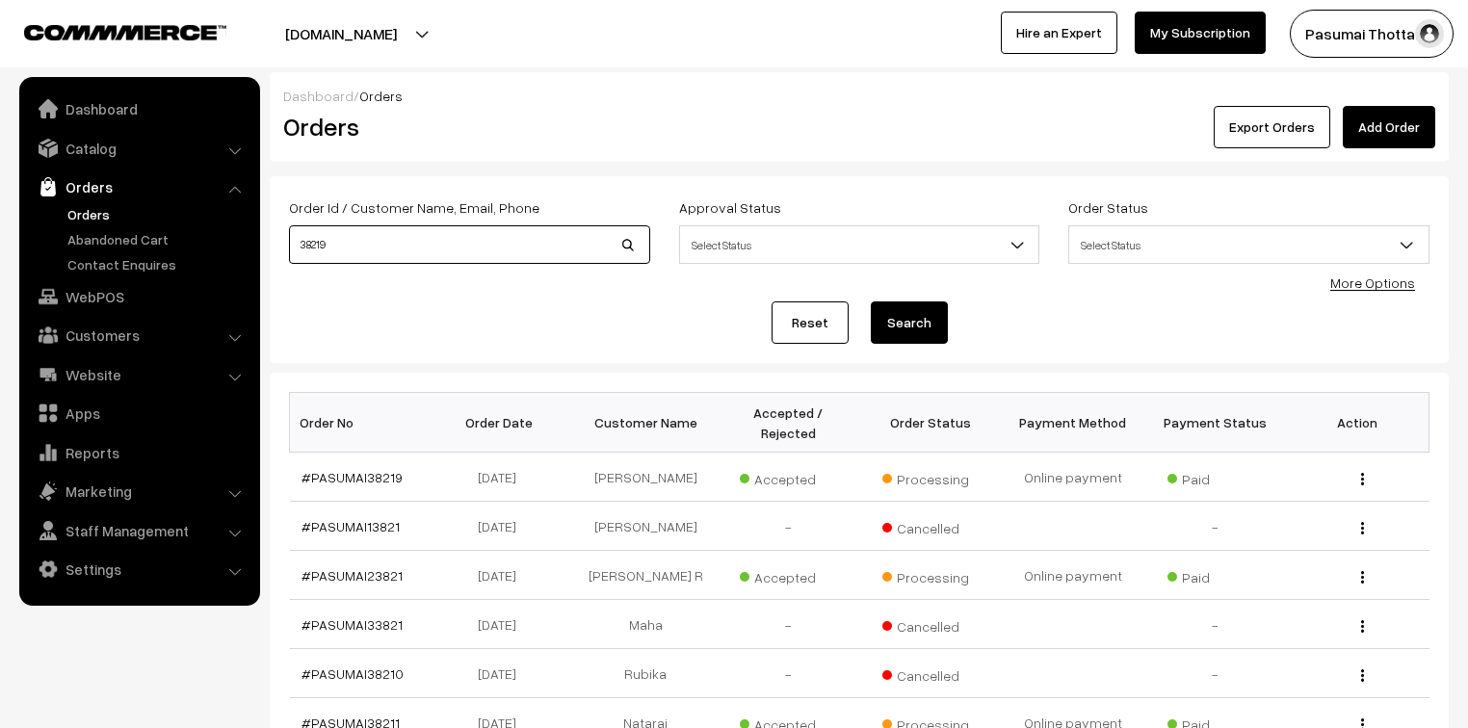
drag, startPoint x: 338, startPoint y: 243, endPoint x: 277, endPoint y: 242, distance: 60.7
click at [277, 242] on div "Order Id / Customer Name, Email, Phone 38219" at bounding box center [470, 236] width 390 height 80
type input "38244"
click at [871, 302] on button "Search" at bounding box center [909, 323] width 77 height 42
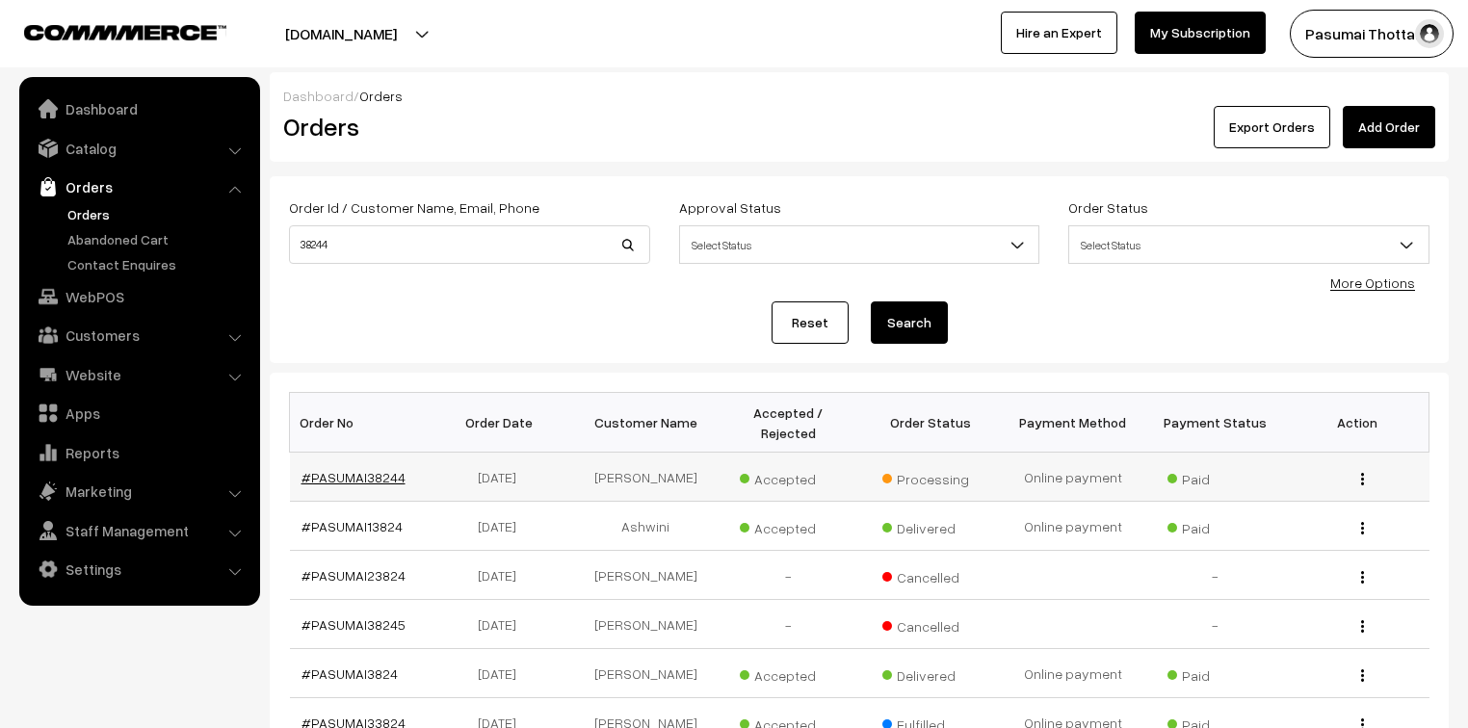
drag, startPoint x: 393, startPoint y: 450, endPoint x: 369, endPoint y: 458, distance: 25.3
click at [369, 469] on link "#PASUMAI38244" at bounding box center [354, 477] width 104 height 16
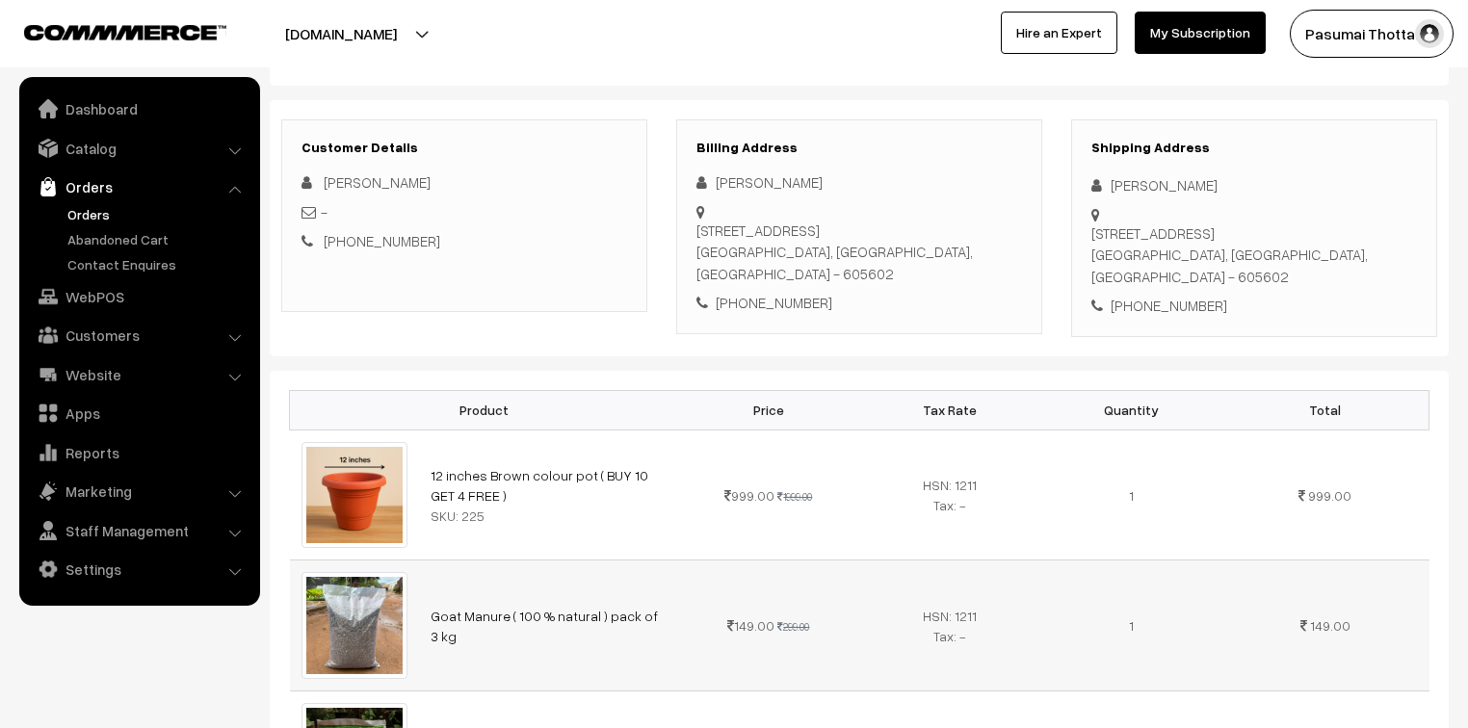
scroll to position [231, 0]
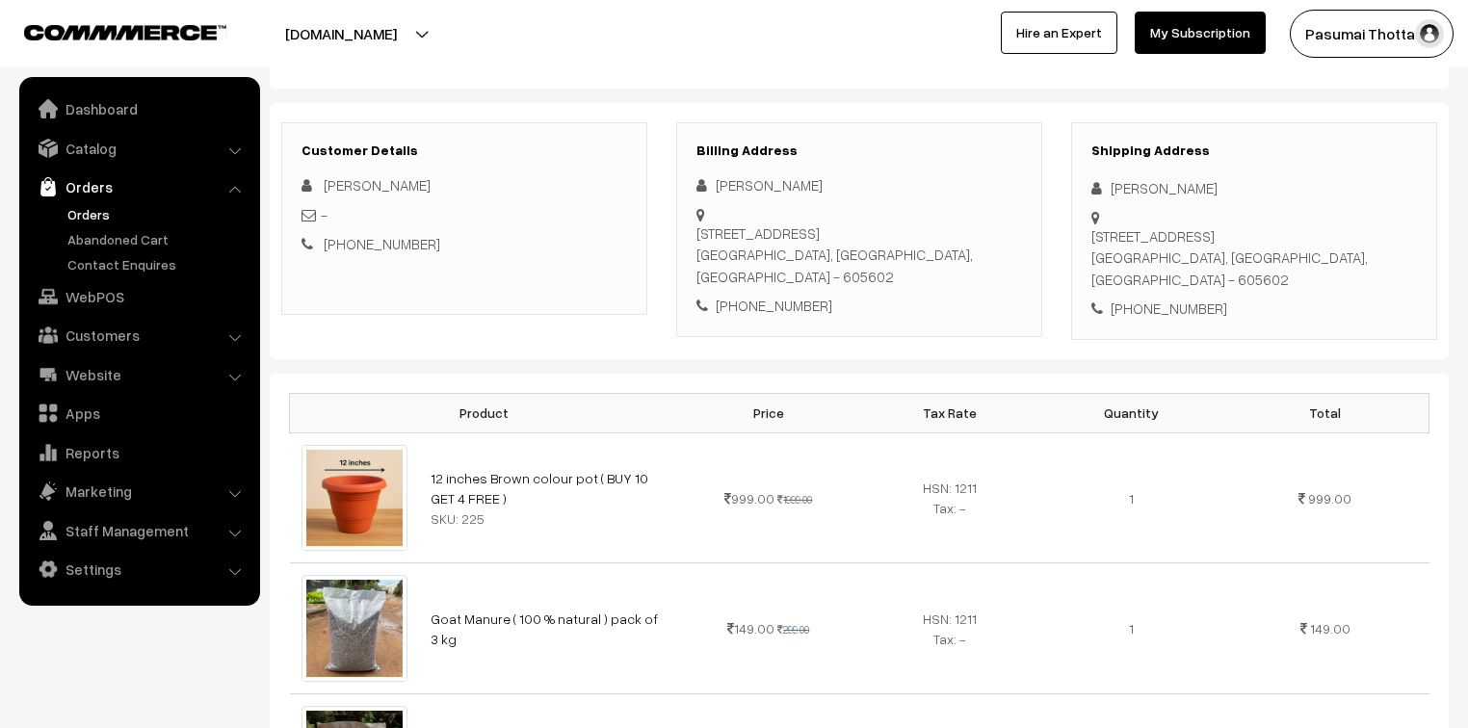
click at [81, 212] on link "Orders" at bounding box center [158, 214] width 191 height 20
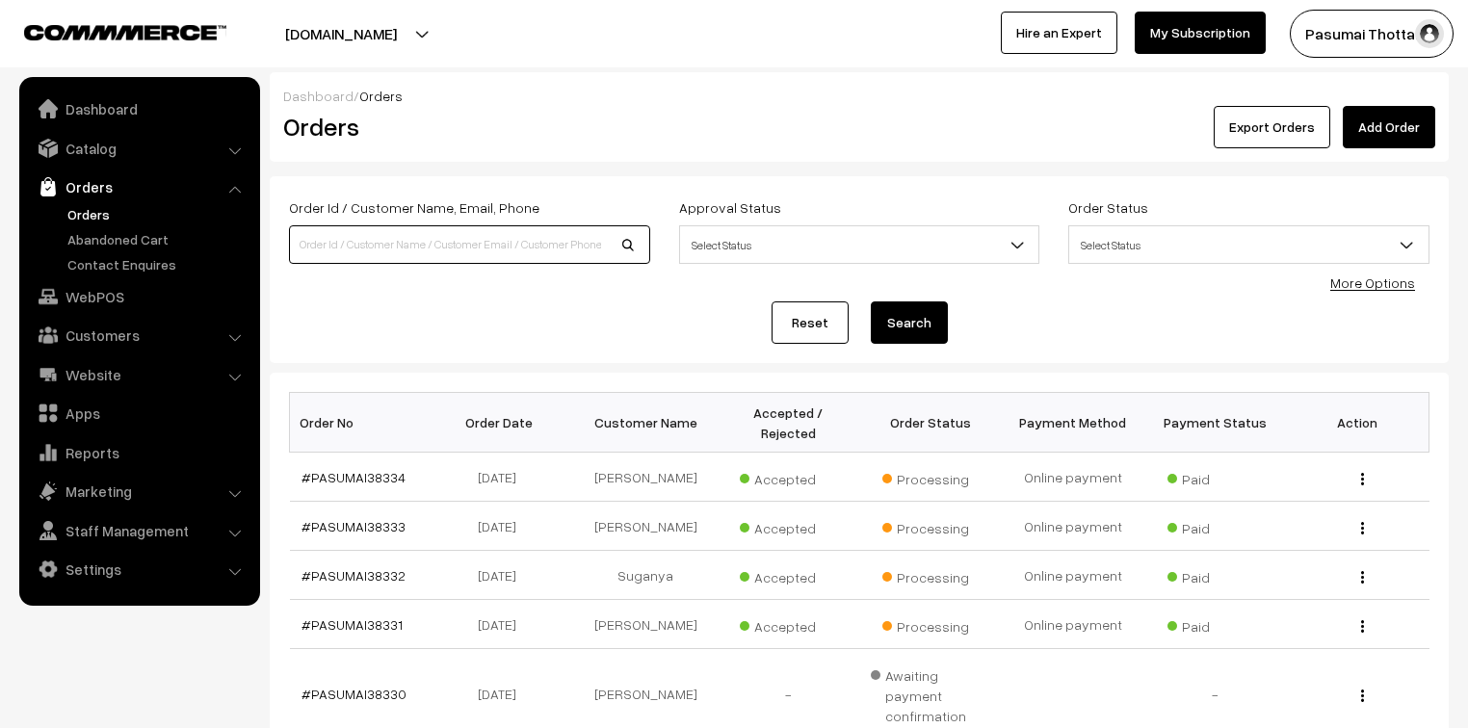
drag, startPoint x: 0, startPoint y: 0, endPoint x: 451, endPoint y: 250, distance: 515.7
click at [451, 250] on input at bounding box center [469, 244] width 361 height 39
type input "9940360973"
click at [871, 302] on button "Search" at bounding box center [909, 323] width 77 height 42
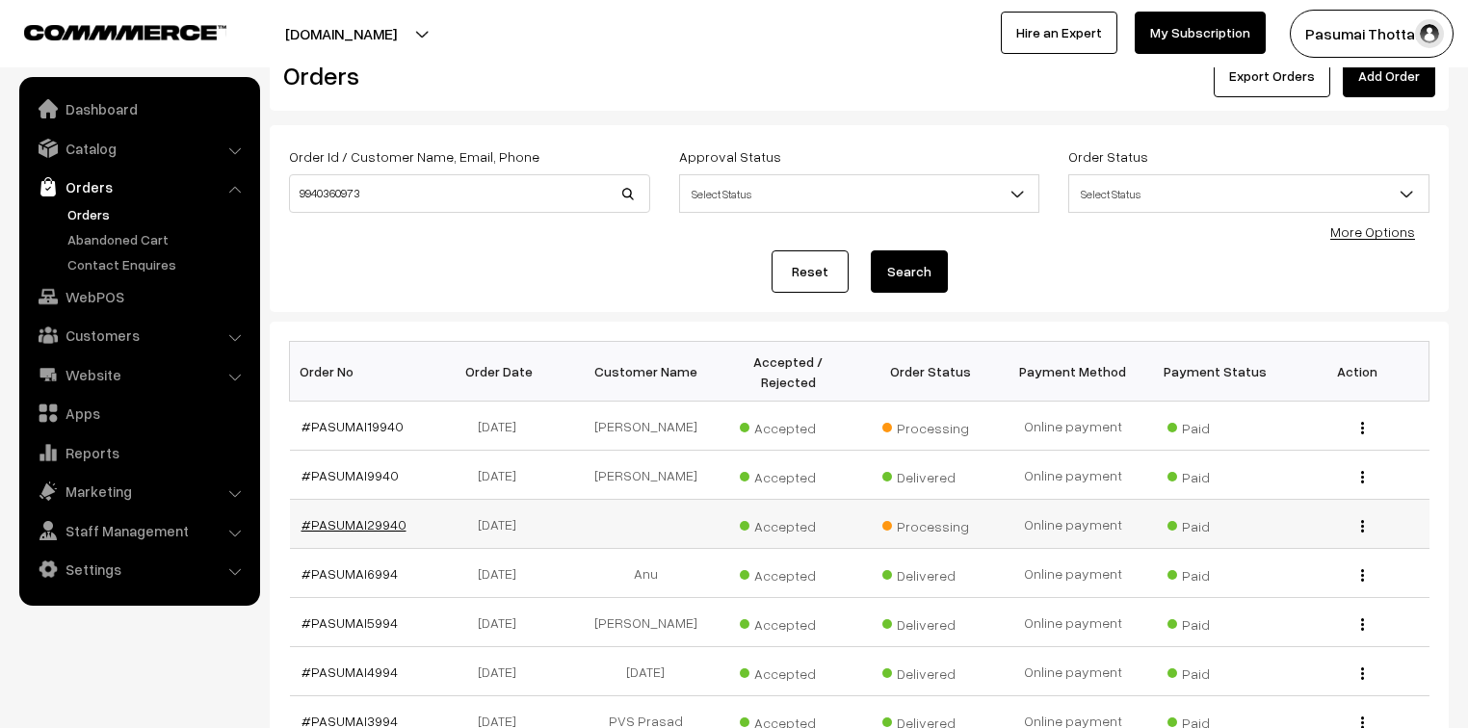
scroll to position [77, 0]
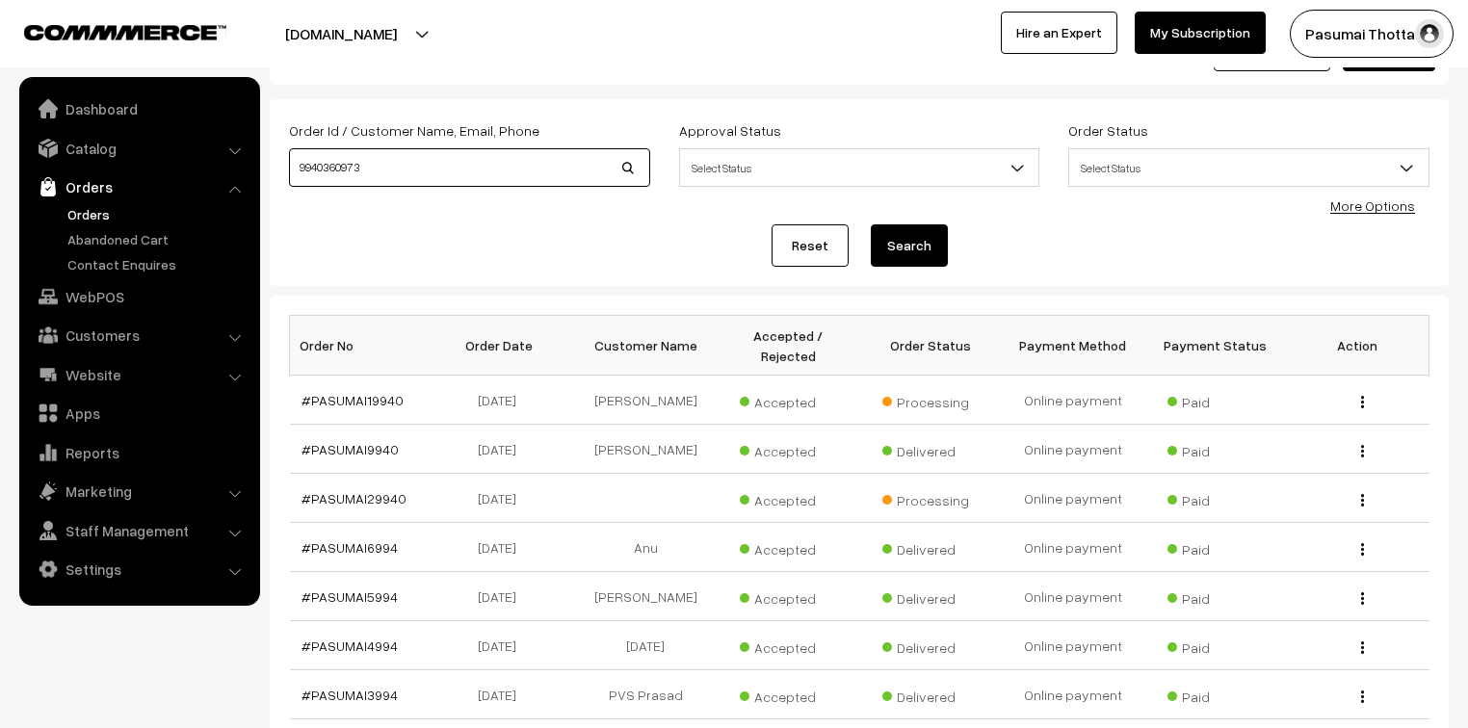
drag, startPoint x: 373, startPoint y: 172, endPoint x: 301, endPoint y: 177, distance: 72.4
click at [301, 177] on input "9940360973" at bounding box center [469, 167] width 361 height 39
type input "reetha"
click at [871, 224] on button "Search" at bounding box center [909, 245] width 77 height 42
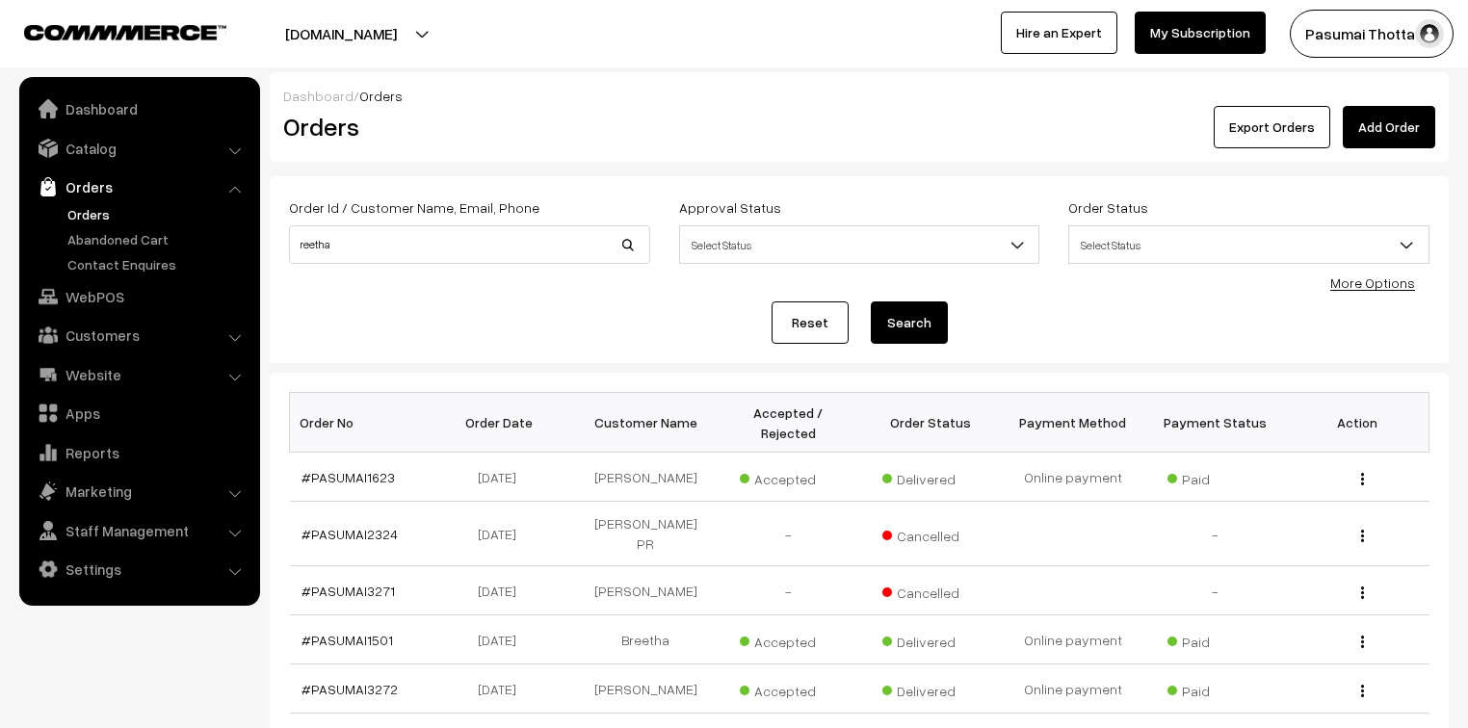
click at [573, 75] on div "Dashboard / Orders Orders Export Orders Add Order" at bounding box center [859, 117] width 1179 height 90
click at [881, 319] on button "Search" at bounding box center [909, 323] width 77 height 42
